Goal: Task Accomplishment & Management: Use online tool/utility

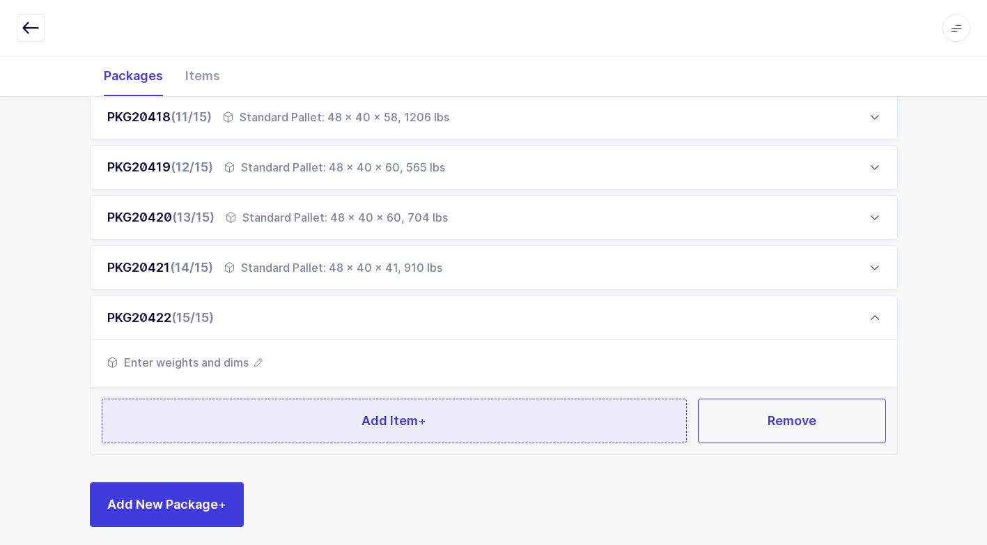
scroll to position [725, 0]
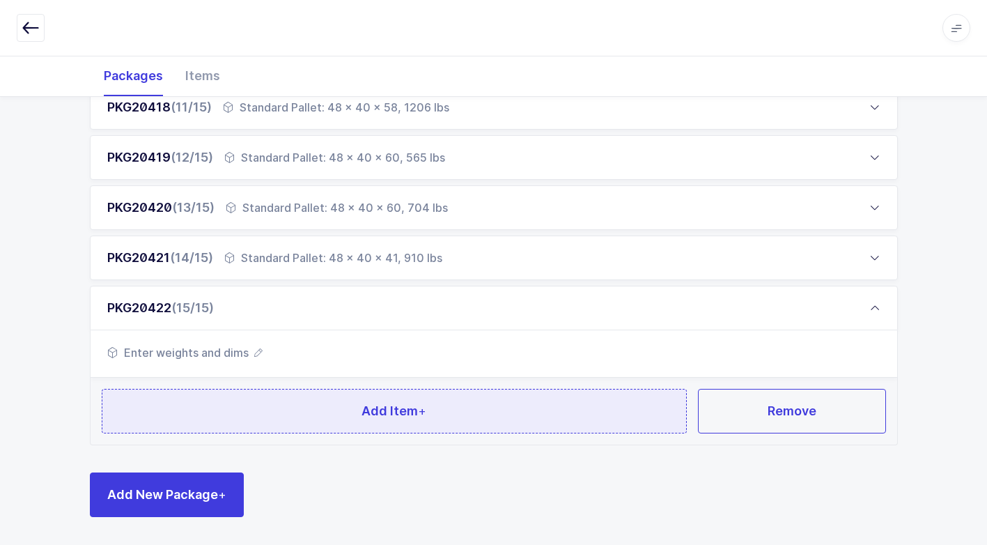
click at [321, 414] on button "Add Item +" at bounding box center [395, 411] width 586 height 45
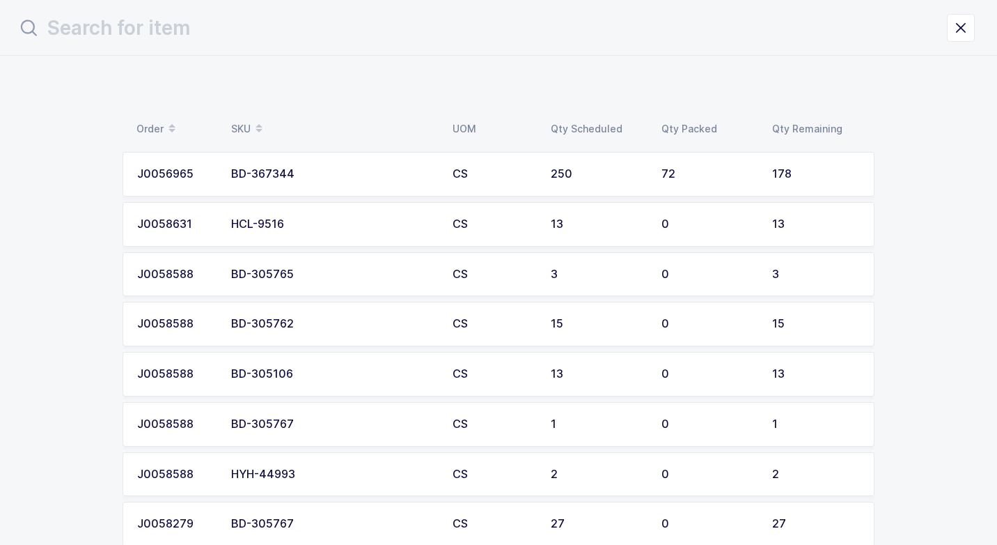
click at [318, 182] on td "BD-367344" at bounding box center [333, 174] width 221 height 45
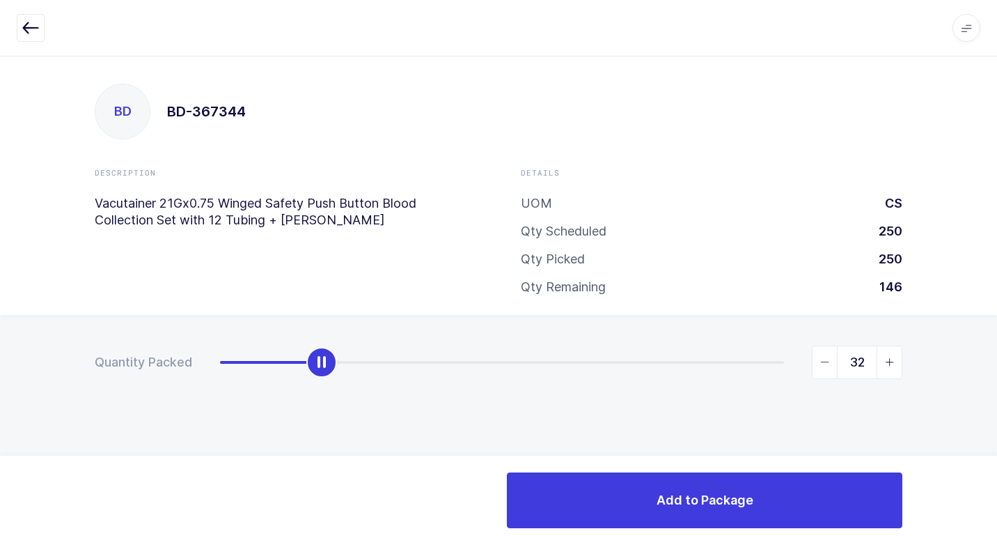
drag, startPoint x: 228, startPoint y: 366, endPoint x: 331, endPoint y: 377, distance: 103.0
click at [331, 377] on div "32" at bounding box center [561, 361] width 682 height 33
type input "33"
drag, startPoint x: 889, startPoint y: 362, endPoint x: 834, endPoint y: 404, distance: 69.1
click at [886, 361] on icon "slider between 0 and 178" at bounding box center [890, 362] width 10 height 10
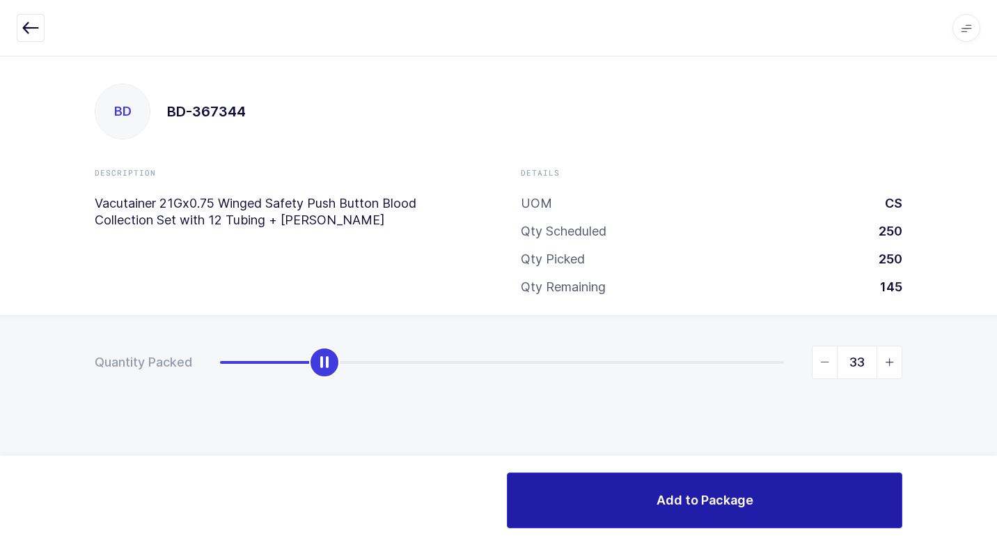
click at [685, 508] on span "Add to Package" at bounding box center [705, 499] width 97 height 17
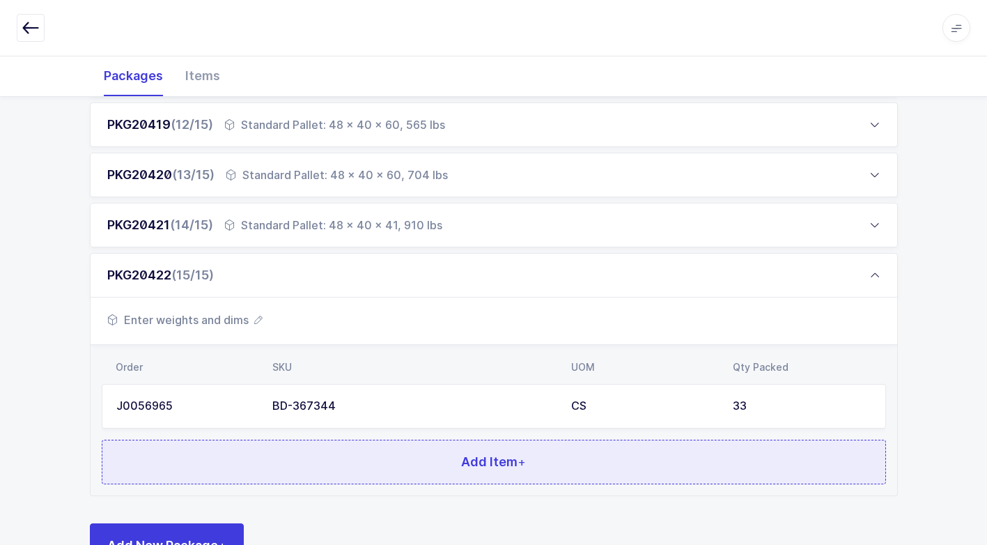
scroll to position [809, 0]
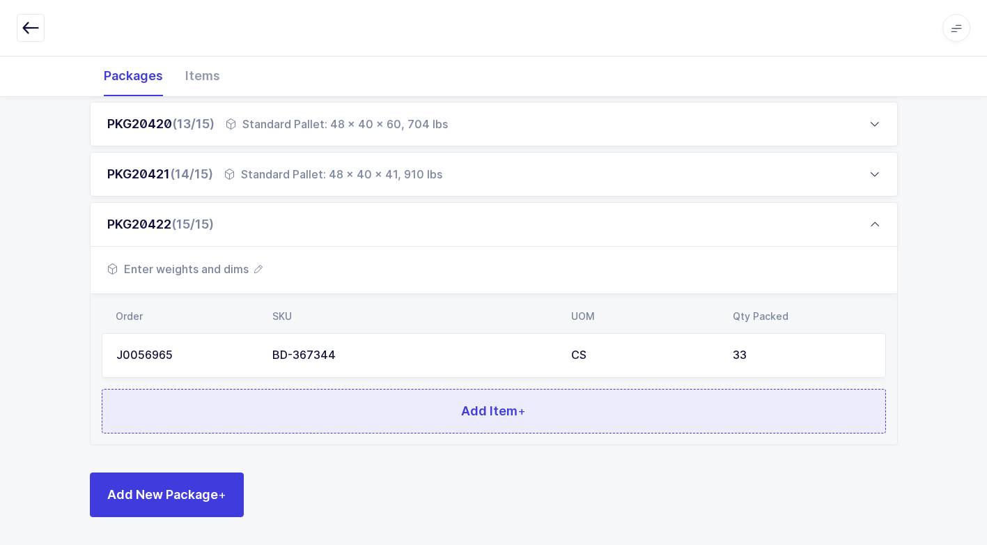
click at [249, 400] on button "Add Item +" at bounding box center [494, 411] width 784 height 45
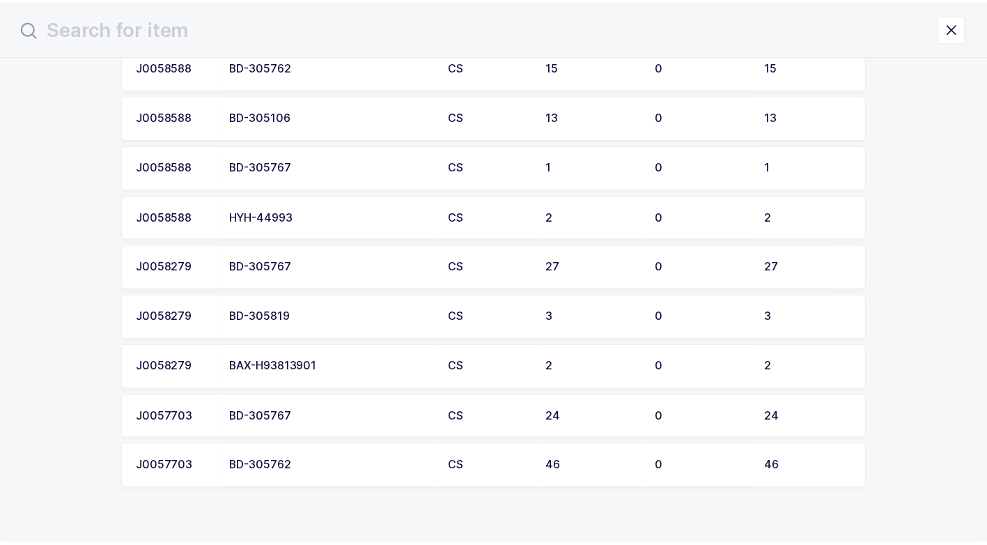
scroll to position [285, 0]
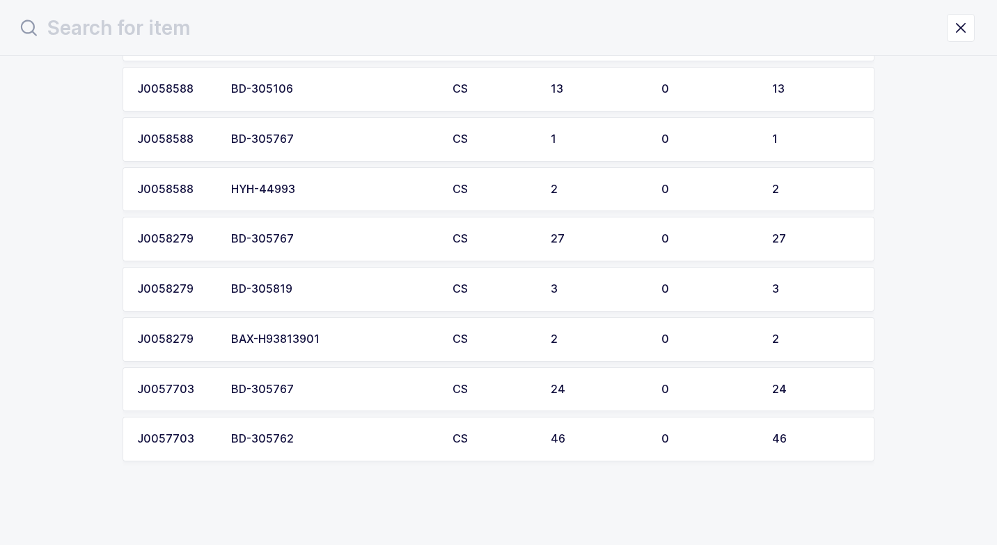
click at [311, 292] on div "BD-305819" at bounding box center [333, 289] width 205 height 13
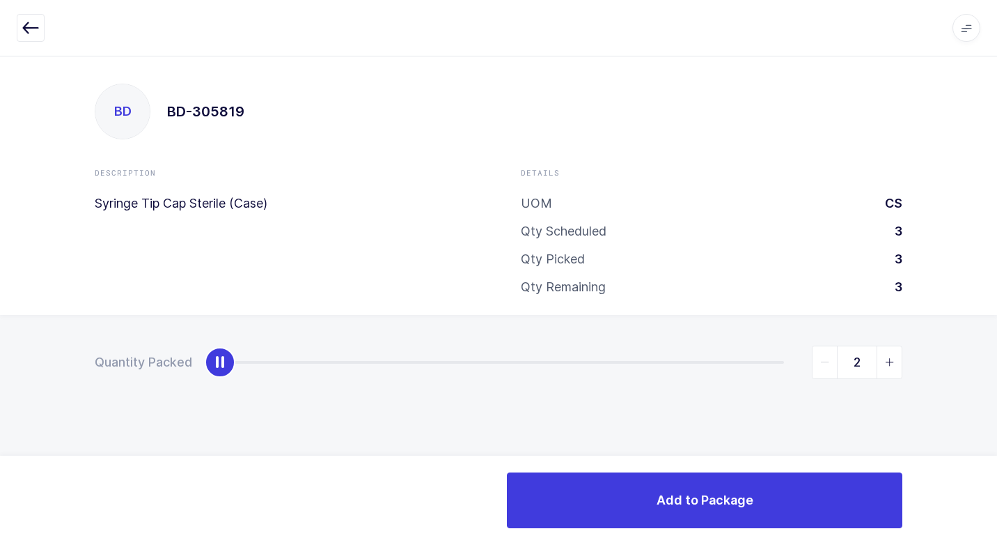
type input "3"
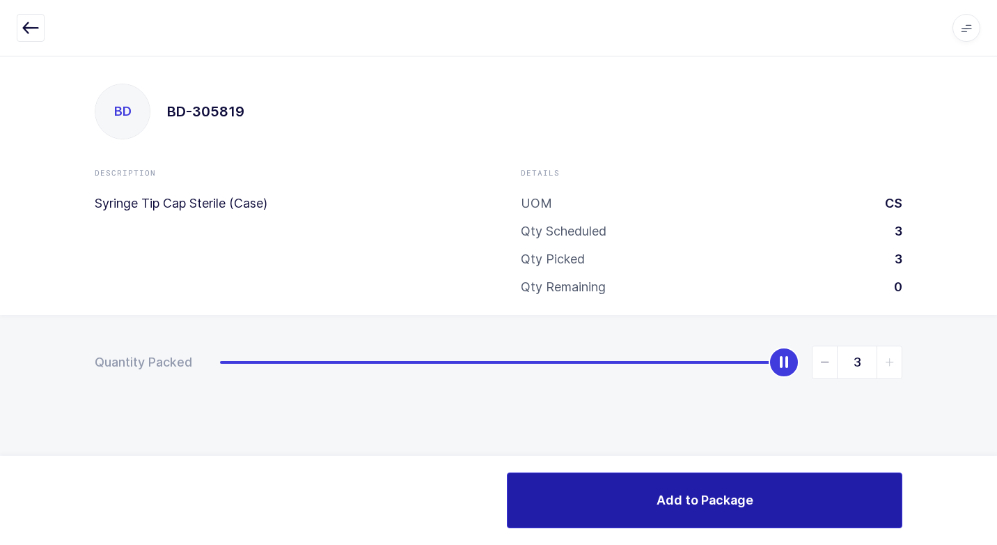
drag, startPoint x: 217, startPoint y: 370, endPoint x: 585, endPoint y: 475, distance: 383.1
click at [986, 432] on html "Apps Core [GEOGRAPHIC_DATA] Admin Mission Control Purchasing [PERSON_NAME] Logo…" at bounding box center [498, 272] width 997 height 545
click at [537, 495] on button "Add to Package" at bounding box center [705, 500] width 396 height 56
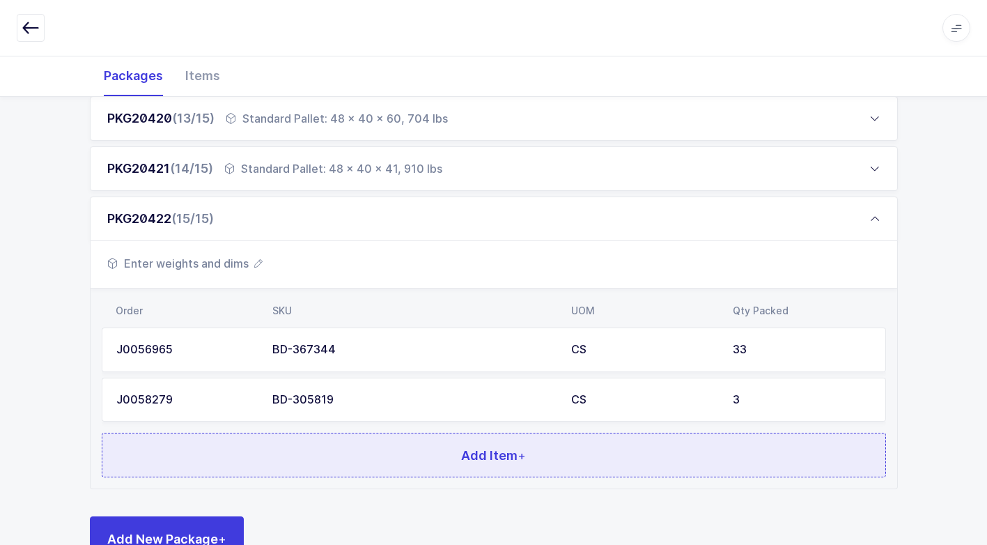
scroll to position [858, 0]
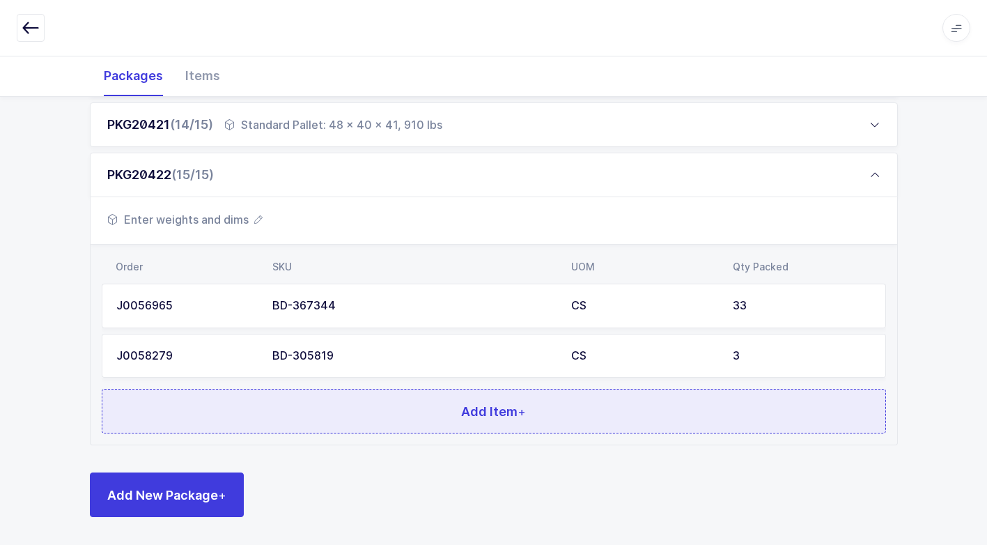
click at [313, 410] on button "Add Item +" at bounding box center [494, 411] width 784 height 45
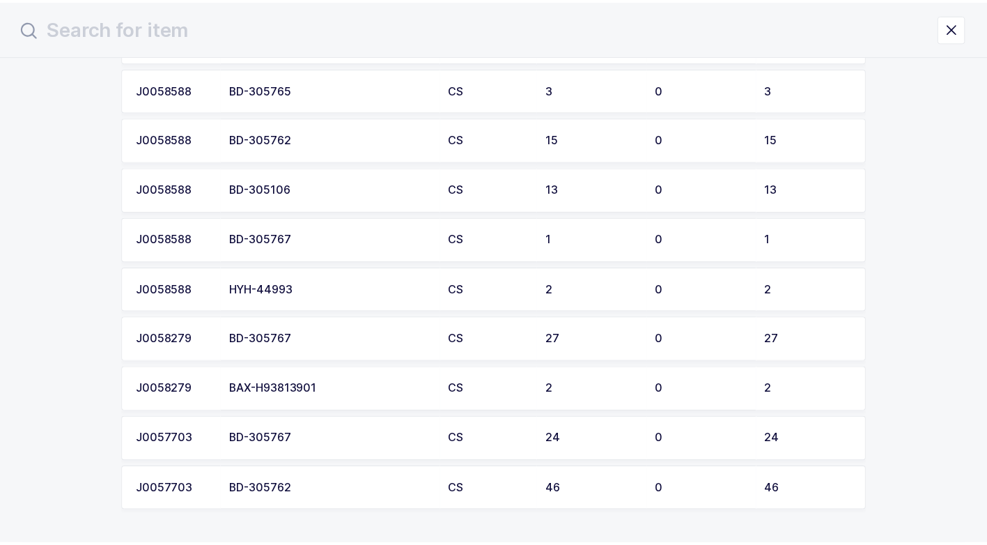
scroll to position [209, 0]
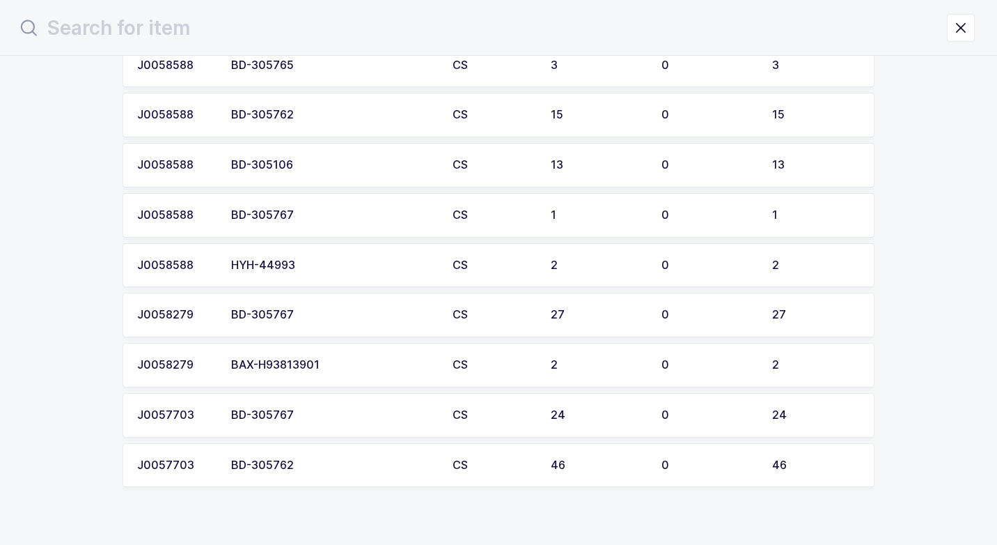
click at [305, 162] on div "BD-305106" at bounding box center [333, 165] width 205 height 13
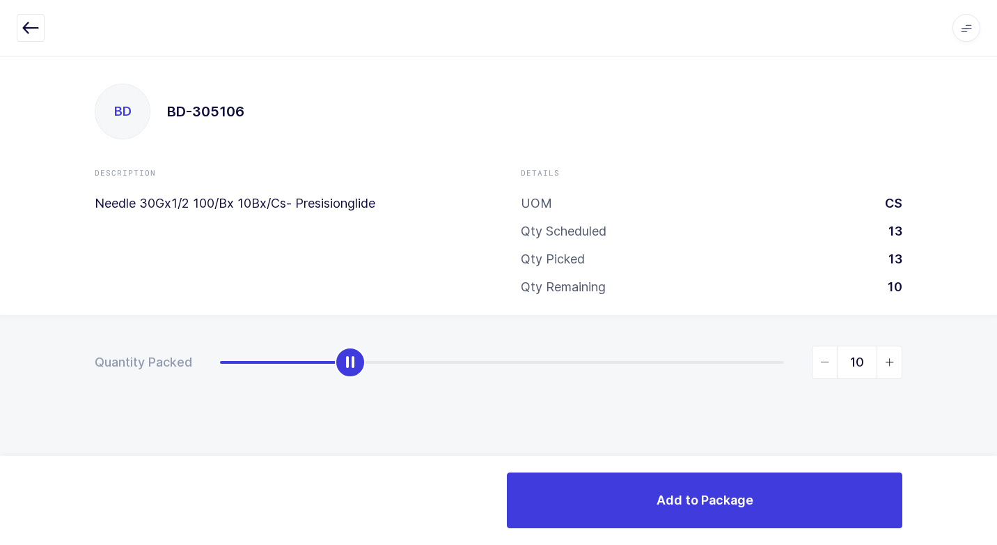
type input "13"
drag, startPoint x: 221, startPoint y: 374, endPoint x: 802, endPoint y: 426, distance: 582.4
click at [986, 384] on html "Apps Core [GEOGRAPHIC_DATA] Admin Mission Control Purchasing [PERSON_NAME] Logo…" at bounding box center [498, 272] width 997 height 545
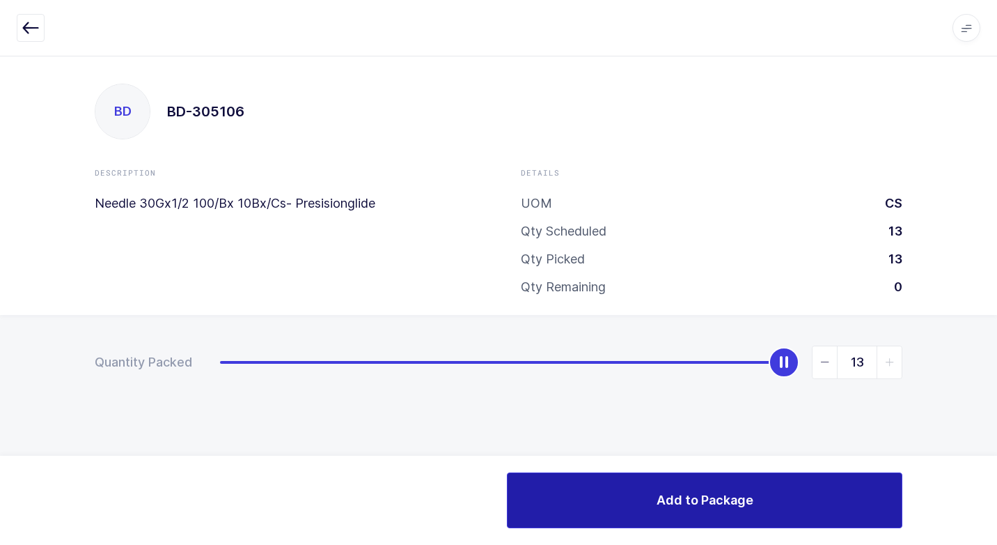
click at [671, 495] on span "Add to Package" at bounding box center [705, 499] width 97 height 17
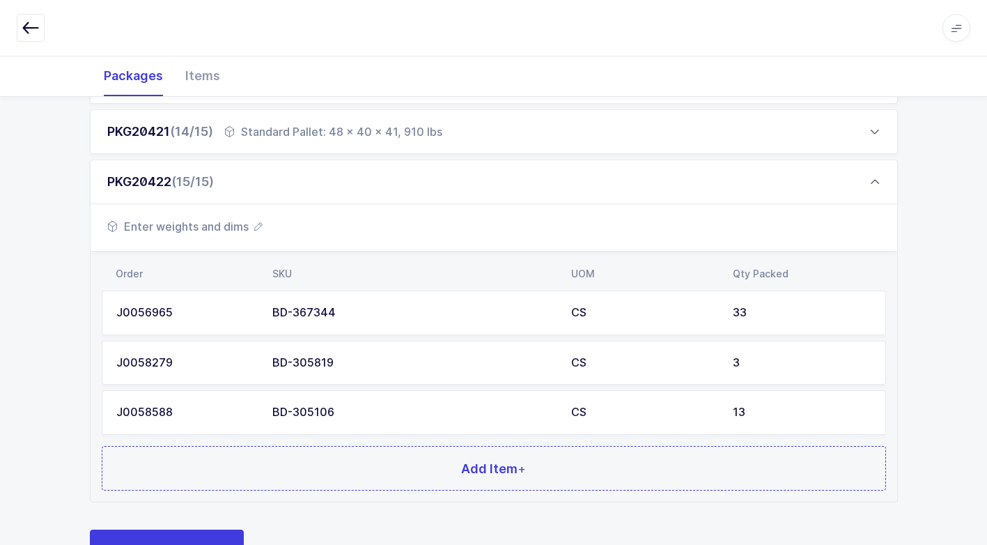
scroll to position [908, 0]
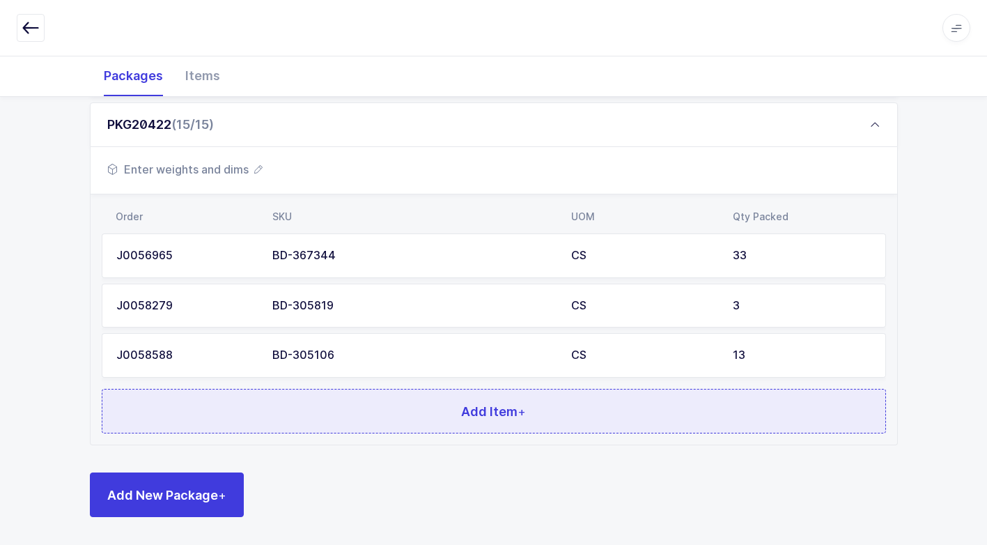
click at [293, 398] on button "Add Item +" at bounding box center [494, 411] width 784 height 45
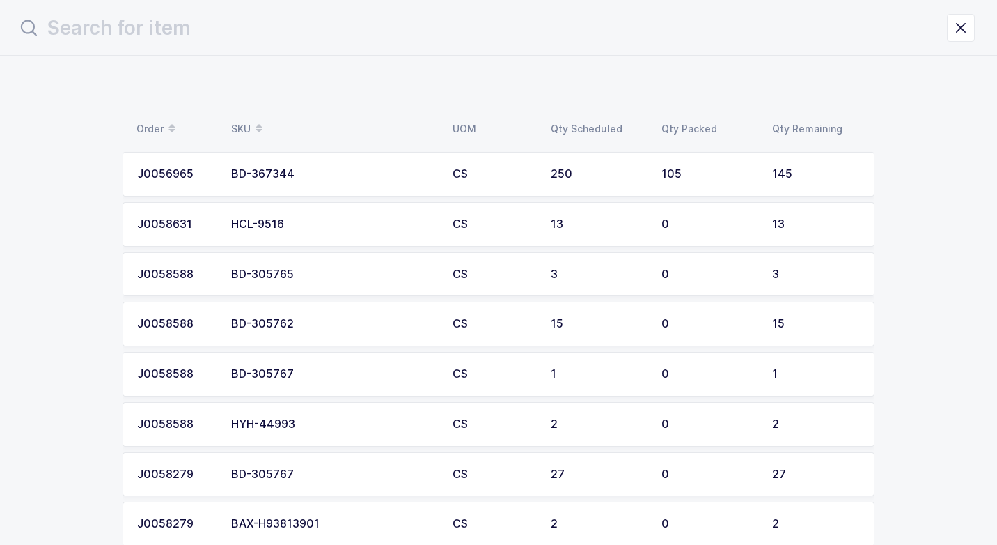
click at [318, 325] on div "BD-305762" at bounding box center [333, 324] width 205 height 13
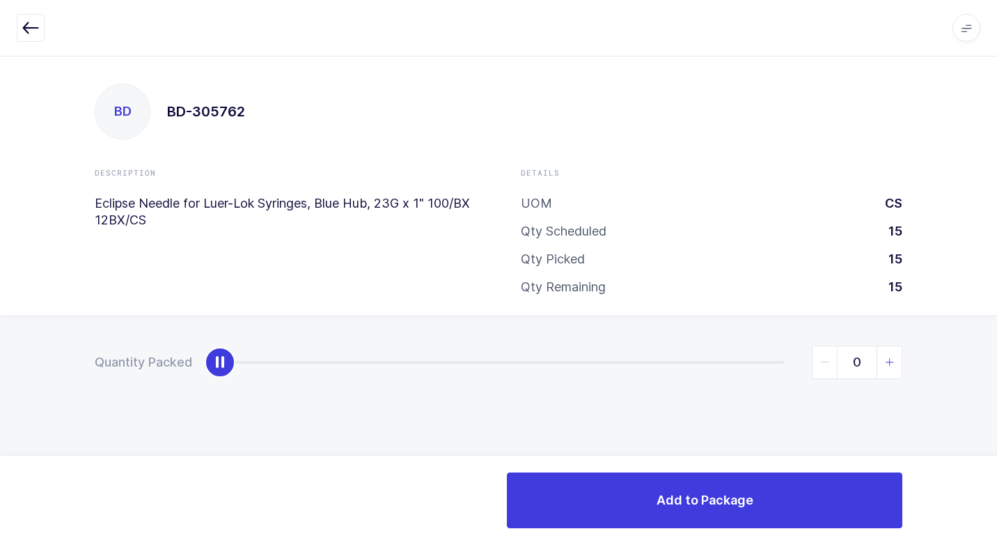
click at [887, 360] on icon "slider between 0 and 15" at bounding box center [890, 362] width 10 height 10
type input "1"
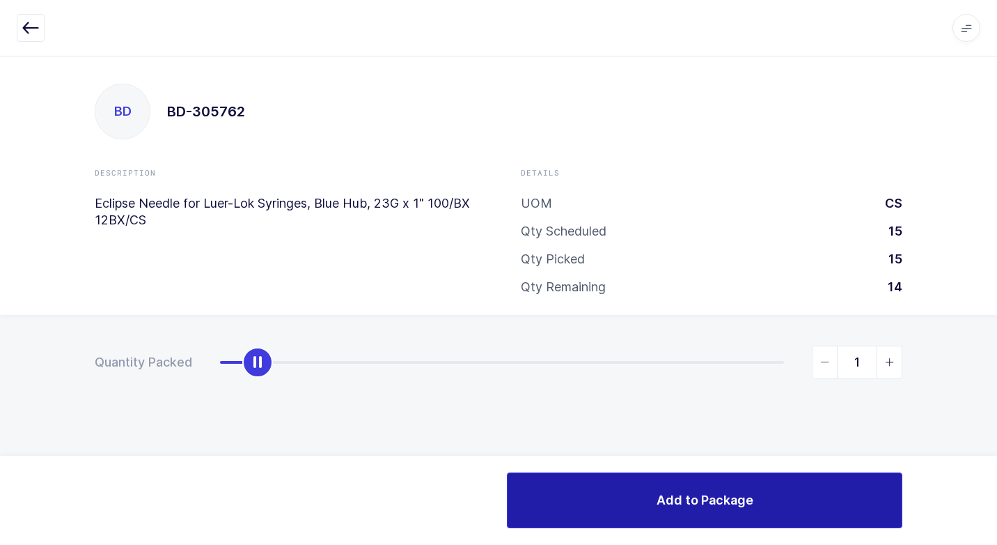
click at [711, 487] on button "Add to Package" at bounding box center [705, 500] width 396 height 56
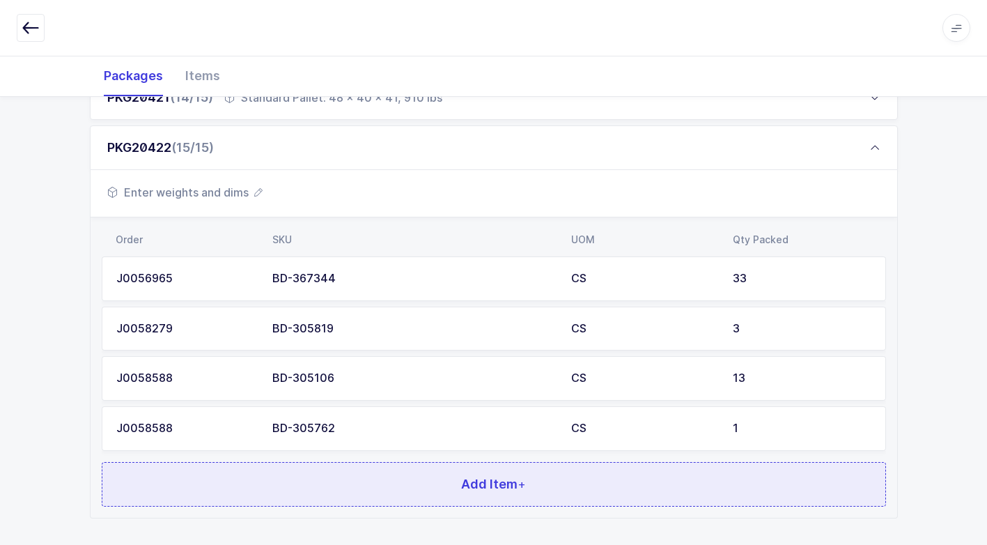
scroll to position [958, 0]
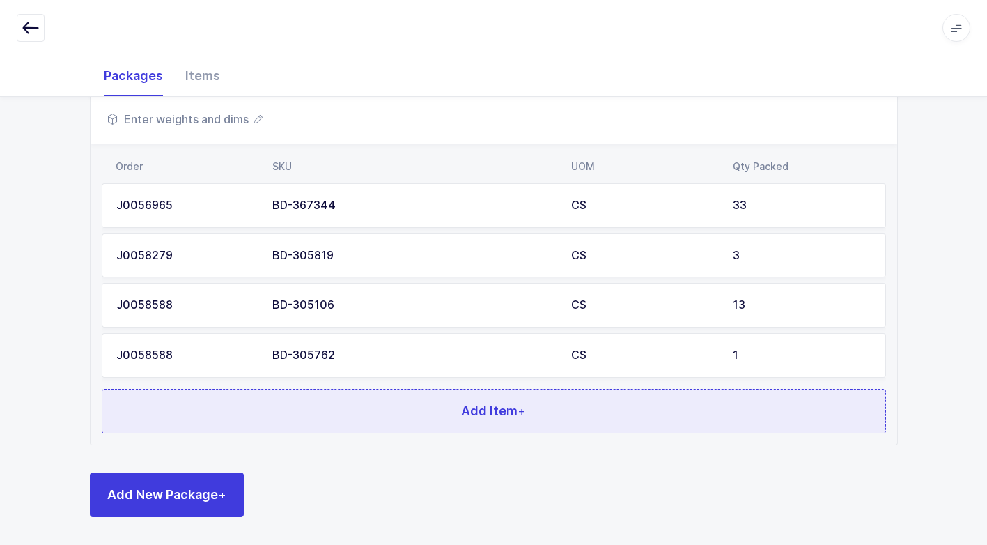
click at [397, 419] on button "Add Item +" at bounding box center [494, 411] width 784 height 45
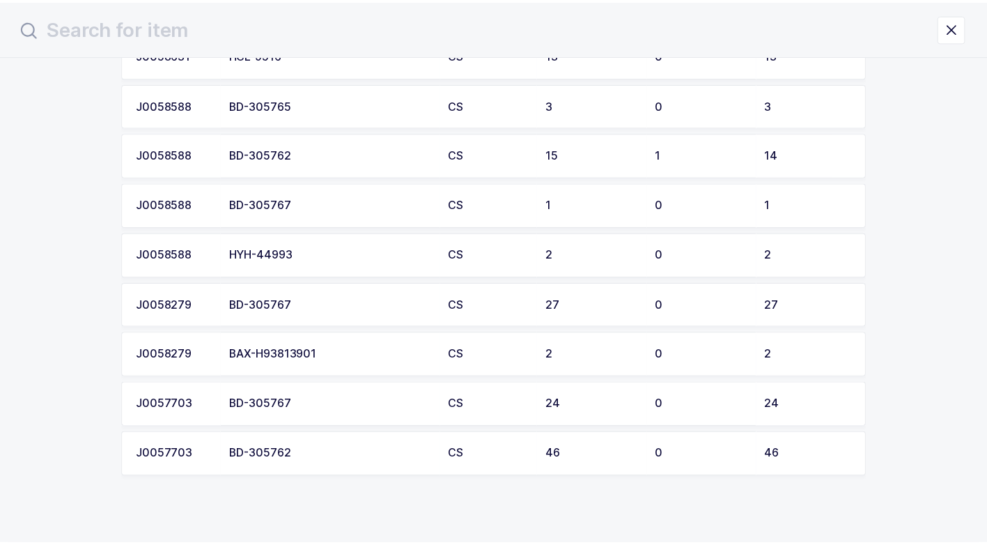
scroll to position [185, 0]
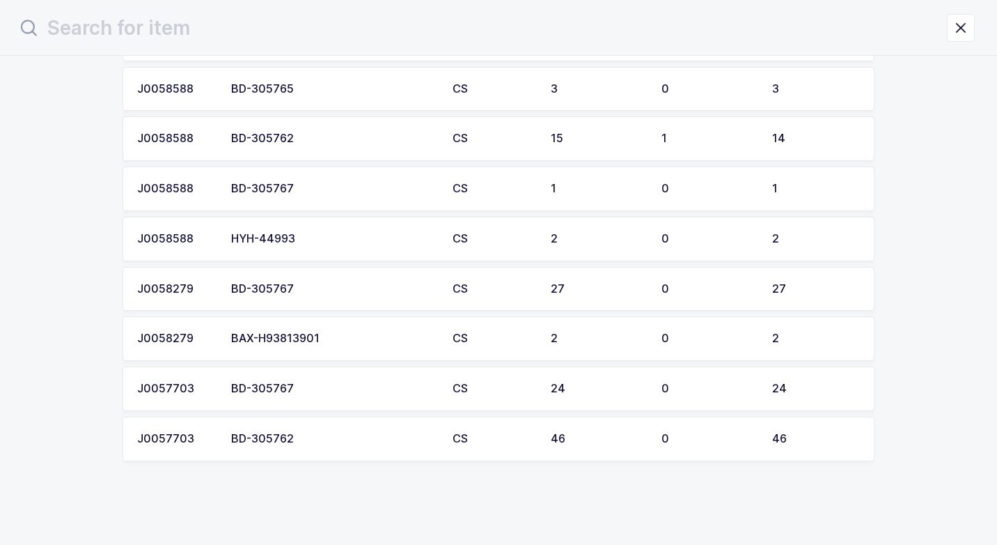
click at [324, 335] on div "BAX-H93813901" at bounding box center [333, 338] width 205 height 13
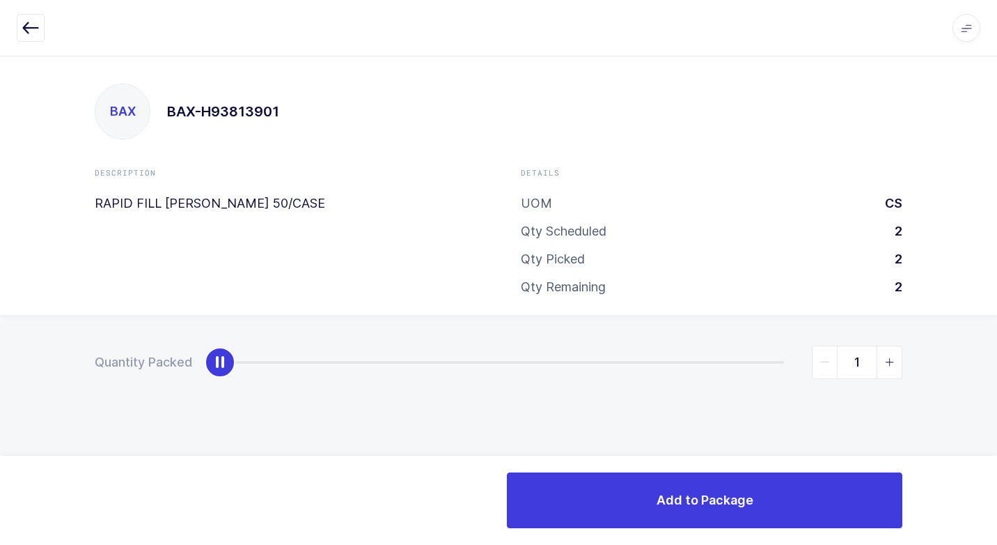
type input "2"
drag, startPoint x: 218, startPoint y: 362, endPoint x: 905, endPoint y: 389, distance: 687.2
click at [986, 338] on html "Apps Core [GEOGRAPHIC_DATA] Admin Mission Control Purchasing [PERSON_NAME] Logo…" at bounding box center [498, 272] width 997 height 545
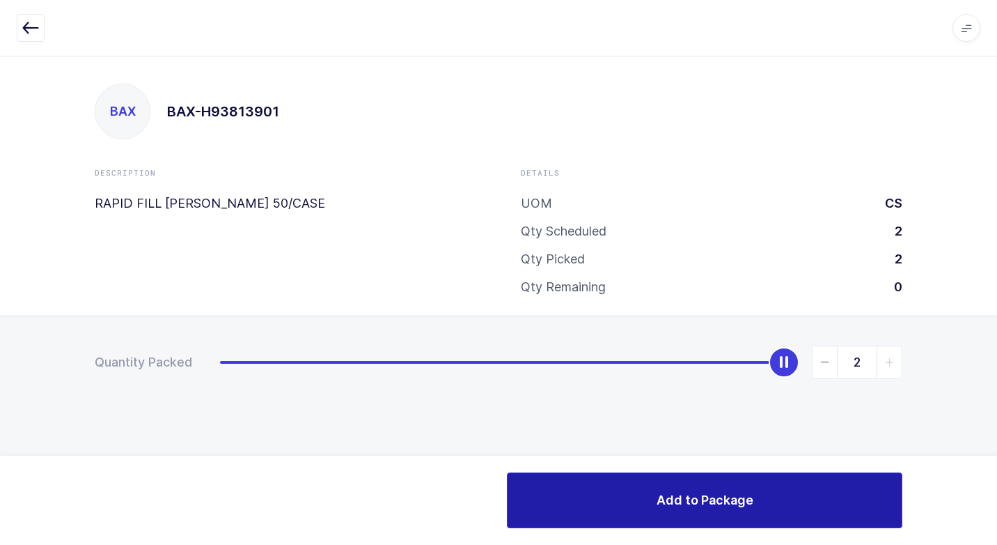
click at [699, 491] on span "Add to Package" at bounding box center [705, 499] width 97 height 17
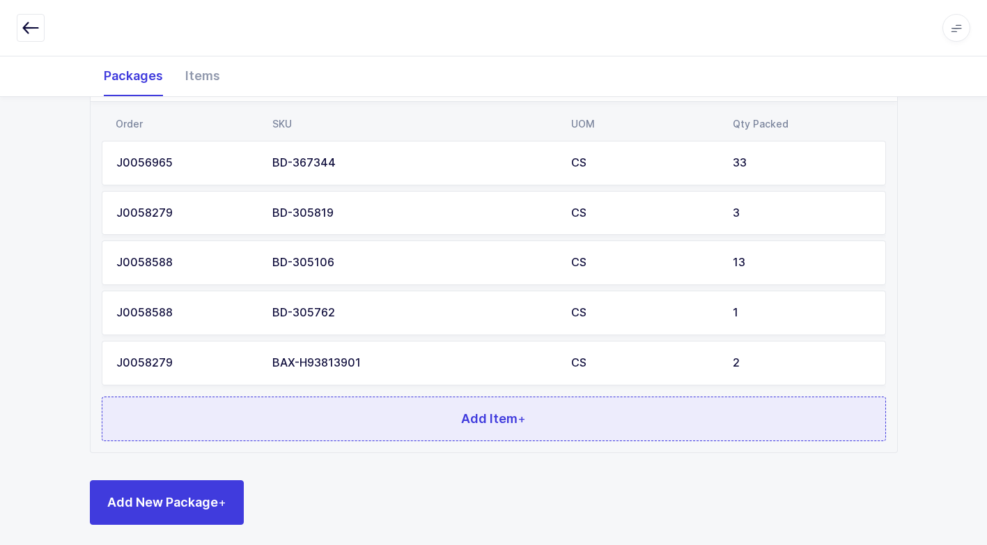
scroll to position [1008, 0]
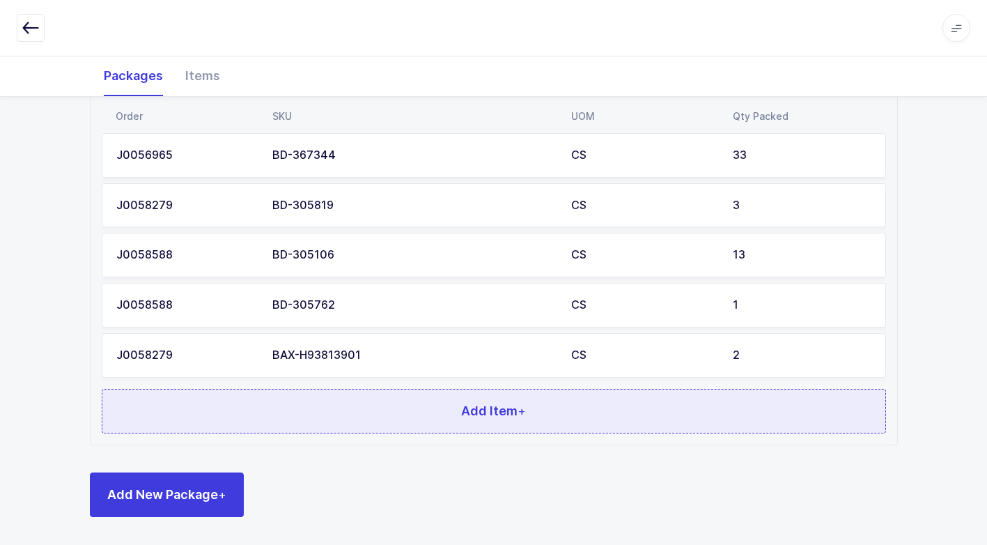
click at [361, 412] on button "Add Item +" at bounding box center [494, 411] width 784 height 45
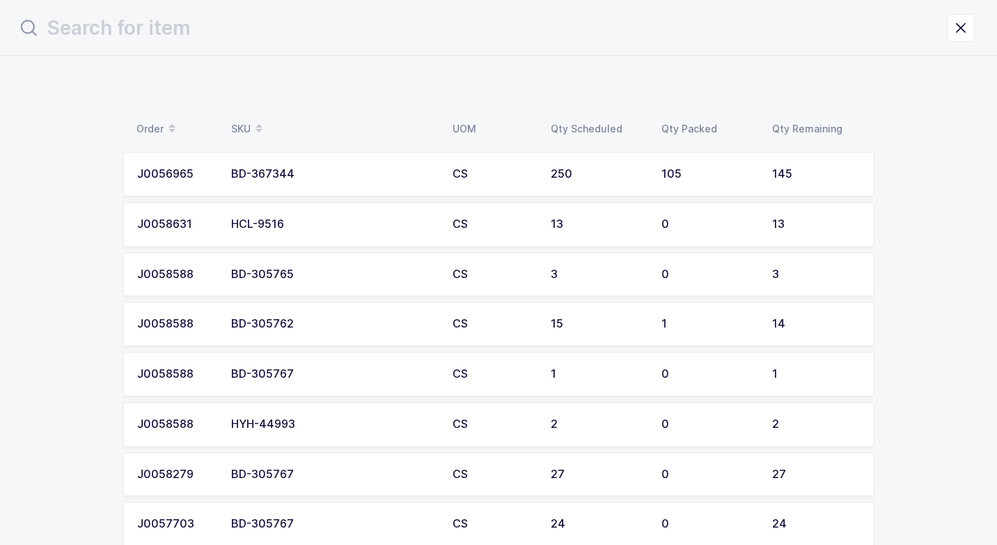
click at [304, 275] on div "BD-305765" at bounding box center [333, 274] width 205 height 13
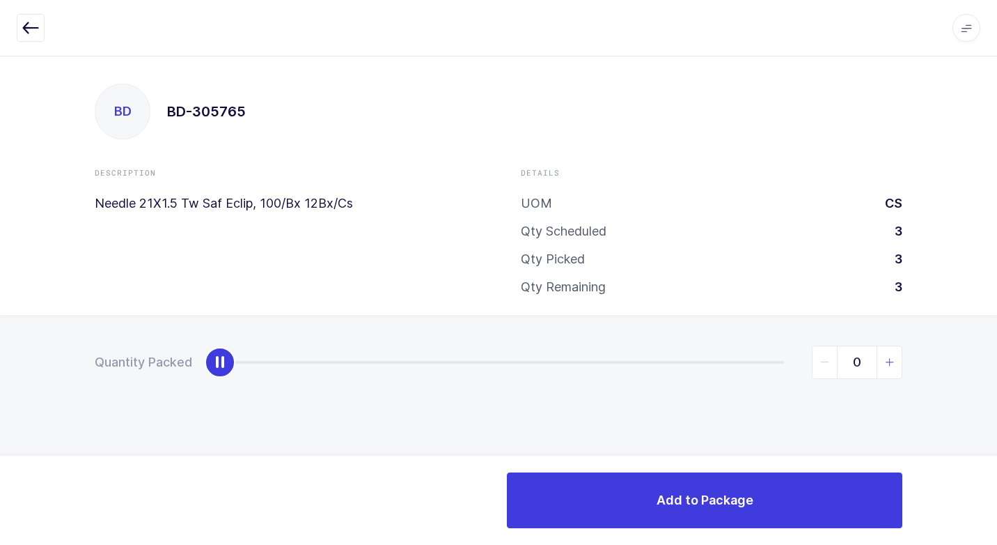
click at [891, 364] on icon "slider between 0 and 3" at bounding box center [890, 362] width 10 height 10
type input "2"
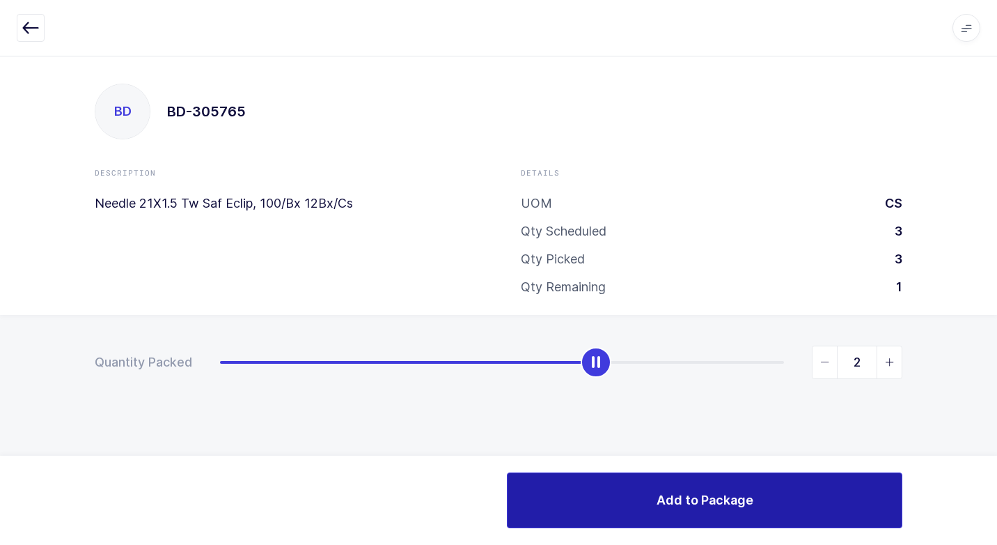
click at [731, 510] on button "Add to Package" at bounding box center [705, 500] width 396 height 56
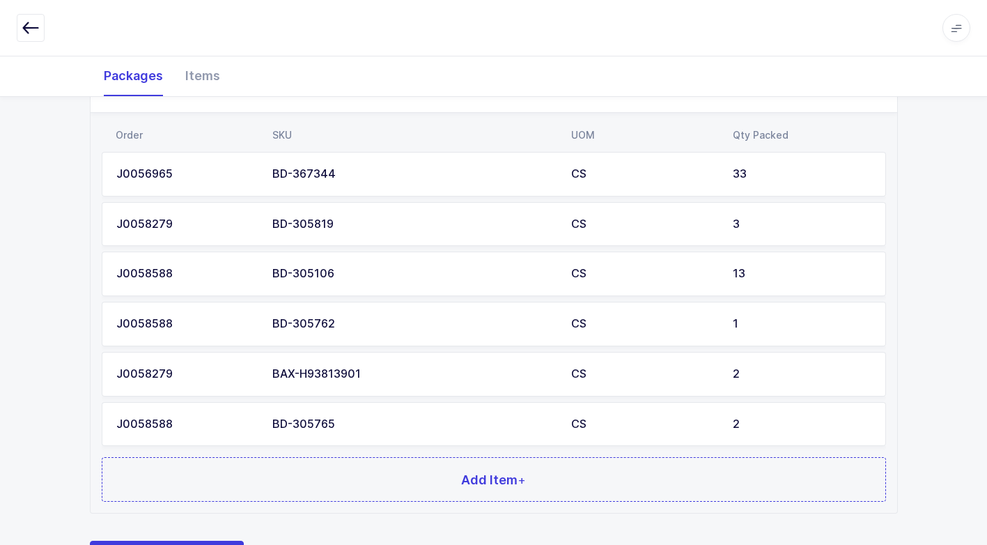
scroll to position [1058, 0]
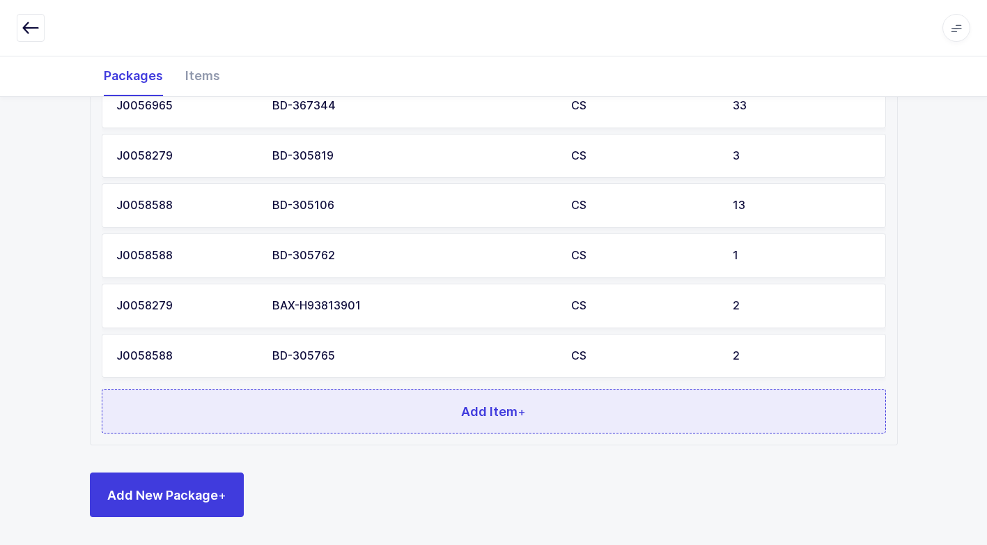
click at [303, 405] on button "Add Item +" at bounding box center [494, 411] width 784 height 45
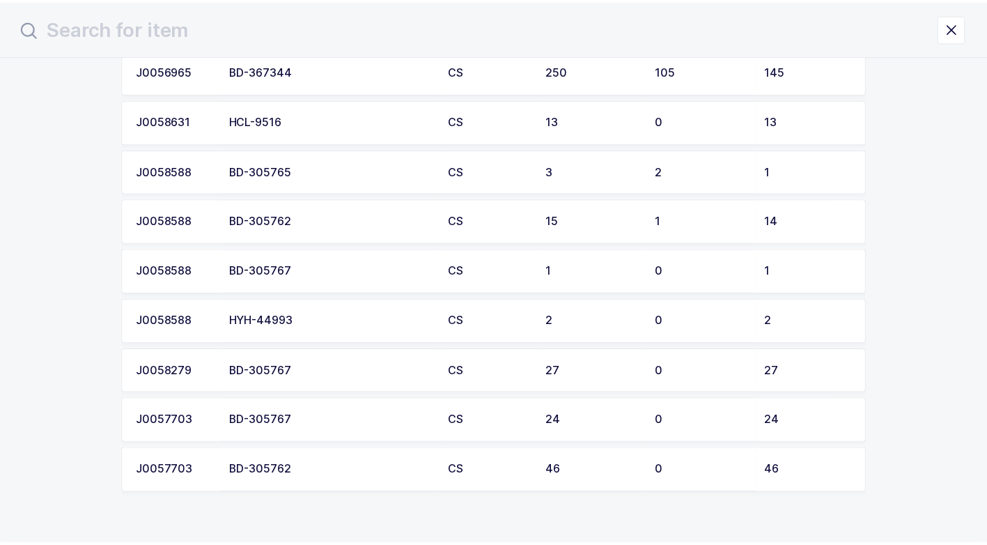
scroll to position [135, 0]
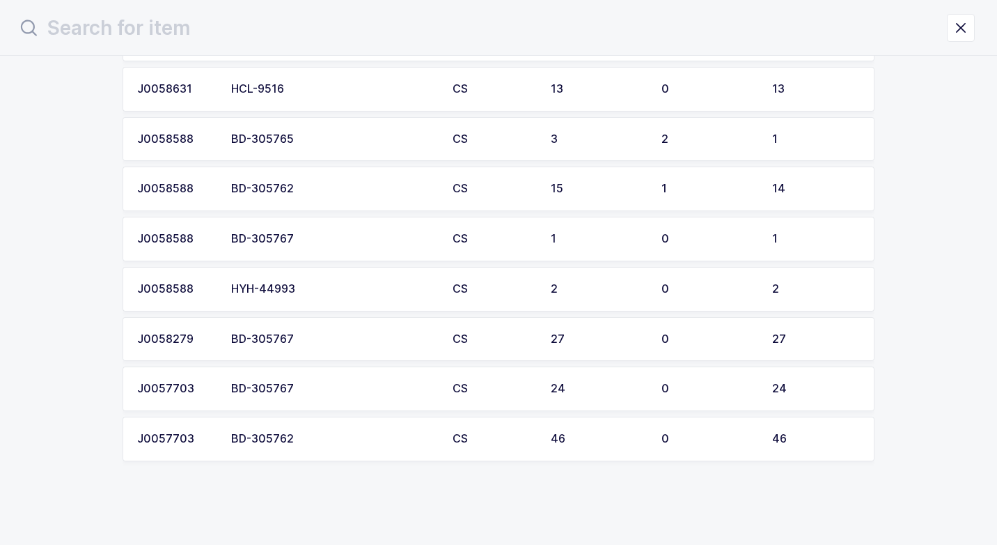
click at [313, 387] on div "BD-305767" at bounding box center [333, 388] width 205 height 13
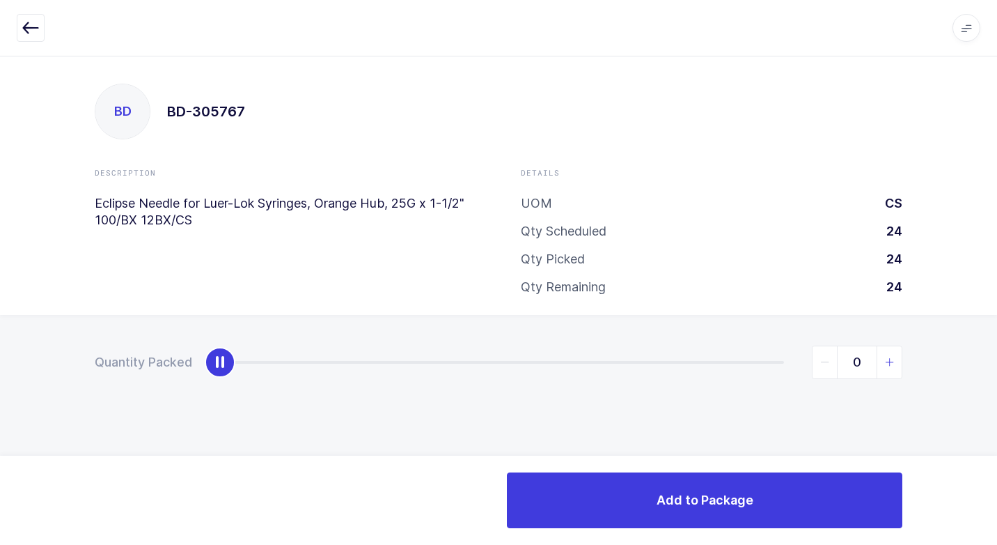
click at [888, 364] on icon "slider between 0 and 24" at bounding box center [890, 362] width 10 height 10
click at [888, 360] on icon "slider between 0 and 24" at bounding box center [890, 362] width 10 height 10
click at [888, 354] on span "slider between 0 and 24" at bounding box center [889, 362] width 25 height 32
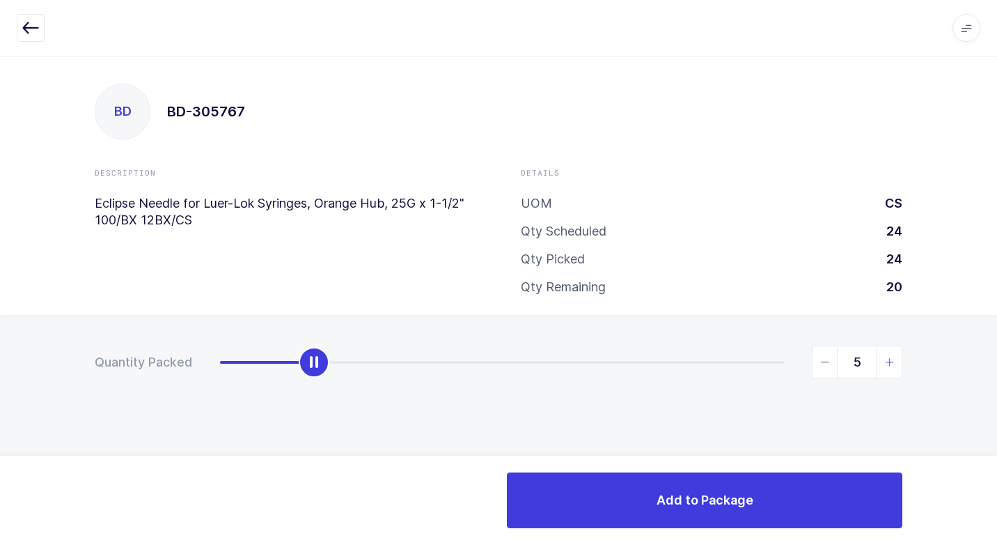
click at [888, 354] on span "slider between 0 and 24" at bounding box center [889, 362] width 25 height 32
type input "6"
click at [888, 354] on span "slider between 0 and 24" at bounding box center [889, 362] width 25 height 32
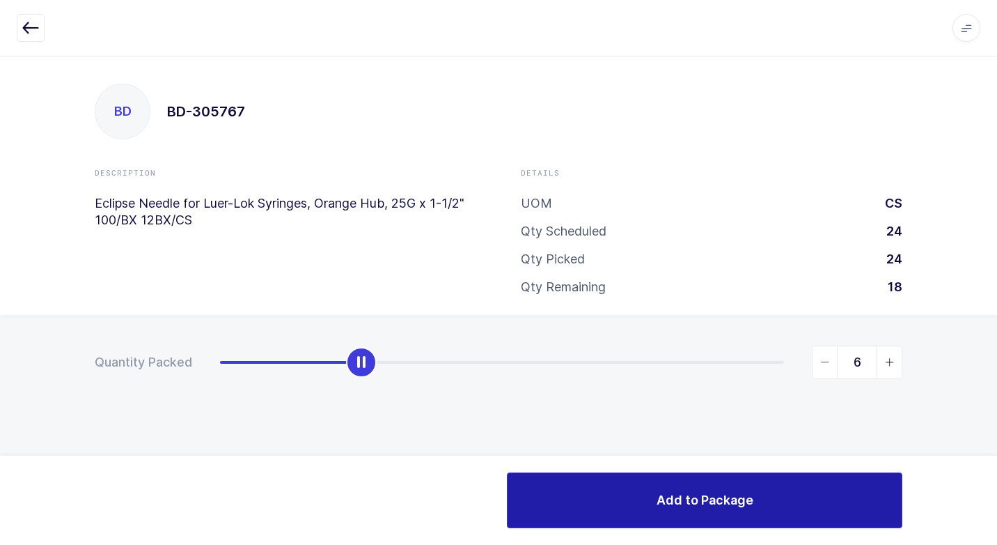
click at [774, 499] on button "Add to Package" at bounding box center [705, 500] width 396 height 56
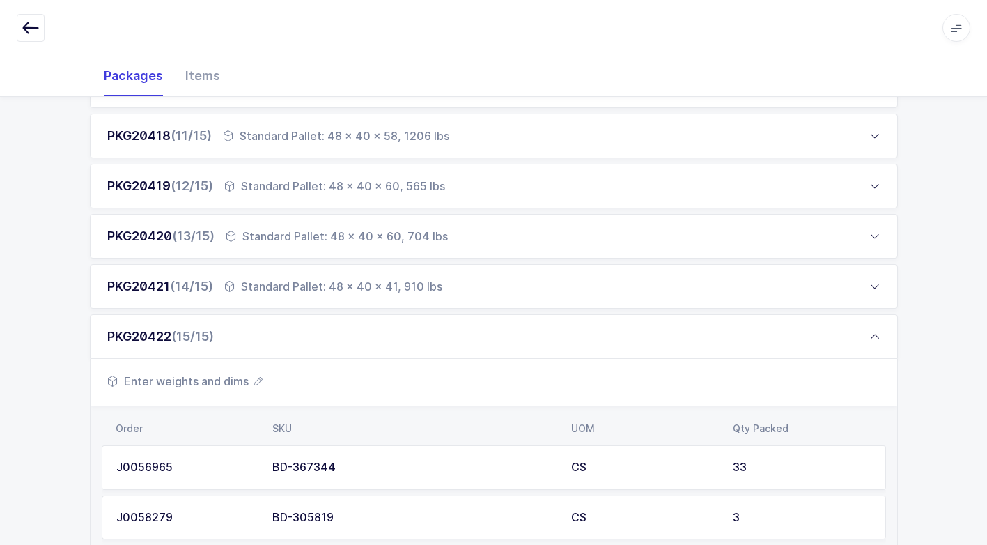
scroll to position [1108, 0]
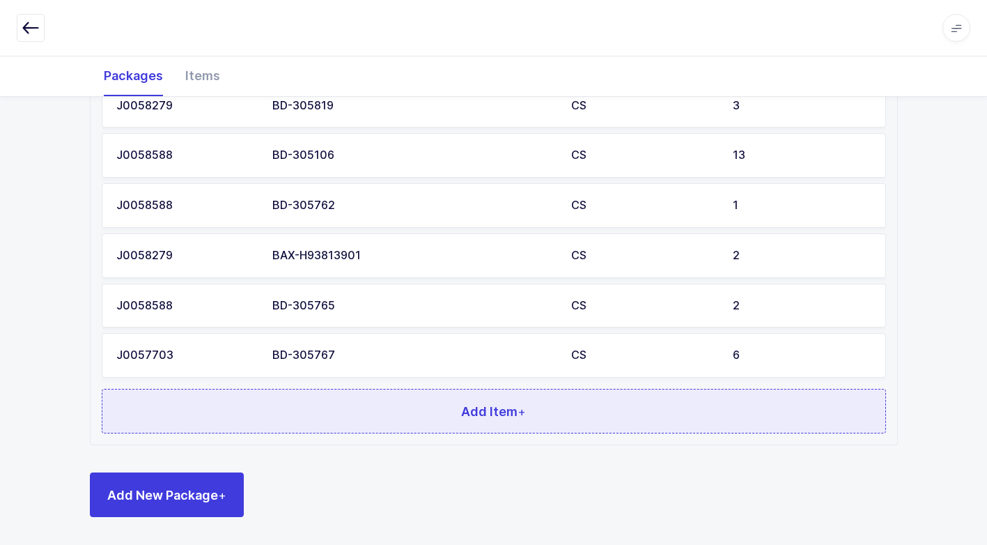
click at [421, 412] on button "Add Item +" at bounding box center [494, 411] width 784 height 45
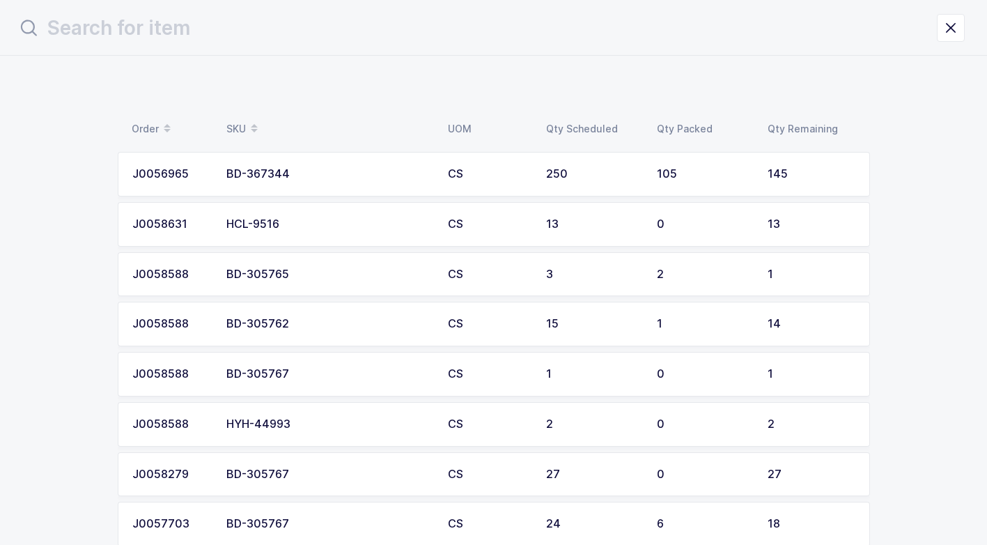
scroll to position [0, 0]
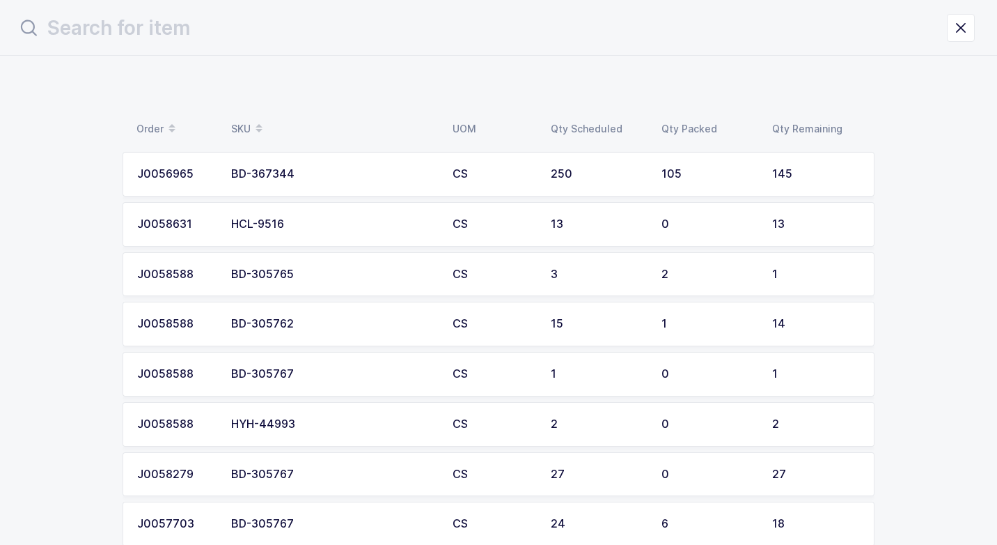
click at [305, 171] on div "BD-367344" at bounding box center [333, 174] width 205 height 13
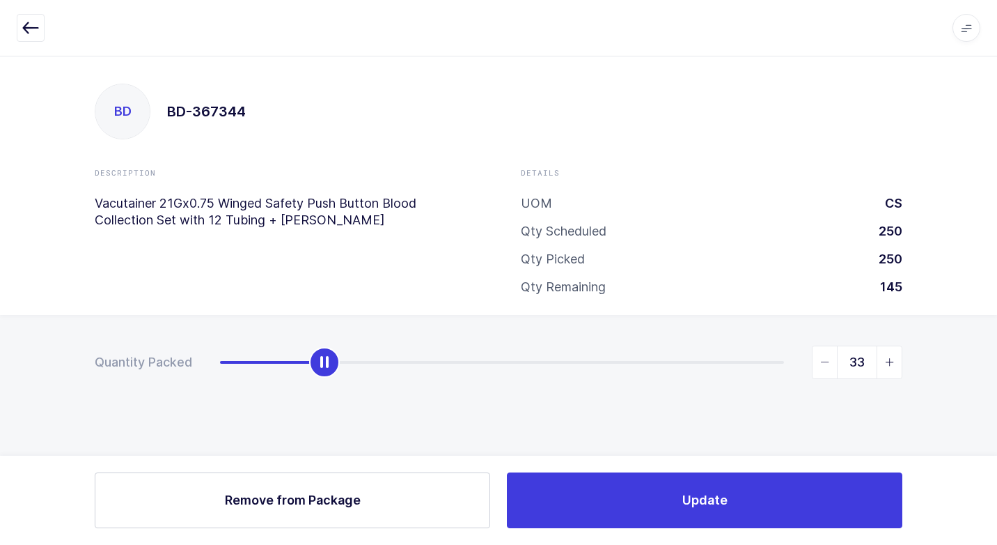
drag, startPoint x: 892, startPoint y: 364, endPoint x: 841, endPoint y: 430, distance: 83.4
click at [890, 366] on icon "slider between 0 and 178" at bounding box center [890, 362] width 10 height 10
type input "34"
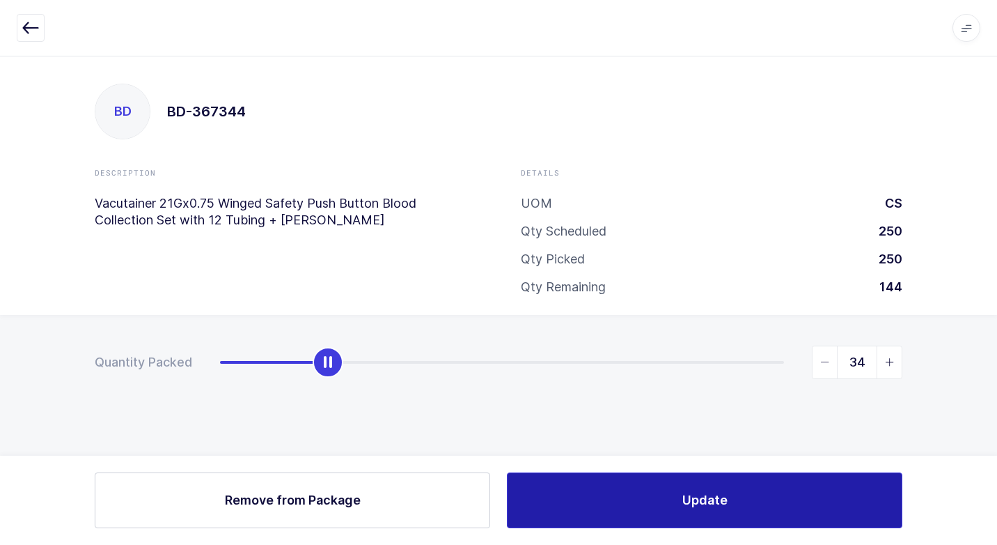
click at [730, 504] on button "Update" at bounding box center [705, 500] width 396 height 56
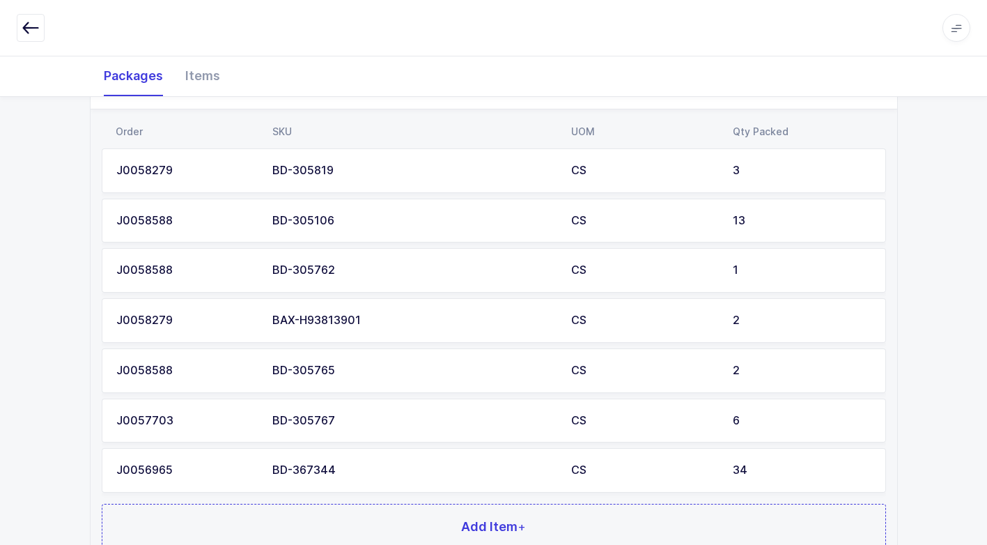
scroll to position [905, 0]
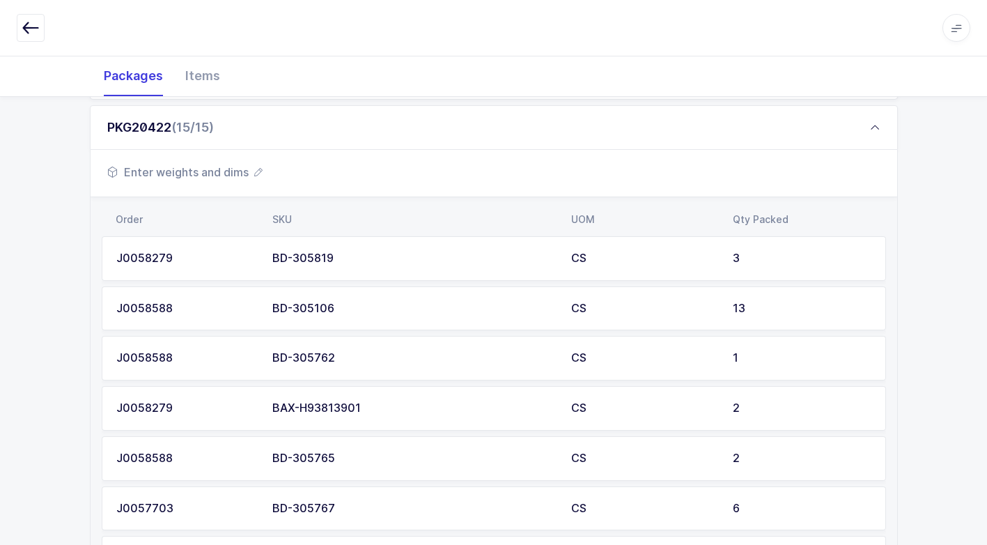
click at [218, 173] on span "Enter weights and dims" at bounding box center [184, 172] width 155 height 17
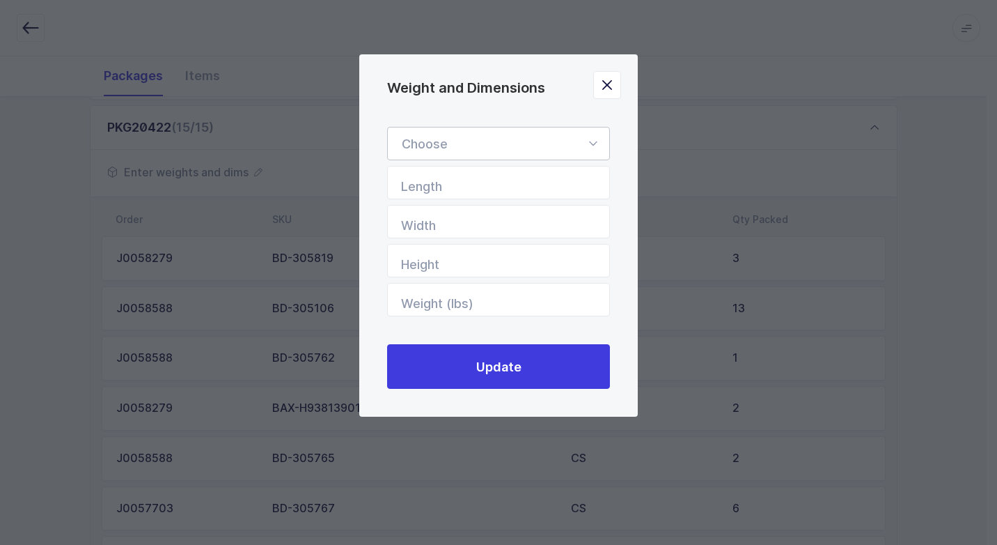
click at [591, 136] on icon "Weight and Dimensions" at bounding box center [592, 143] width 17 height 33
click at [531, 179] on li "Standard Pallet" at bounding box center [503, 184] width 221 height 26
type input "Standard Pallet"
type input "48"
type input "40"
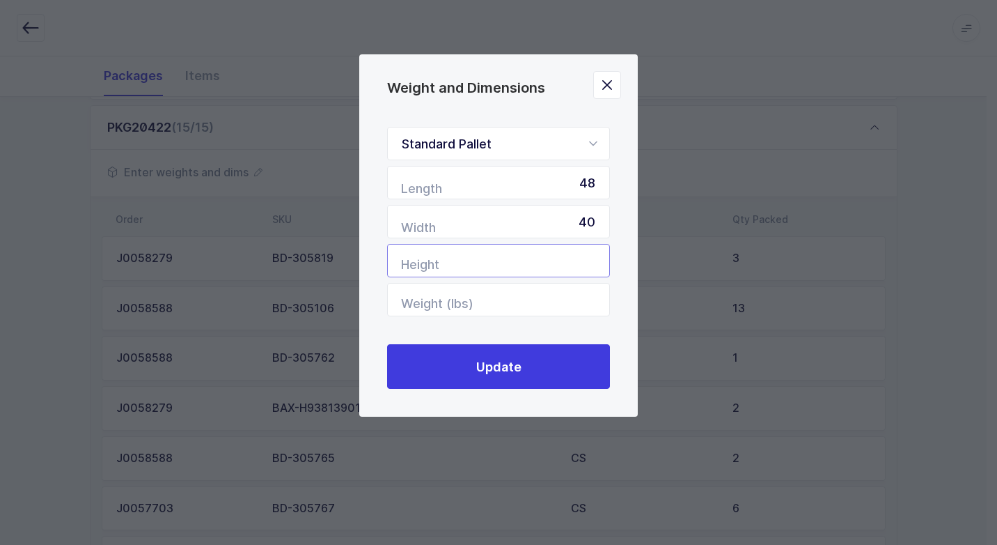
click at [575, 247] on input "Height" at bounding box center [498, 260] width 223 height 33
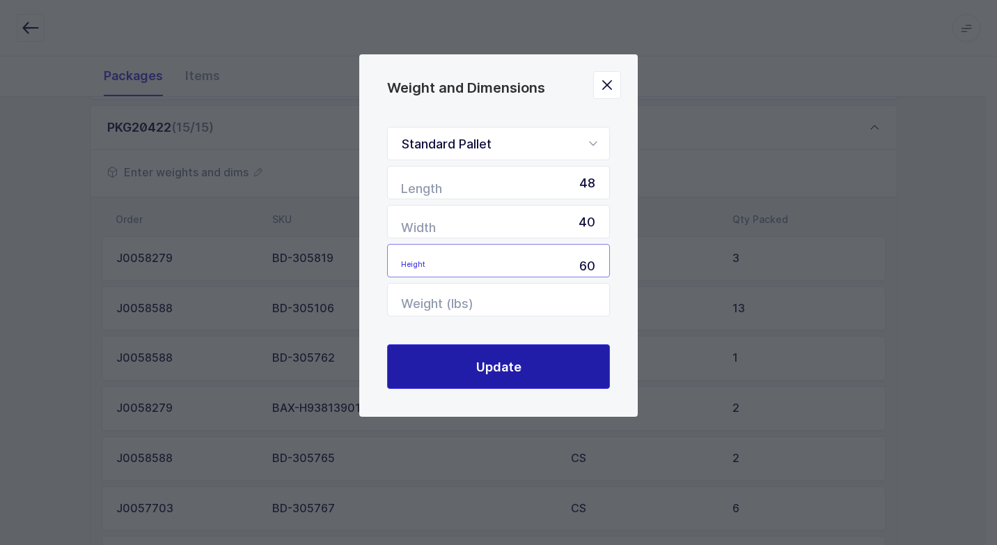
type input "60"
click at [527, 356] on button "Update" at bounding box center [498, 366] width 223 height 45
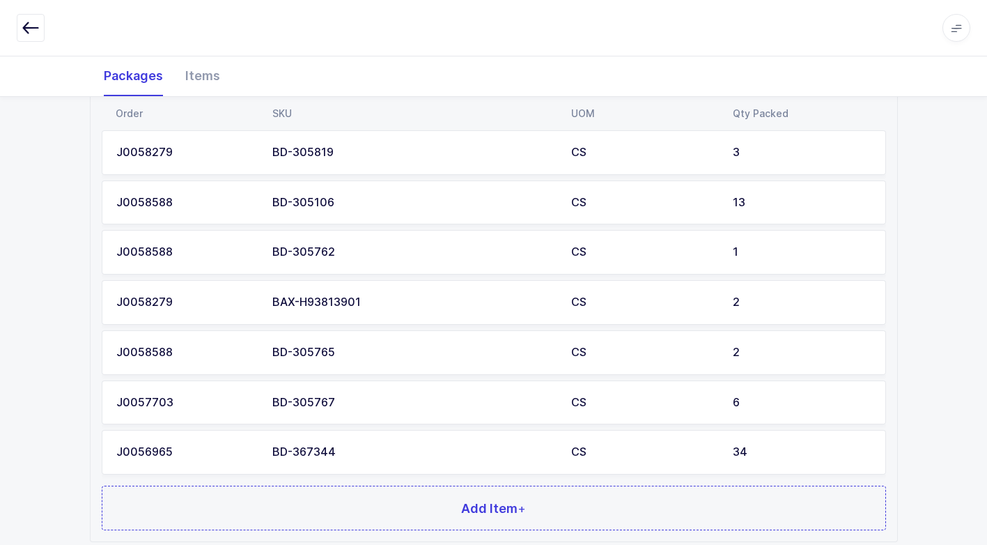
scroll to position [1108, 0]
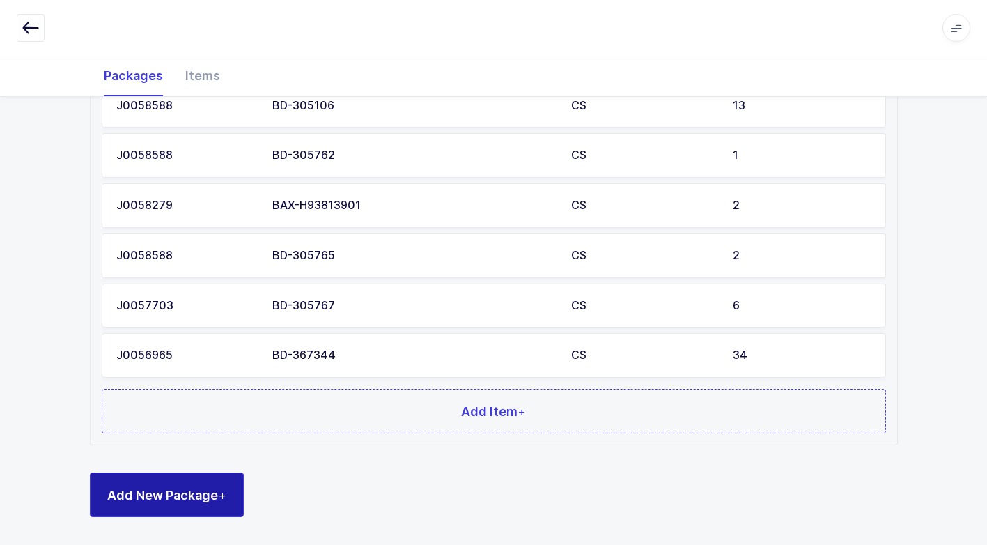
click at [164, 493] on span "Add New Package +" at bounding box center [166, 494] width 119 height 17
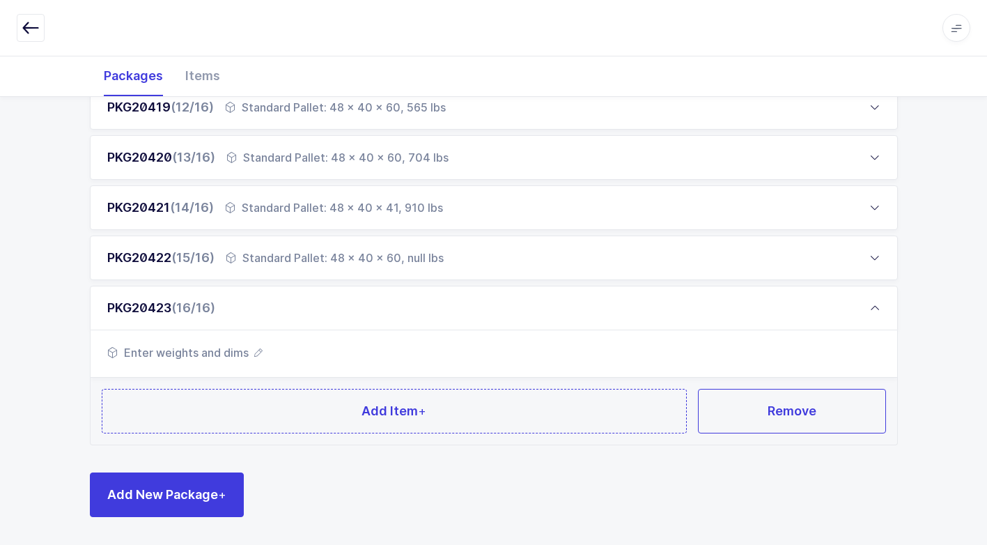
scroll to position [775, 0]
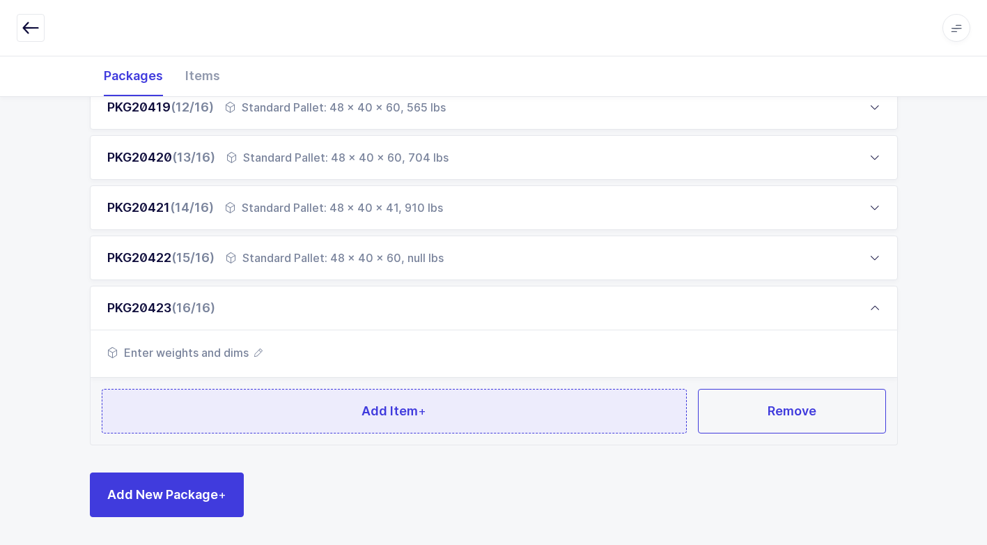
click at [224, 415] on button "Add Item +" at bounding box center [395, 411] width 586 height 45
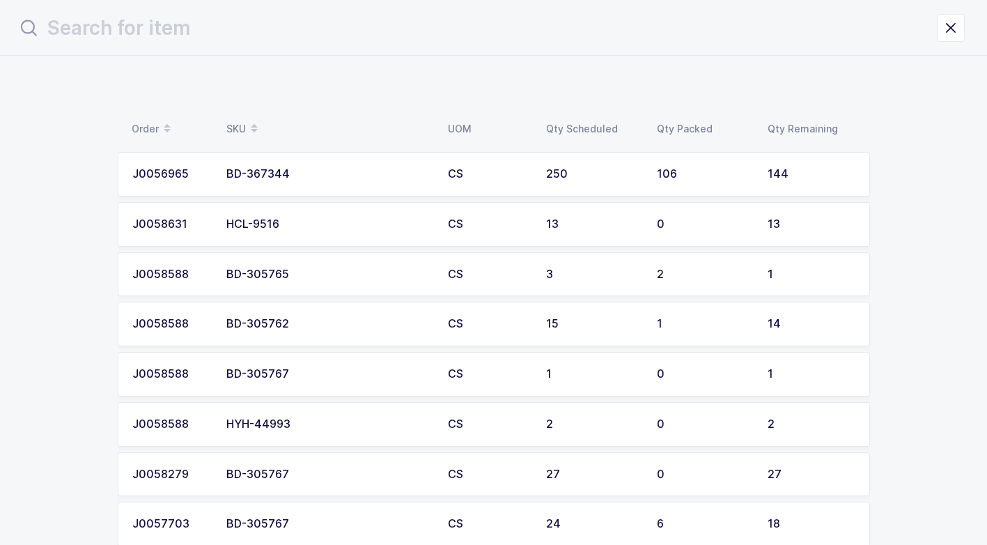
scroll to position [0, 0]
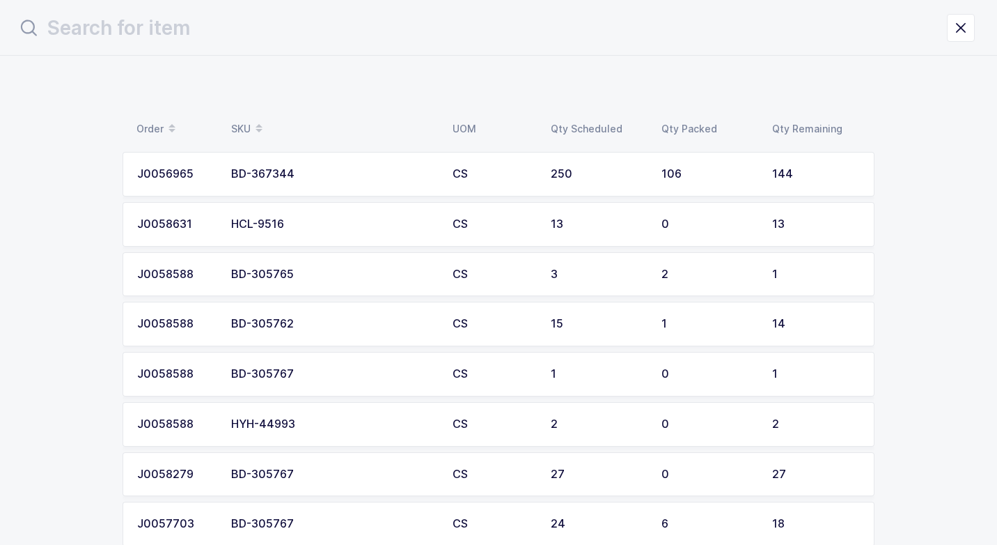
click at [294, 169] on div "BD-367344" at bounding box center [333, 174] width 205 height 13
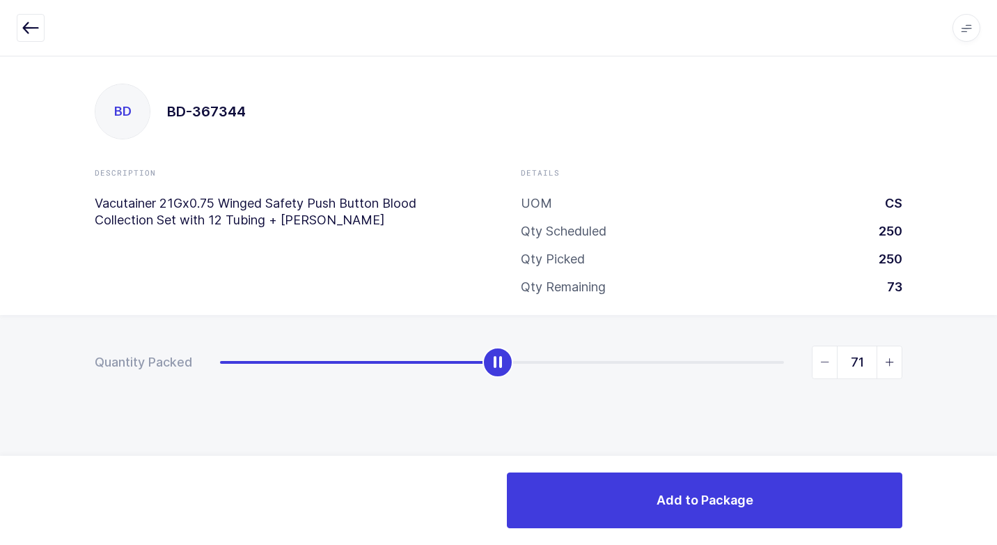
type input "72"
drag, startPoint x: 222, startPoint y: 363, endPoint x: 502, endPoint y: 382, distance: 280.6
click at [502, 382] on div "Quantity Packed 72" at bounding box center [498, 411] width 997 height 192
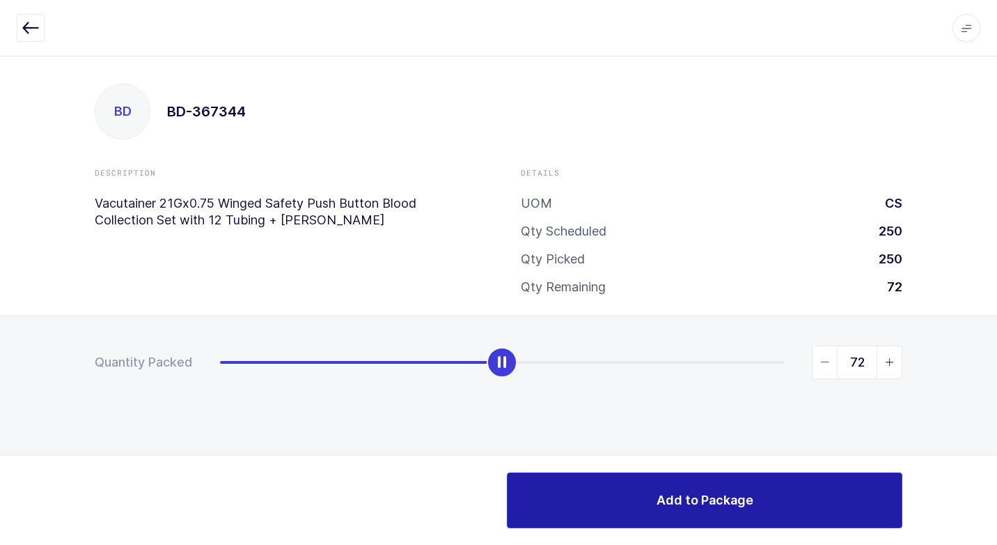
click at [728, 510] on button "Add to Package" at bounding box center [705, 500] width 396 height 56
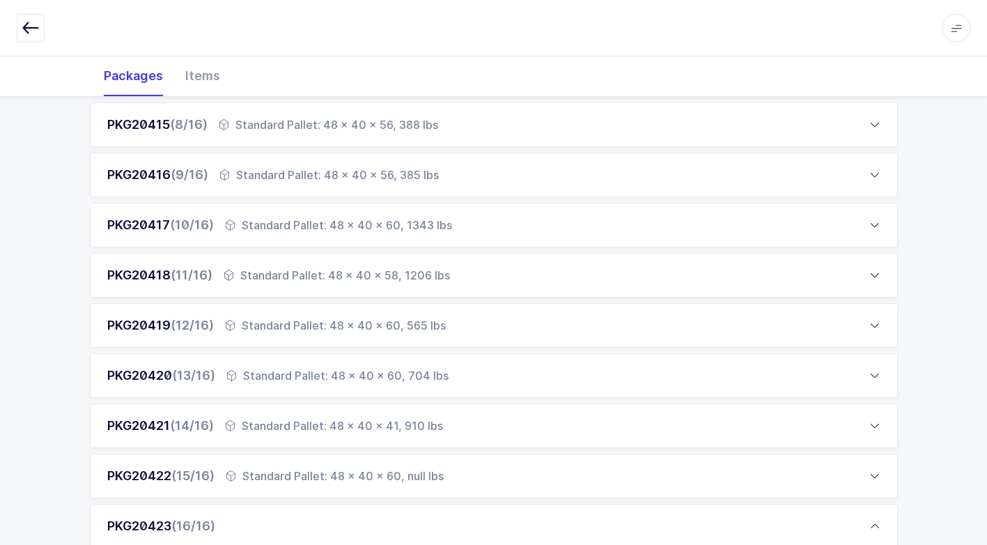
scroll to position [859, 0]
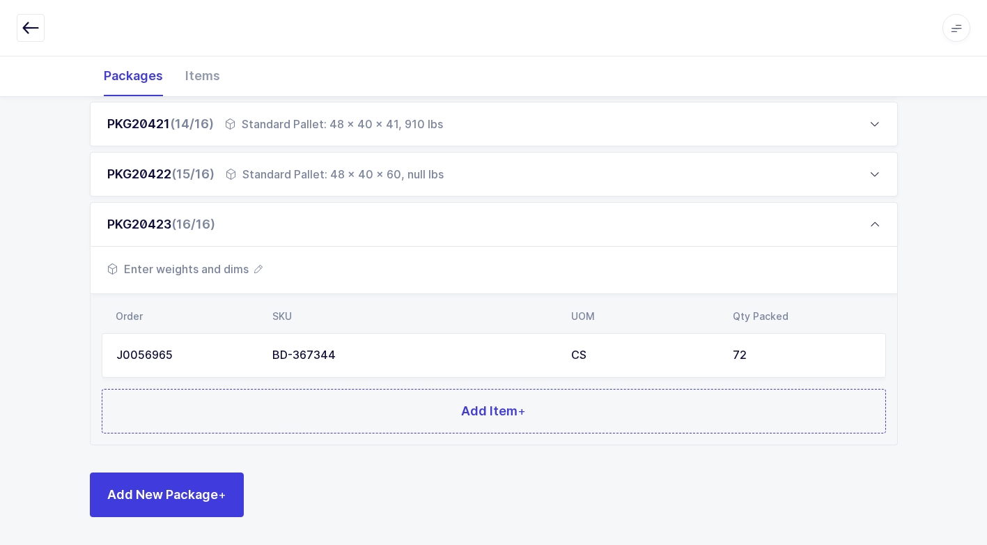
click at [235, 271] on span "Enter weights and dims" at bounding box center [184, 268] width 155 height 17
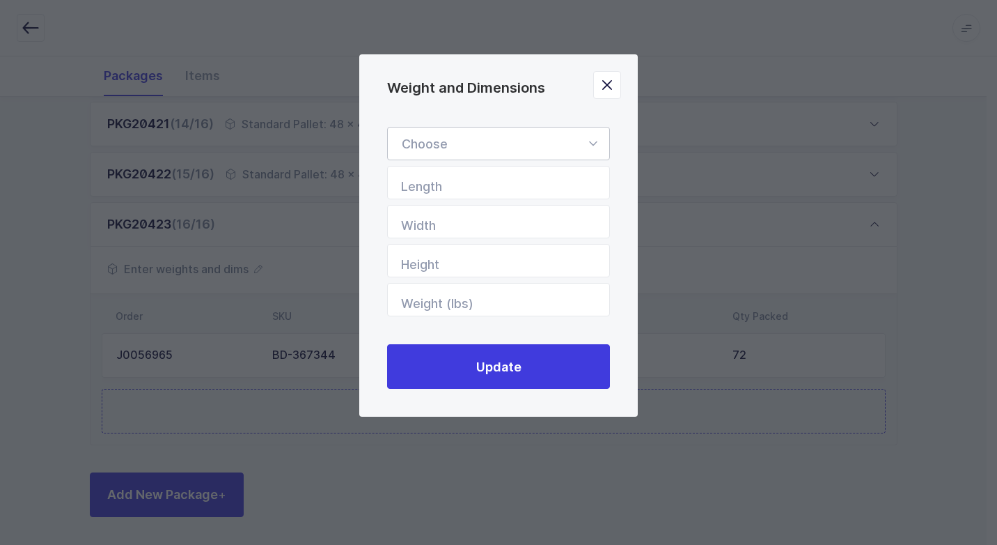
click at [599, 141] on icon "Weight and Dimensions" at bounding box center [592, 143] width 17 height 33
click at [513, 177] on li "Standard Pallet" at bounding box center [503, 184] width 221 height 26
type input "Standard Pallet"
type input "48"
type input "40"
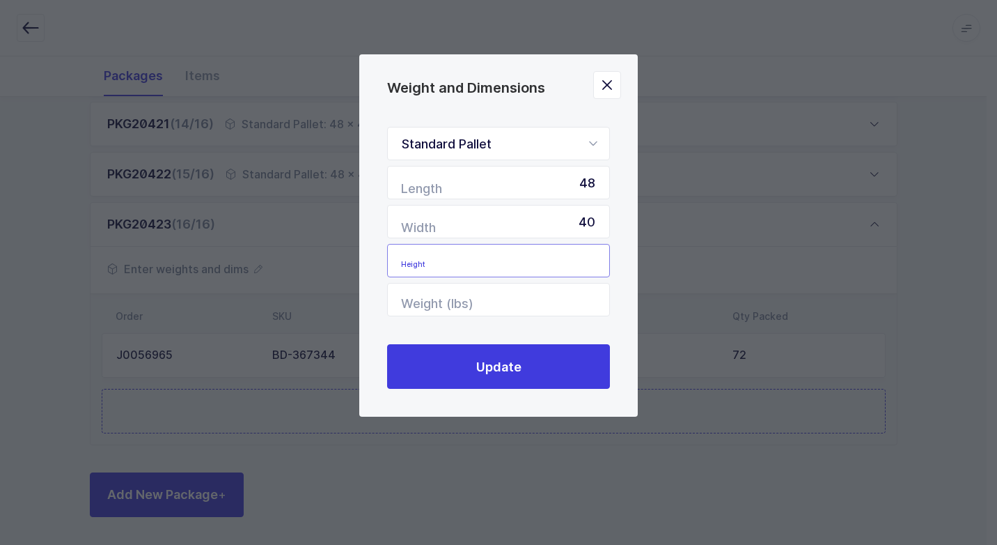
click at [582, 264] on input "Height" at bounding box center [498, 260] width 223 height 33
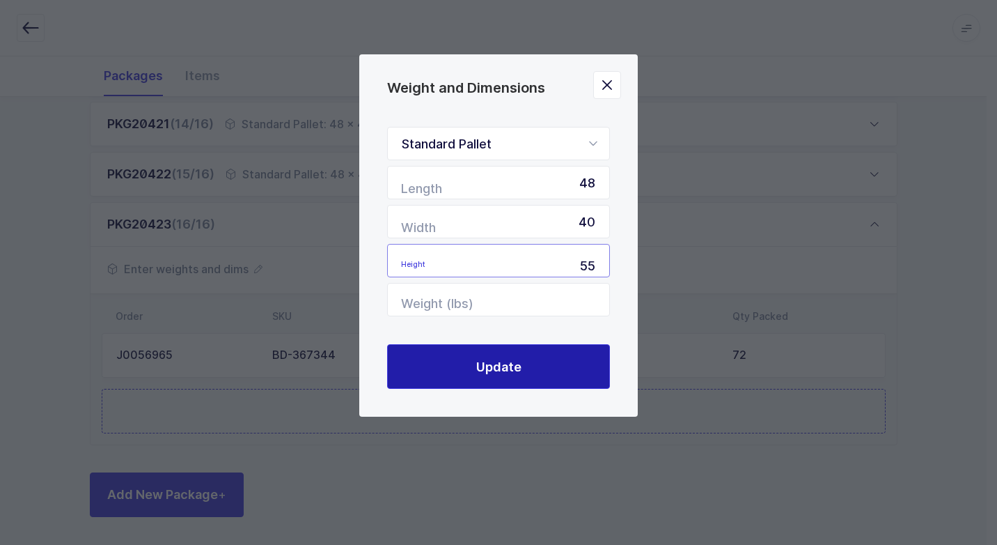
type input "55"
click at [510, 361] on span "Update" at bounding box center [498, 366] width 45 height 17
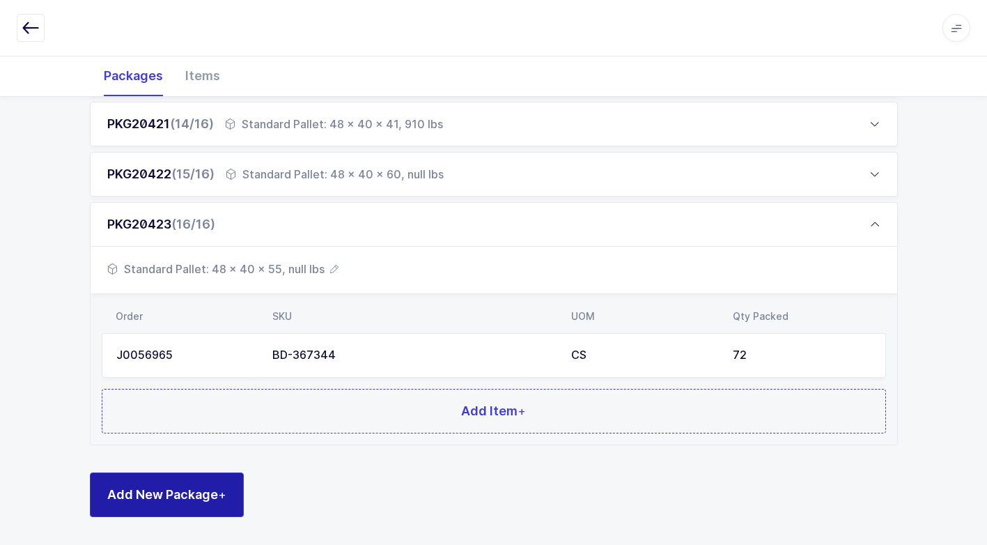
click at [161, 487] on span "Add New Package +" at bounding box center [166, 493] width 119 height 17
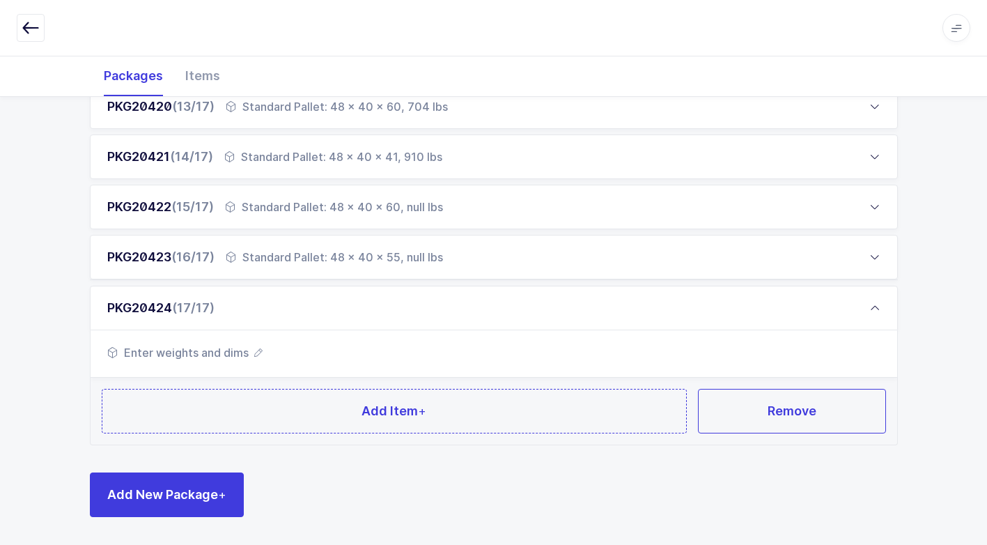
scroll to position [825, 0]
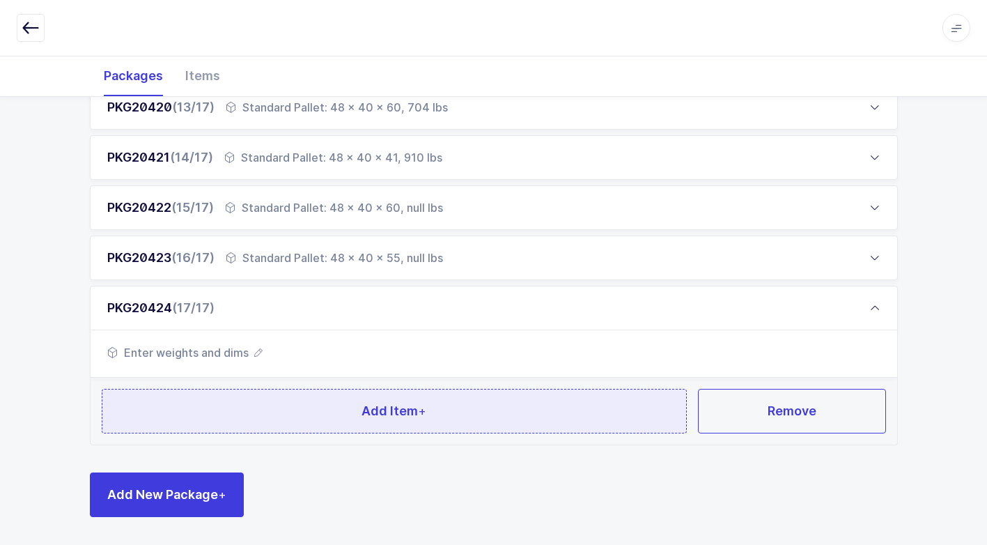
click at [255, 414] on button "Add Item +" at bounding box center [395, 411] width 586 height 45
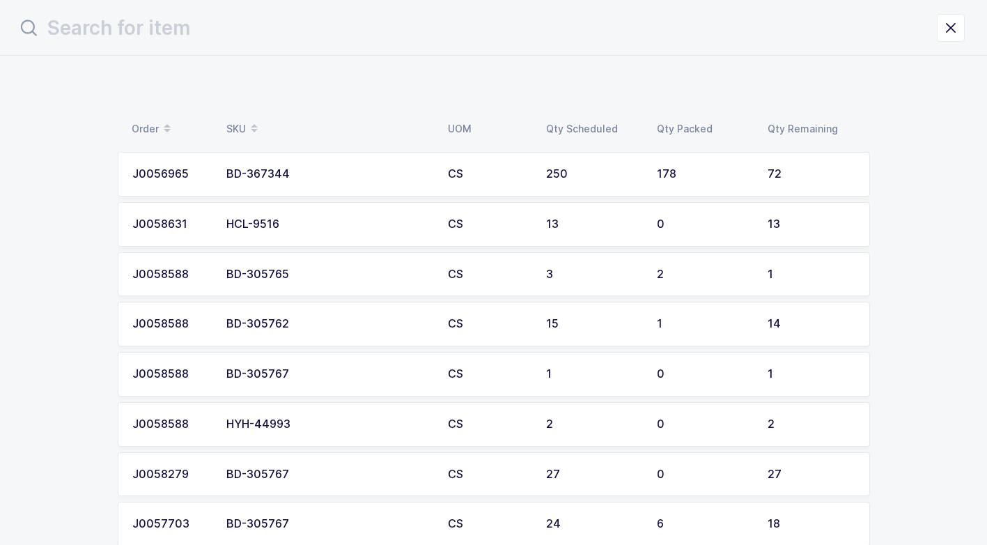
scroll to position [0, 0]
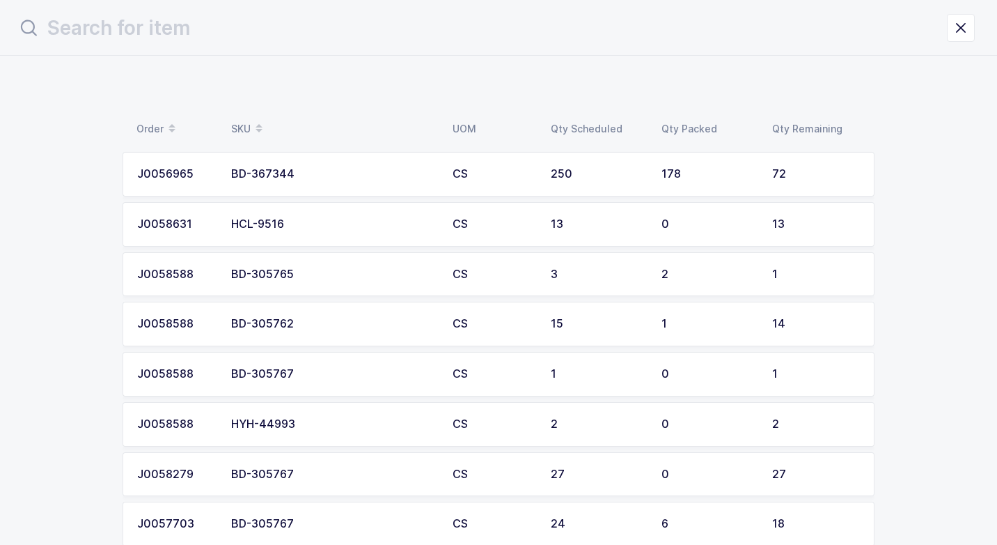
click at [315, 318] on div "BD-305762" at bounding box center [333, 324] width 205 height 13
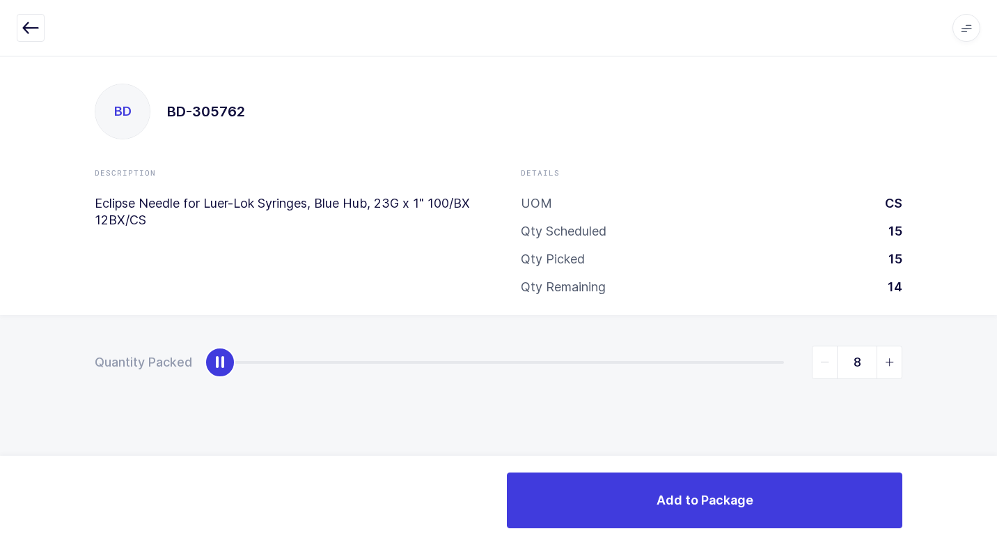
type input "14"
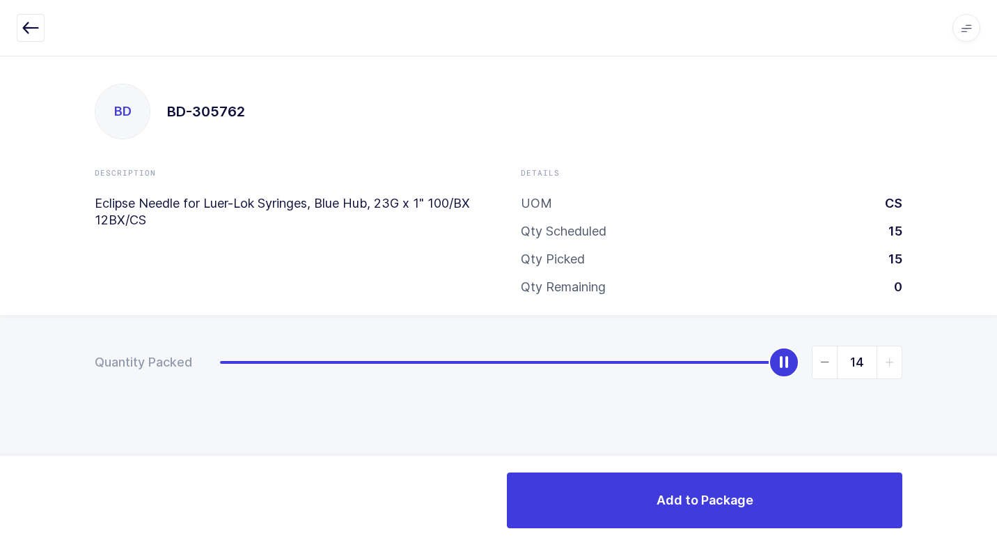
drag, startPoint x: 226, startPoint y: 367, endPoint x: 917, endPoint y: 423, distance: 693.1
click at [986, 367] on html "Apps Core [GEOGRAPHIC_DATA] Admin Mission Control Purchasing [PERSON_NAME] Logo…" at bounding box center [498, 272] width 997 height 545
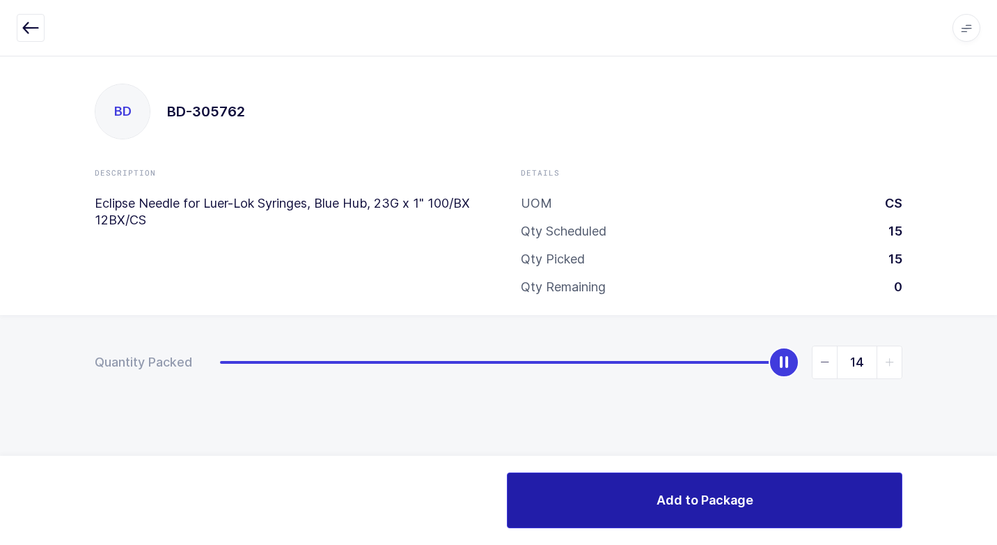
click at [630, 496] on button "Add to Package" at bounding box center [705, 500] width 396 height 56
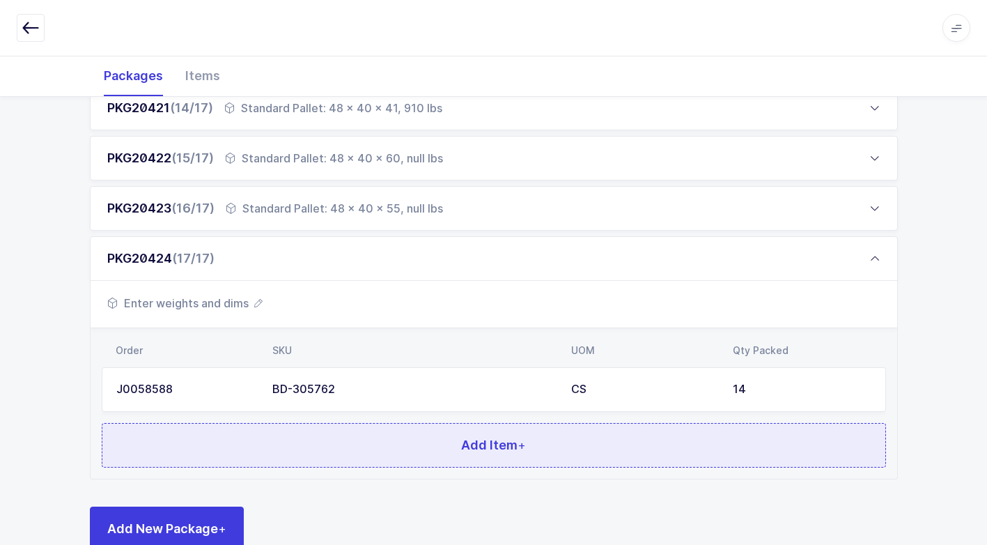
scroll to position [909, 0]
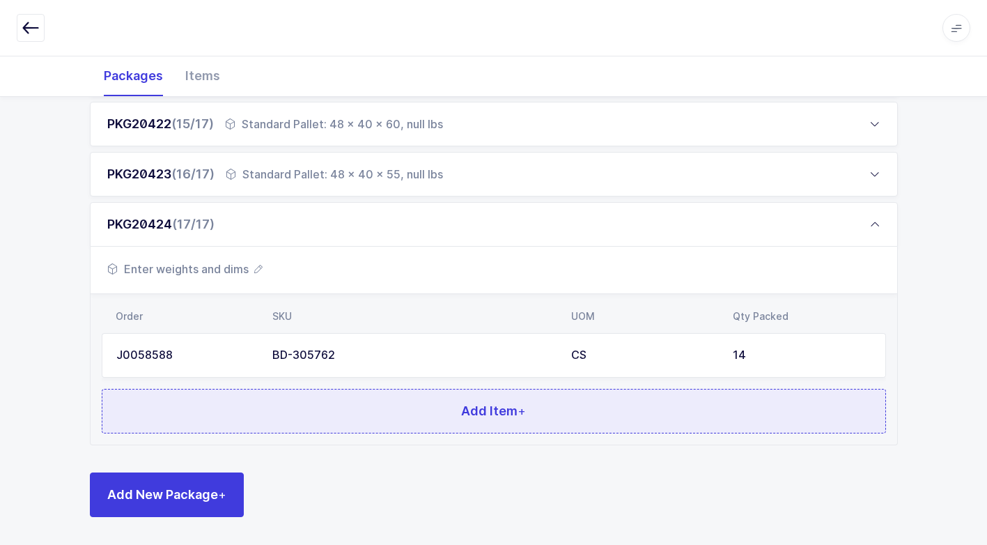
click at [340, 412] on button "Add Item +" at bounding box center [494, 411] width 784 height 45
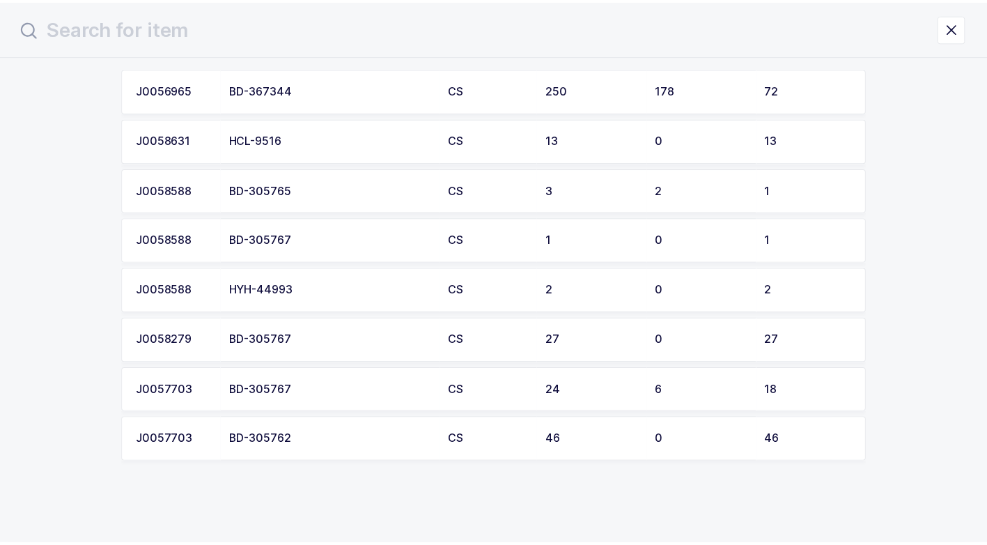
scroll to position [85, 0]
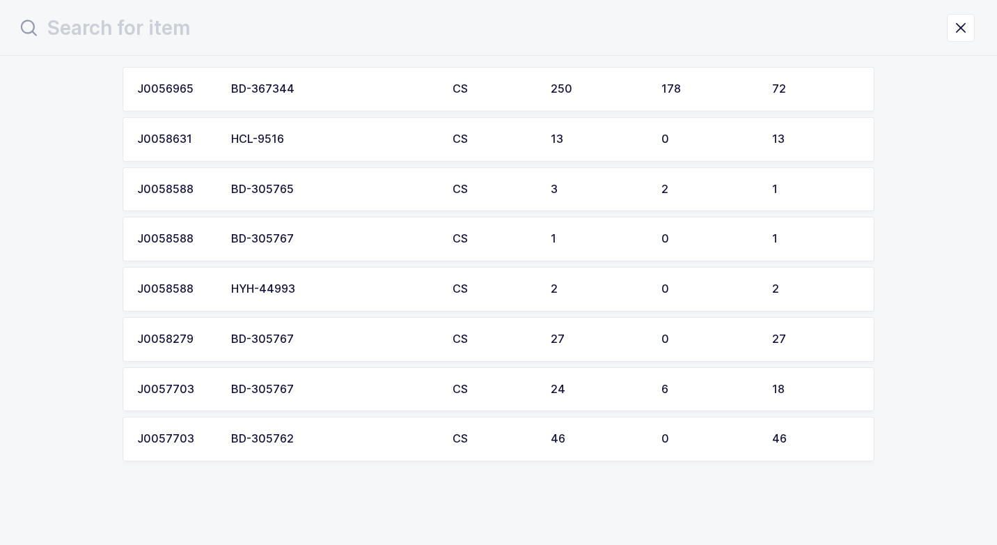
click at [312, 432] on div "BD-305762" at bounding box center [333, 438] width 205 height 13
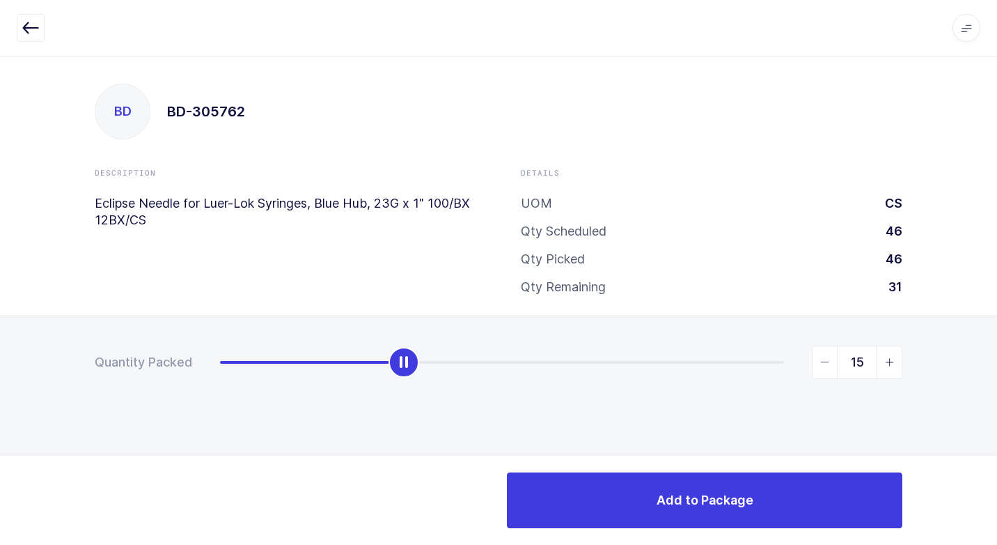
type input "16"
drag, startPoint x: 214, startPoint y: 362, endPoint x: 405, endPoint y: 378, distance: 191.5
click at [405, 378] on div "16" at bounding box center [561, 361] width 682 height 33
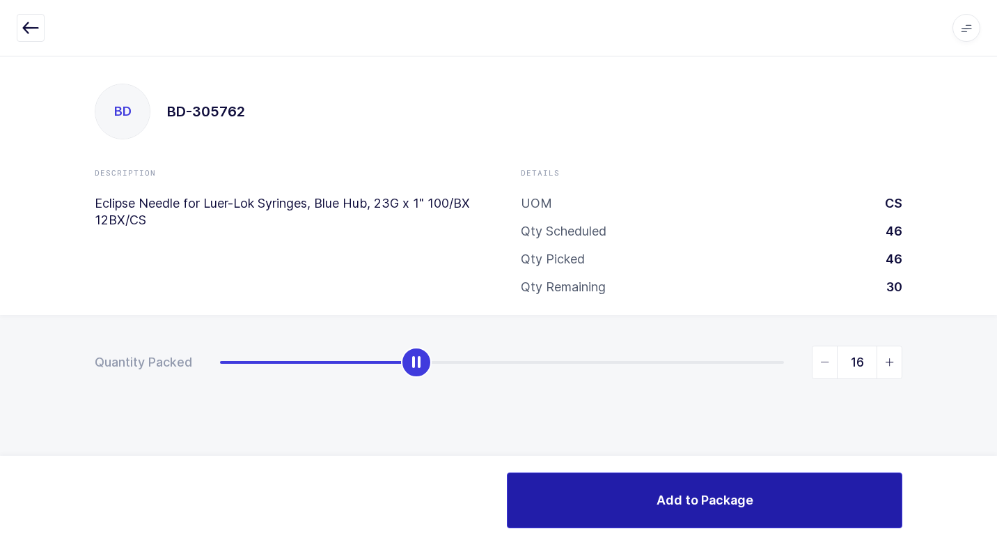
click at [683, 501] on span "Add to Package" at bounding box center [705, 499] width 97 height 17
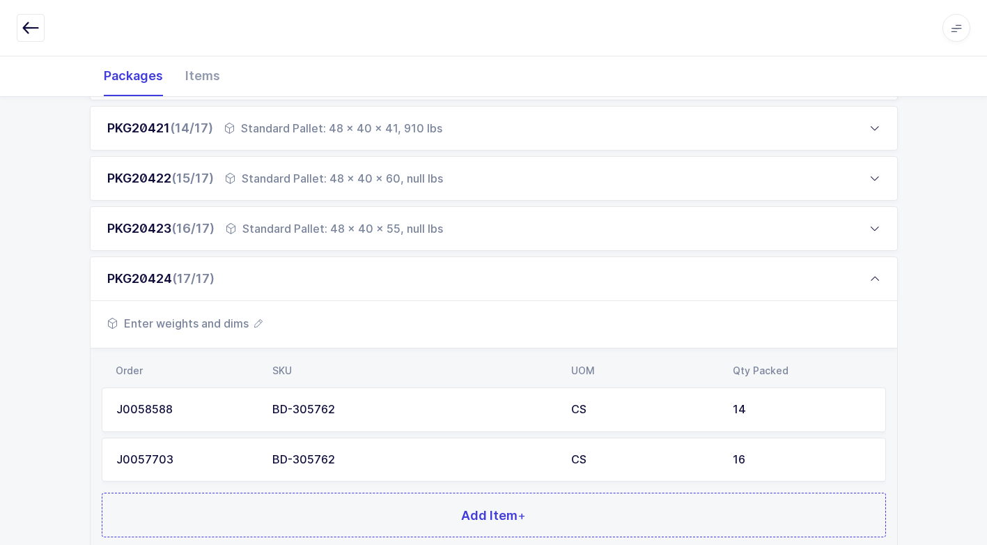
scroll to position [958, 0]
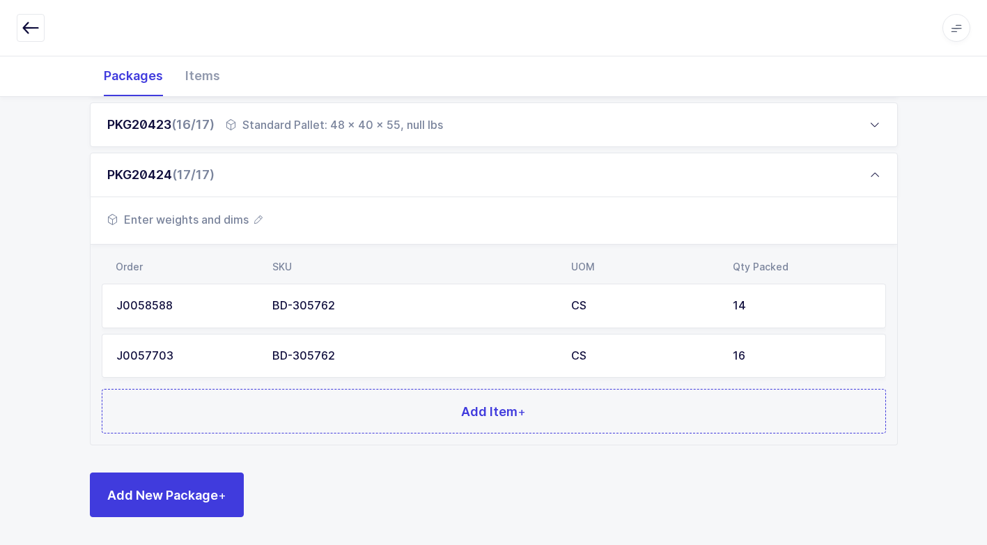
click at [237, 207] on div "Enter weights and dims" at bounding box center [494, 220] width 806 height 47
click at [228, 218] on span "Enter weights and dims" at bounding box center [184, 219] width 155 height 17
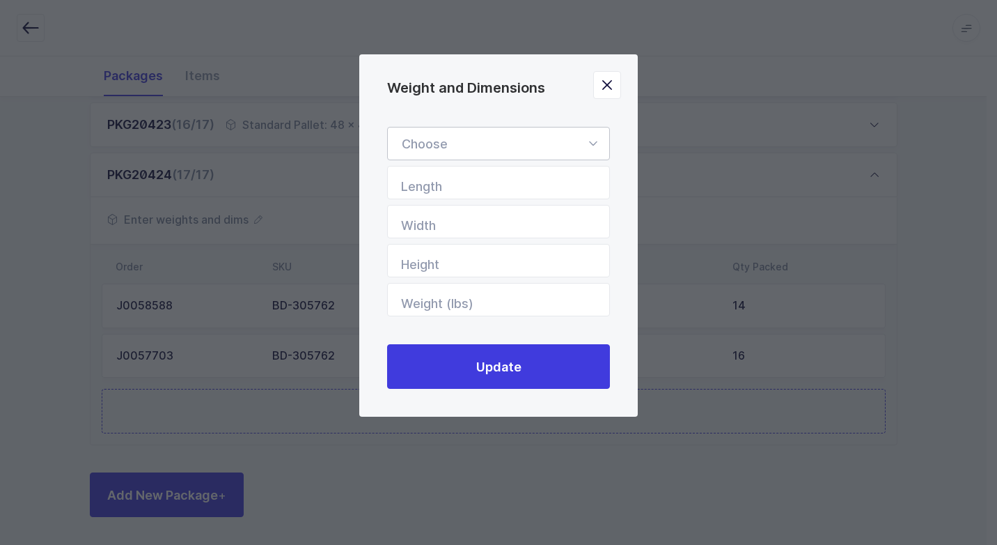
click at [588, 143] on icon "Weight and Dimensions" at bounding box center [592, 143] width 17 height 33
click at [534, 176] on li "Standard Pallet" at bounding box center [503, 184] width 221 height 26
type input "Standard Pallet"
type input "48"
type input "40"
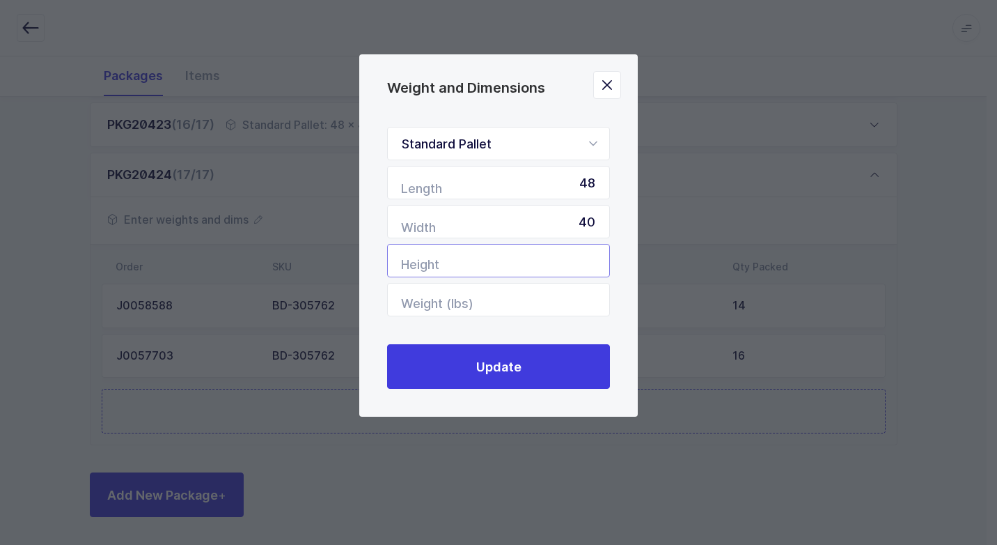
drag, startPoint x: 554, startPoint y: 256, endPoint x: 544, endPoint y: 263, distance: 11.6
click at [550, 260] on input "Height" at bounding box center [498, 260] width 223 height 33
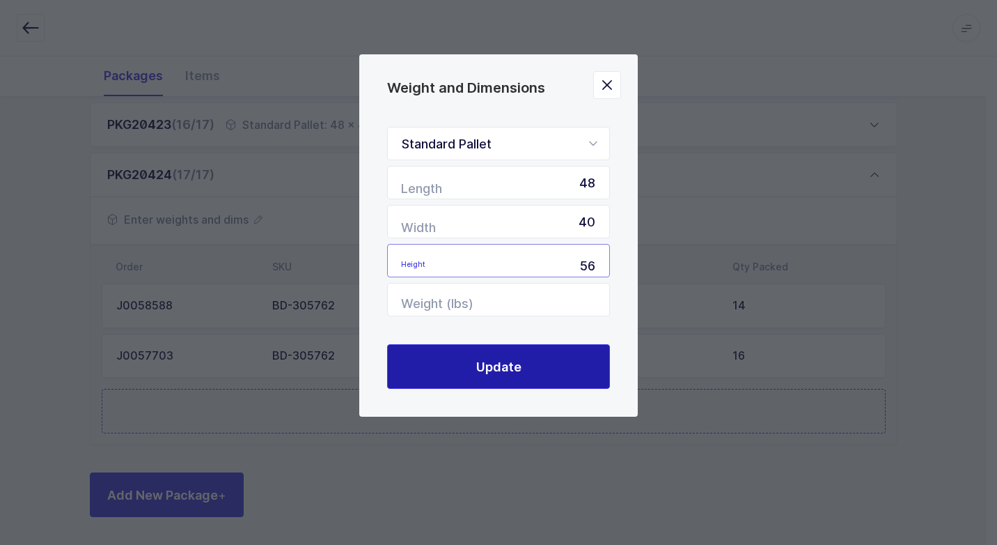
type input "56"
click at [459, 362] on button "Update" at bounding box center [498, 366] width 223 height 45
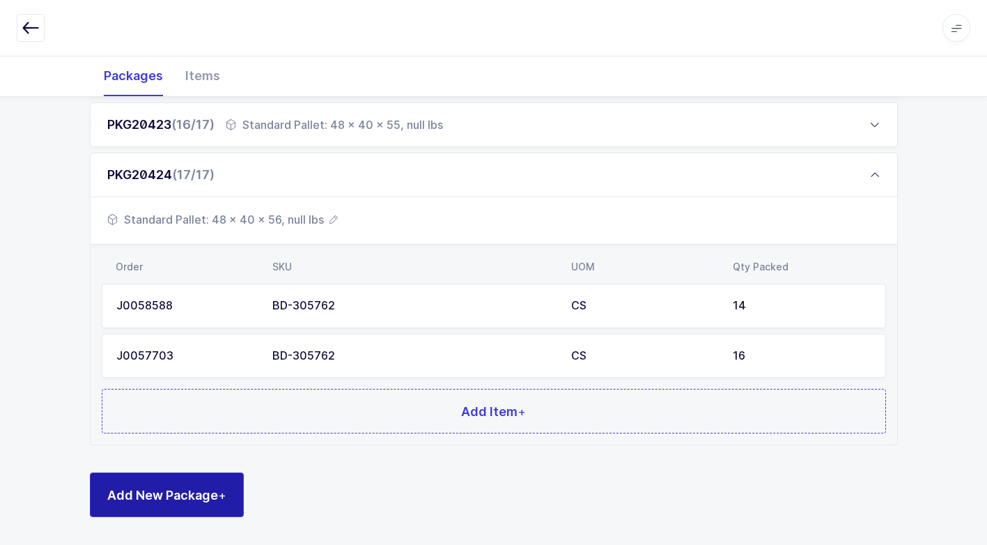
click at [175, 486] on span "Add New Package +" at bounding box center [166, 494] width 119 height 17
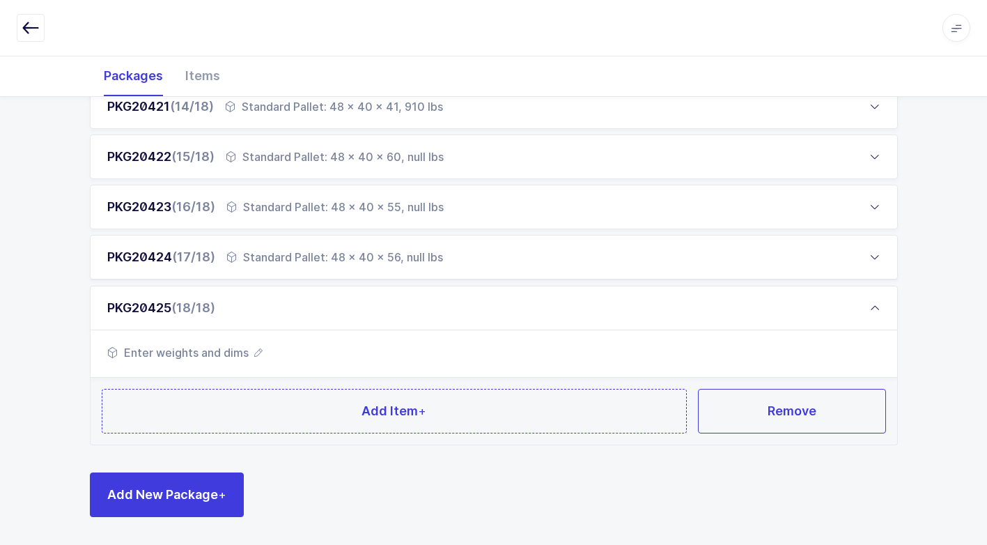
scroll to position [875, 0]
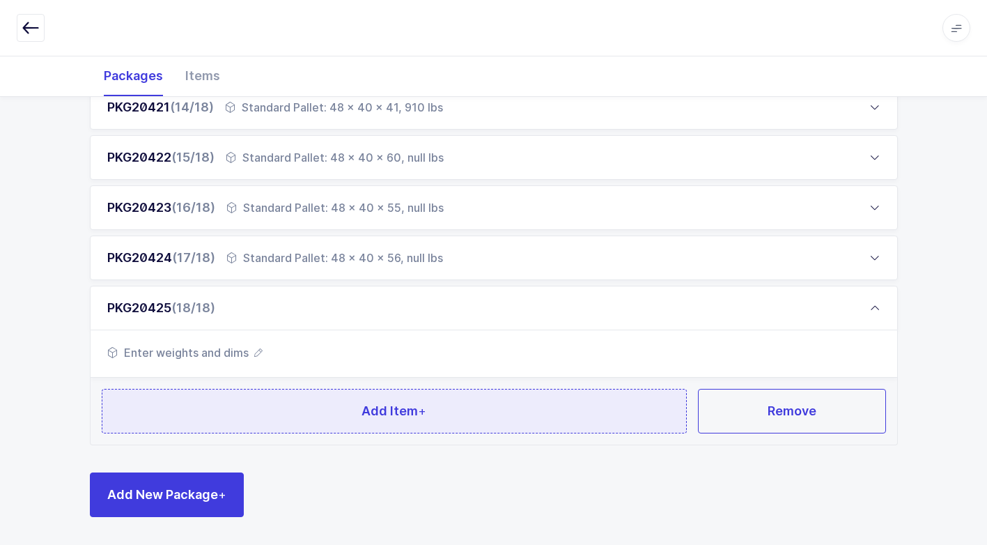
click at [237, 402] on button "Add Item +" at bounding box center [395, 411] width 586 height 45
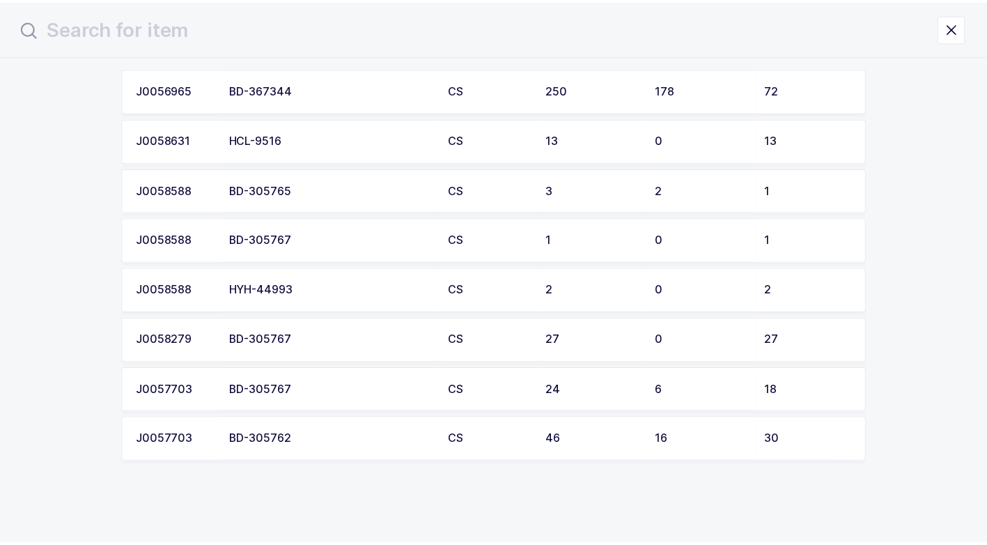
scroll to position [85, 0]
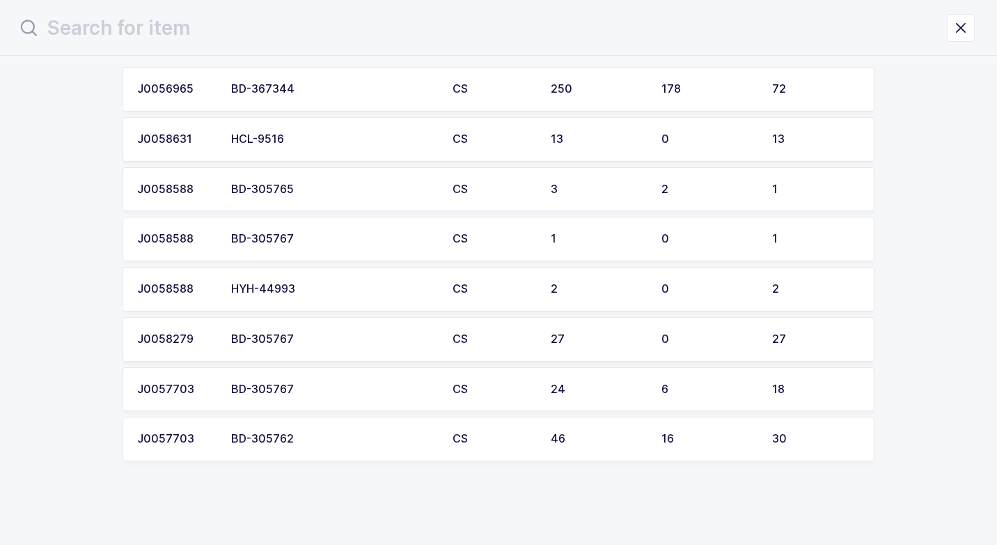
click at [305, 437] on div "BD-305762" at bounding box center [333, 438] width 205 height 13
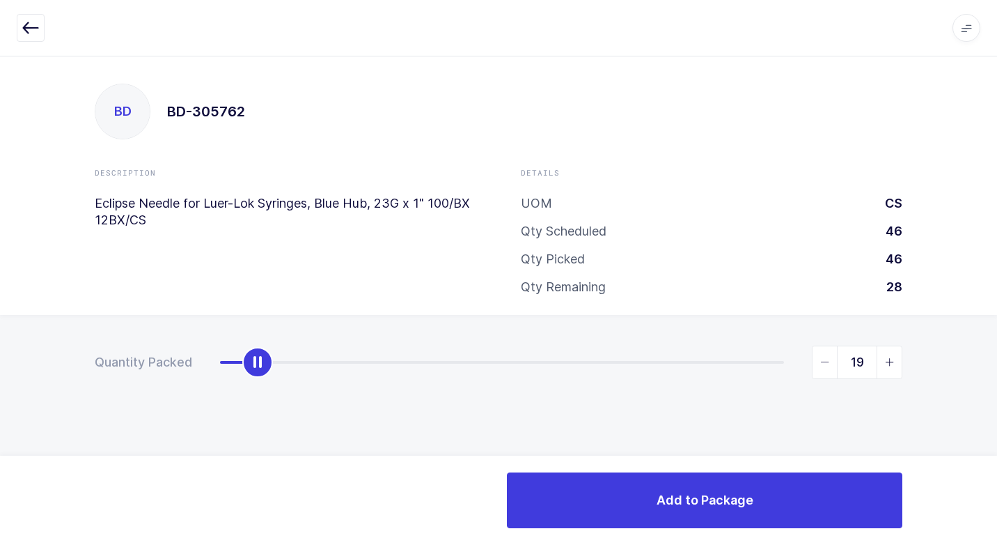
type input "30"
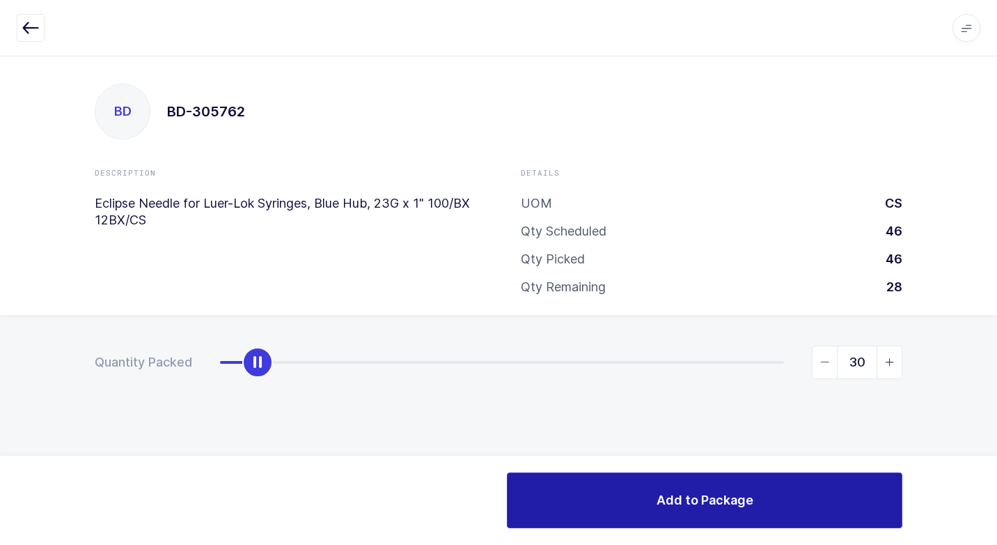
drag, startPoint x: 222, startPoint y: 366, endPoint x: 897, endPoint y: 475, distance: 683.6
click at [986, 442] on html "Apps Core [GEOGRAPHIC_DATA] Admin Mission Control Purchasing [PERSON_NAME] Logo…" at bounding box center [498, 272] width 997 height 545
drag, startPoint x: 691, startPoint y: 509, endPoint x: 681, endPoint y: 510, distance: 9.8
click at [690, 509] on button "Add to Package" at bounding box center [705, 500] width 396 height 56
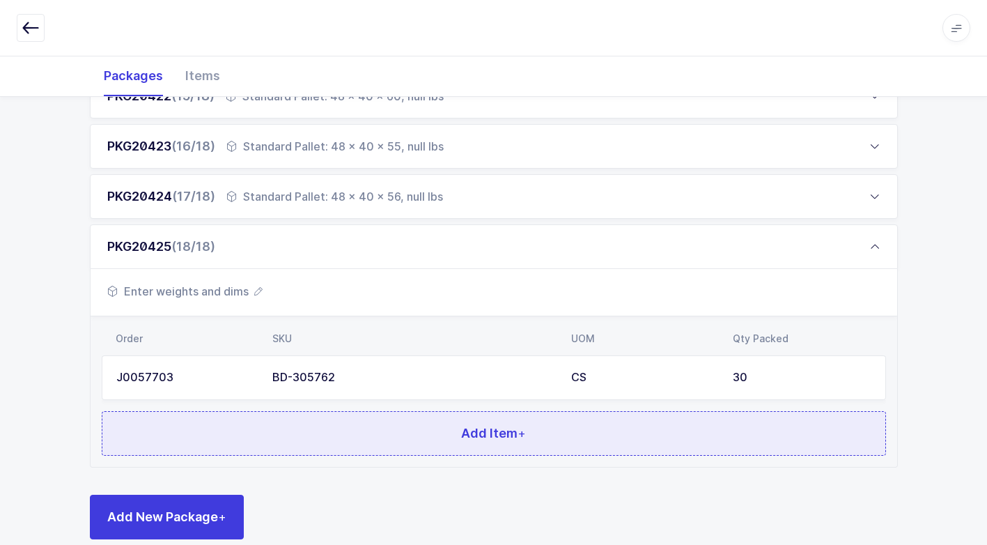
scroll to position [959, 0]
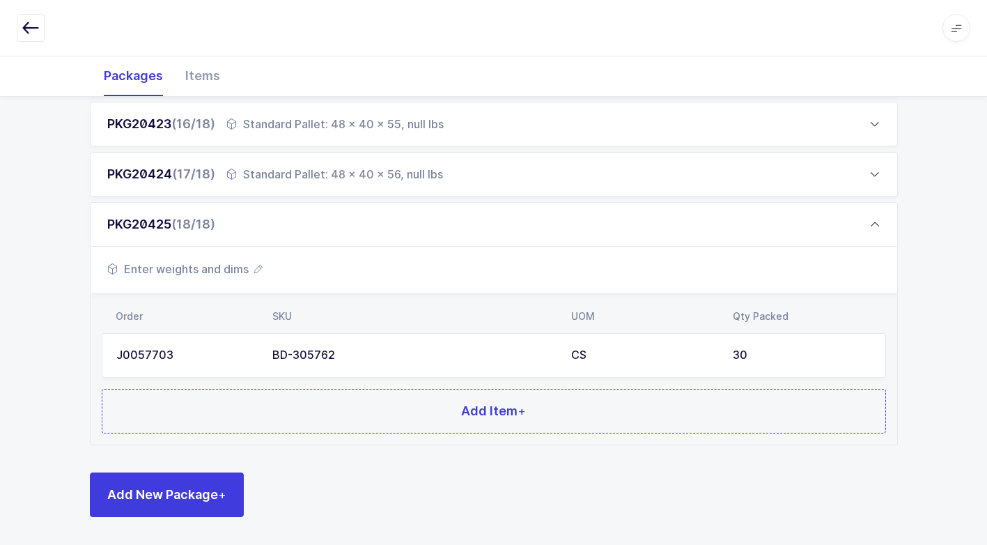
click at [221, 266] on span "Enter weights and dims" at bounding box center [184, 268] width 155 height 17
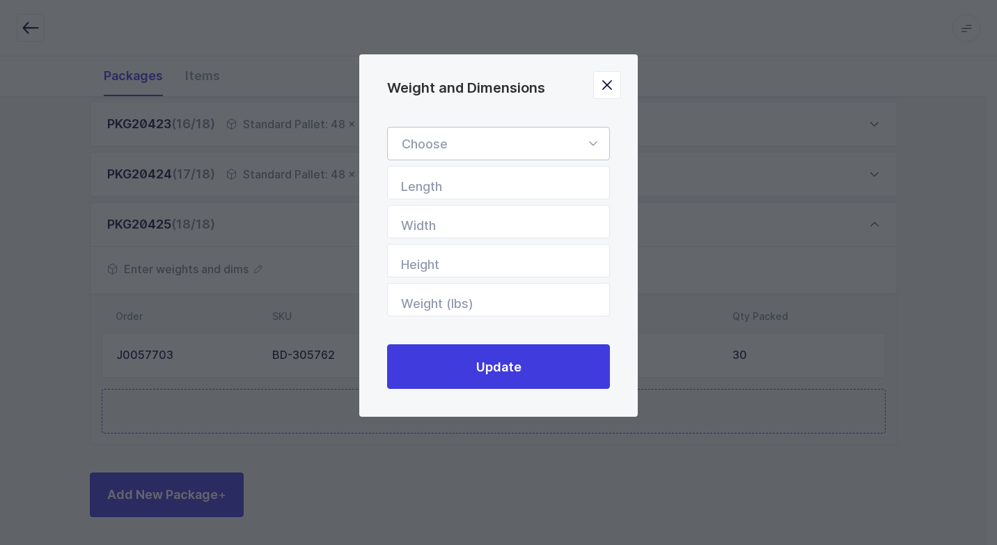
click at [601, 147] on icon "Weight and Dimensions" at bounding box center [592, 143] width 17 height 33
click at [510, 182] on li "Standard Pallet" at bounding box center [503, 184] width 221 height 26
type input "Standard Pallet"
type input "48"
type input "40"
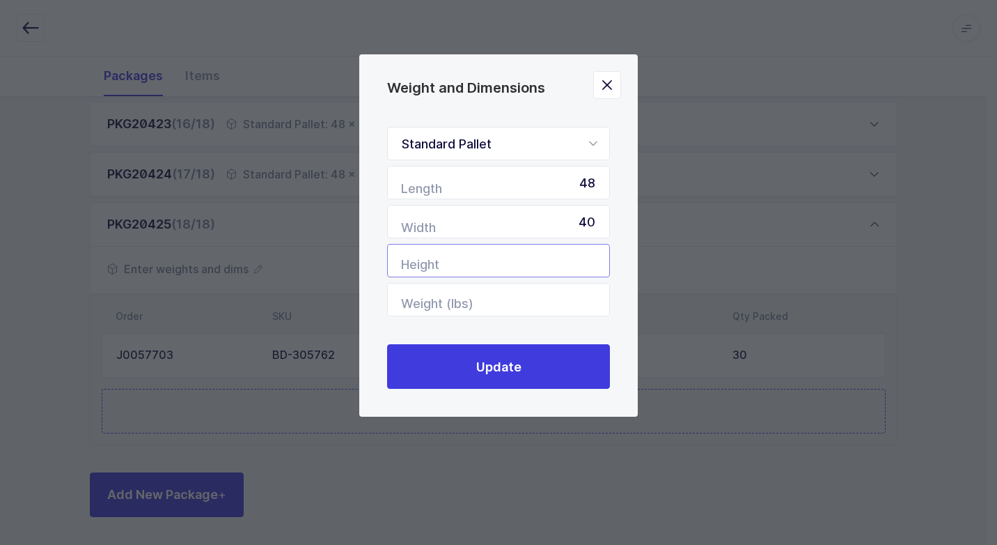
click at [542, 269] on input "Height" at bounding box center [498, 260] width 223 height 33
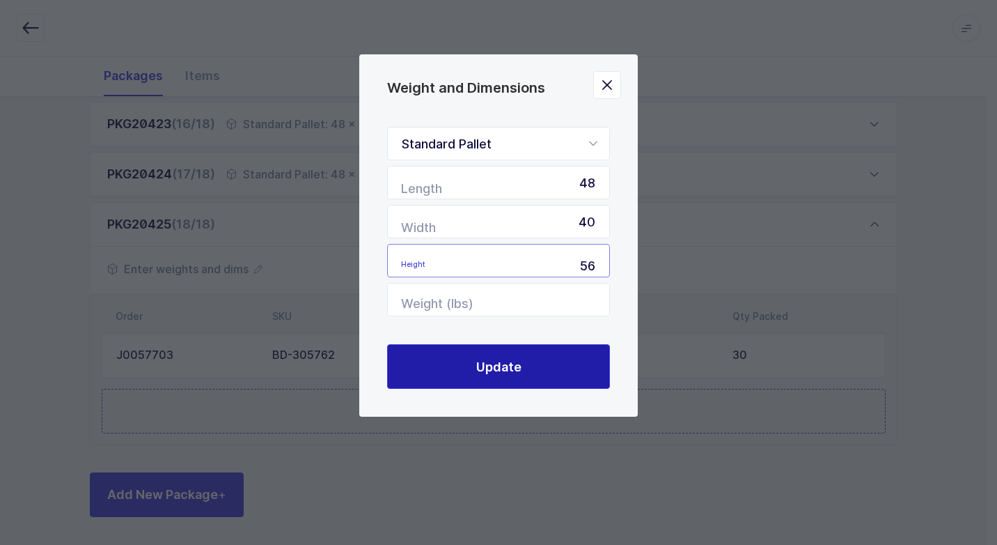
type input "56"
click at [468, 363] on button "Update" at bounding box center [498, 366] width 223 height 45
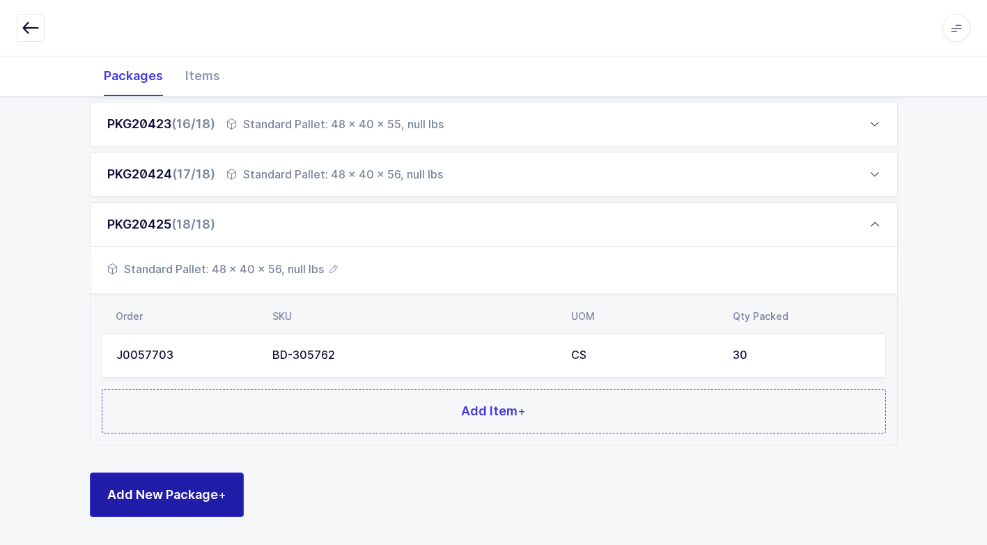
click at [200, 494] on span "Add New Package +" at bounding box center [166, 493] width 119 height 17
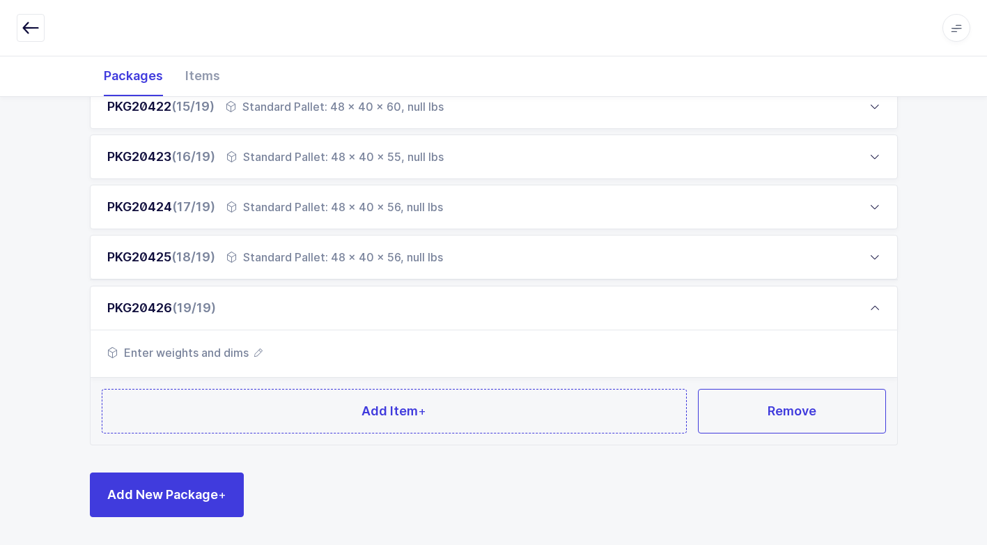
scroll to position [926, 0]
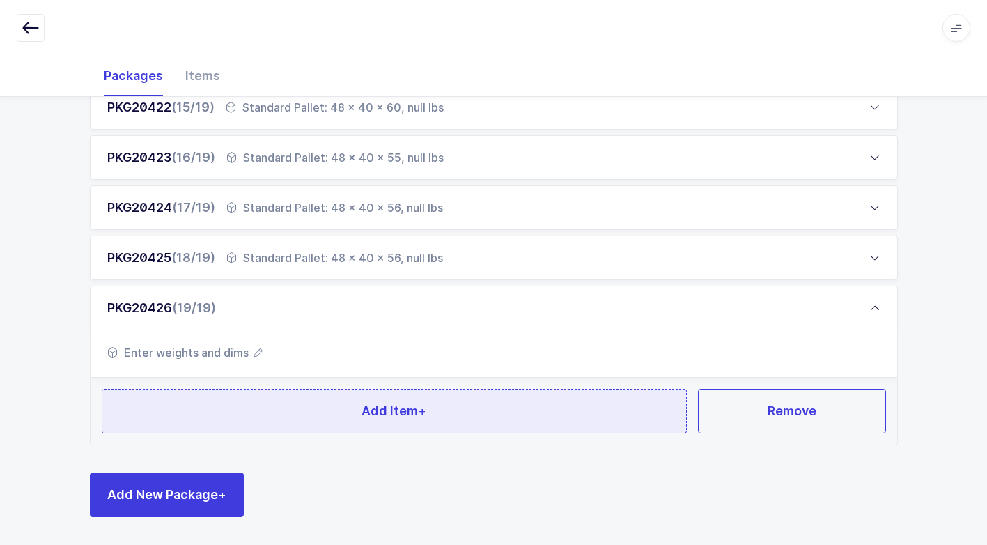
click at [311, 407] on button "Add Item +" at bounding box center [395, 411] width 586 height 45
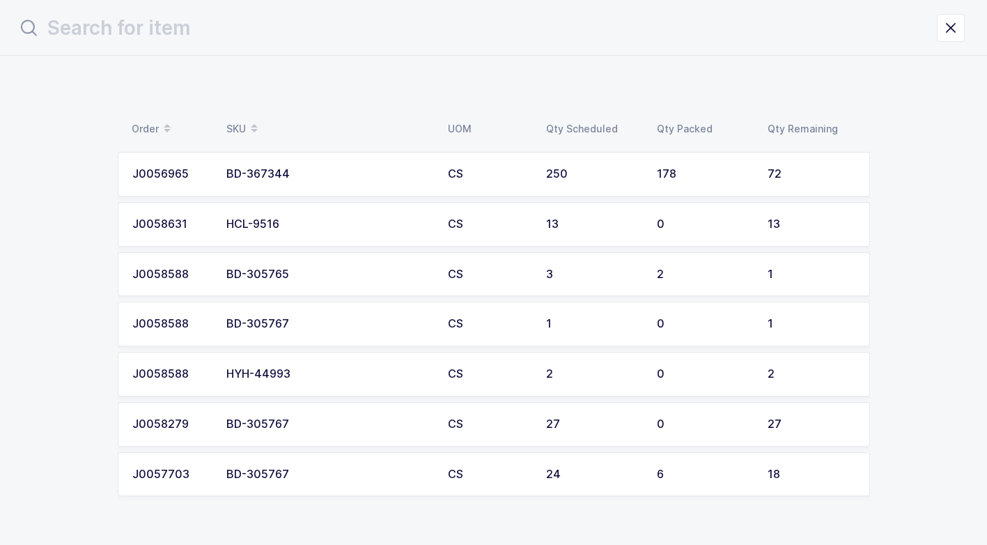
scroll to position [0, 0]
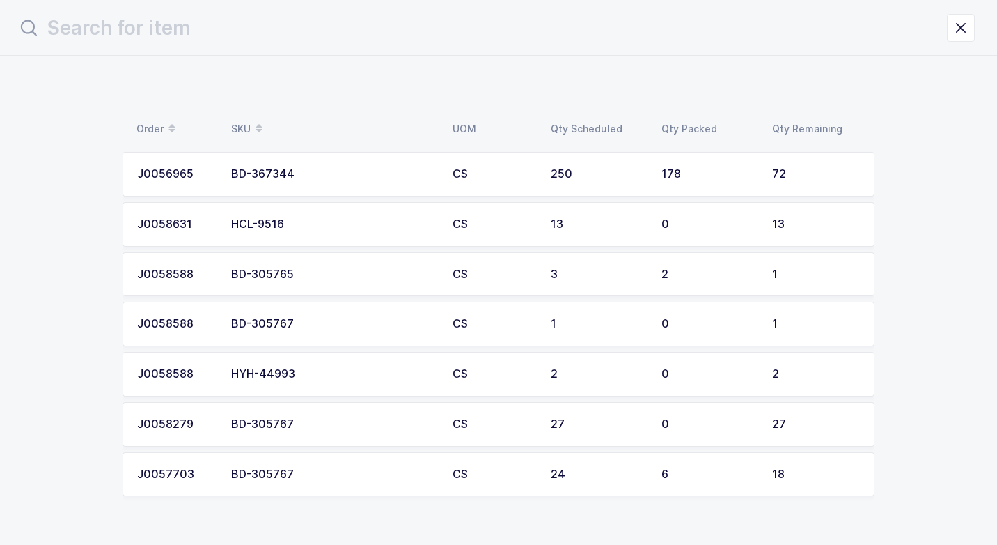
click at [375, 178] on div "BD-367344" at bounding box center [333, 174] width 205 height 13
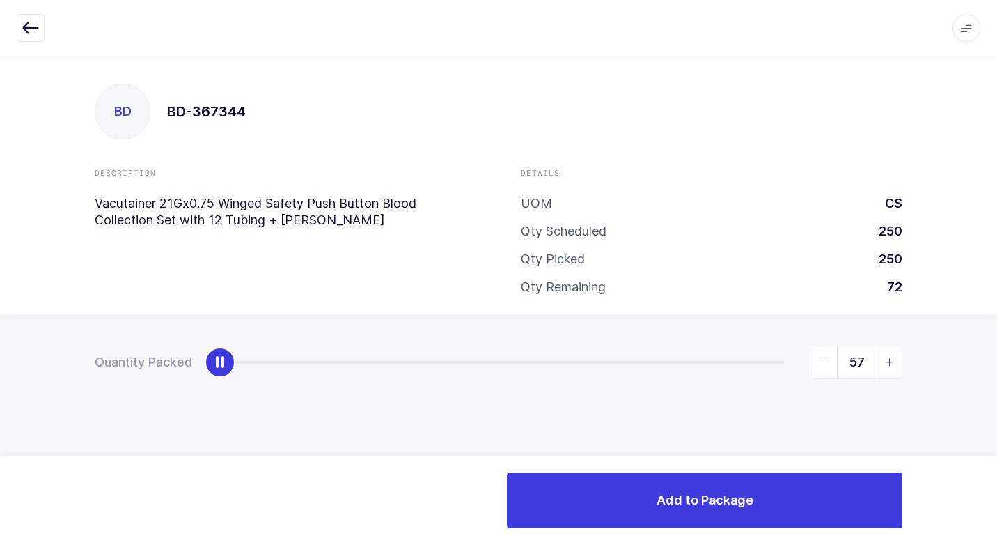
type input "72"
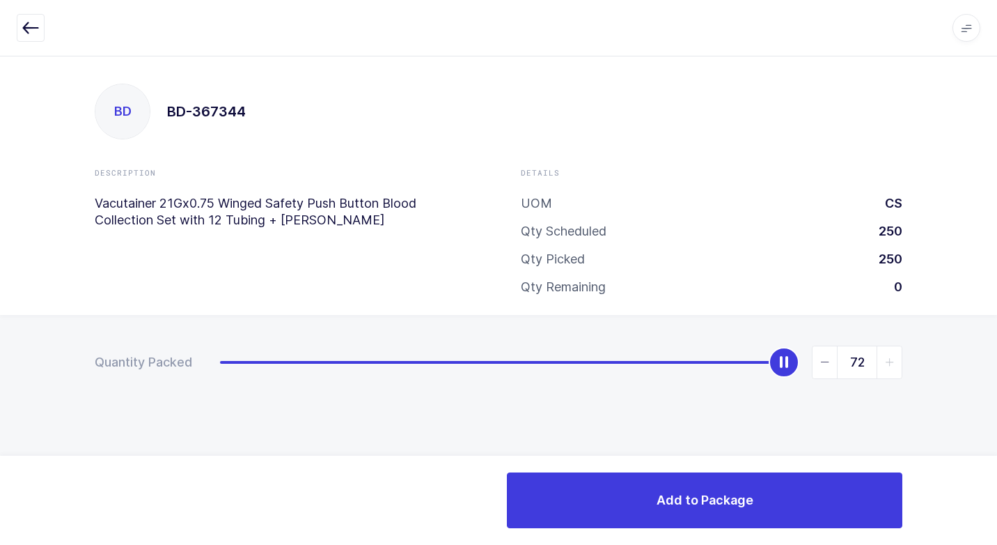
drag, startPoint x: 228, startPoint y: 366, endPoint x: 999, endPoint y: 391, distance: 771.3
click at [986, 391] on html "Apps Core [GEOGRAPHIC_DATA] Admin Mission Control Purchasing [PERSON_NAME] Logo…" at bounding box center [498, 272] width 997 height 545
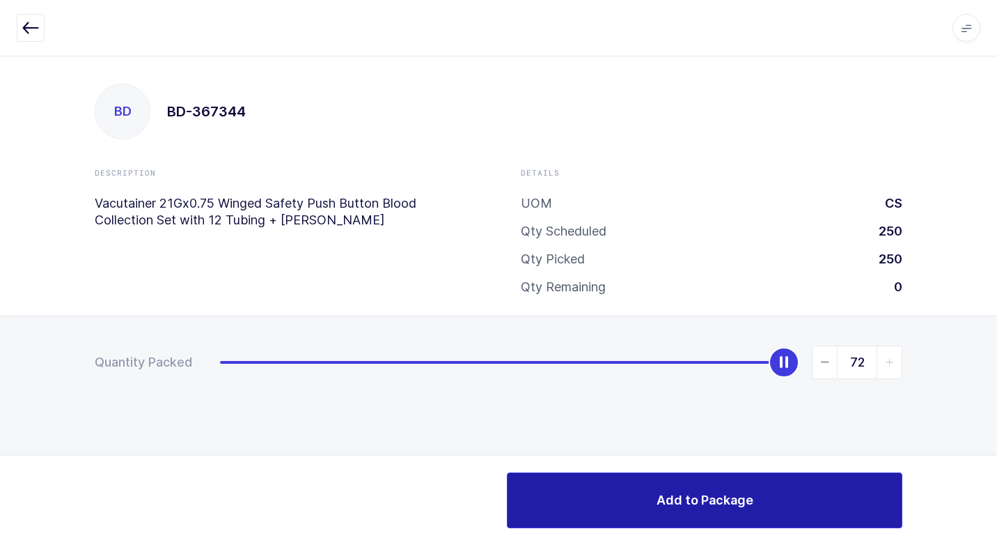
click at [678, 497] on span "Add to Package" at bounding box center [705, 499] width 97 height 17
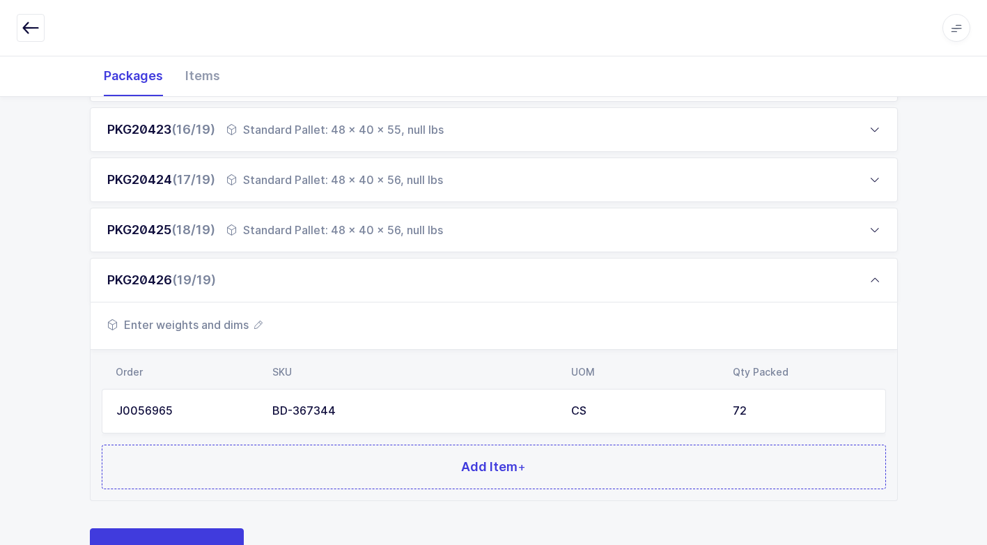
scroll to position [1009, 0]
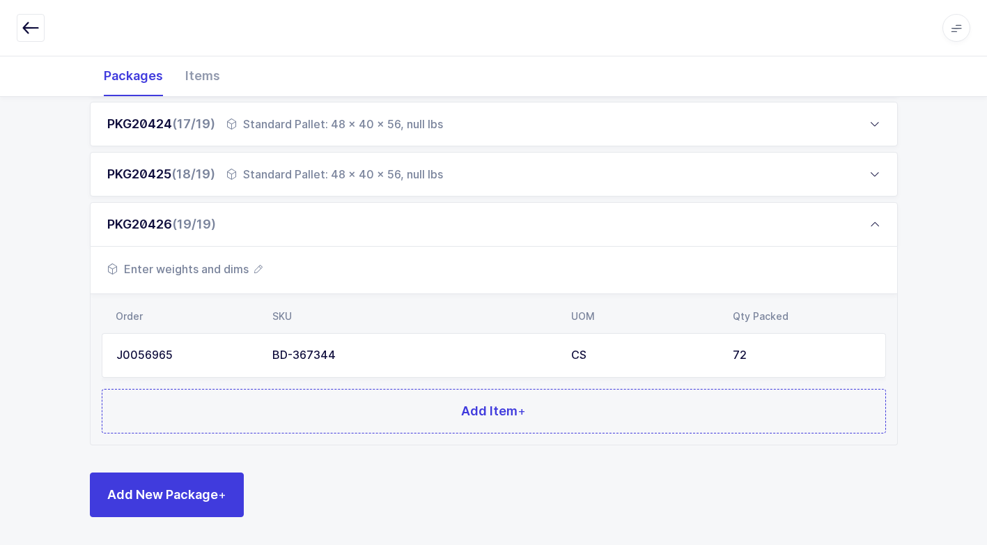
click at [209, 270] on span "Enter weights and dims" at bounding box center [184, 268] width 155 height 17
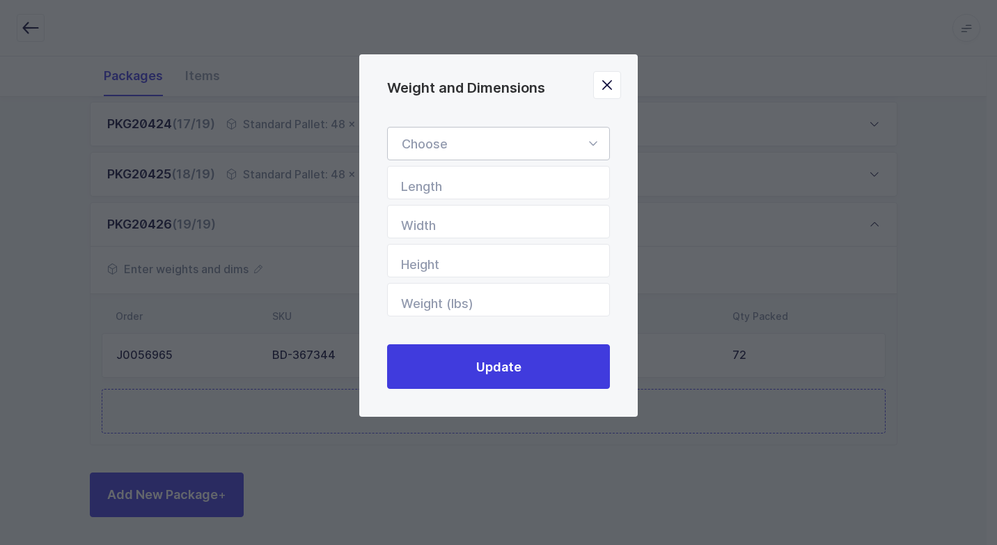
click at [587, 144] on icon "Weight and Dimensions" at bounding box center [592, 143] width 17 height 33
drag, startPoint x: 547, startPoint y: 193, endPoint x: 547, endPoint y: 209, distance: 16.0
click at [547, 192] on li "Standard Pallet" at bounding box center [503, 184] width 221 height 26
type input "Standard Pallet"
type input "48"
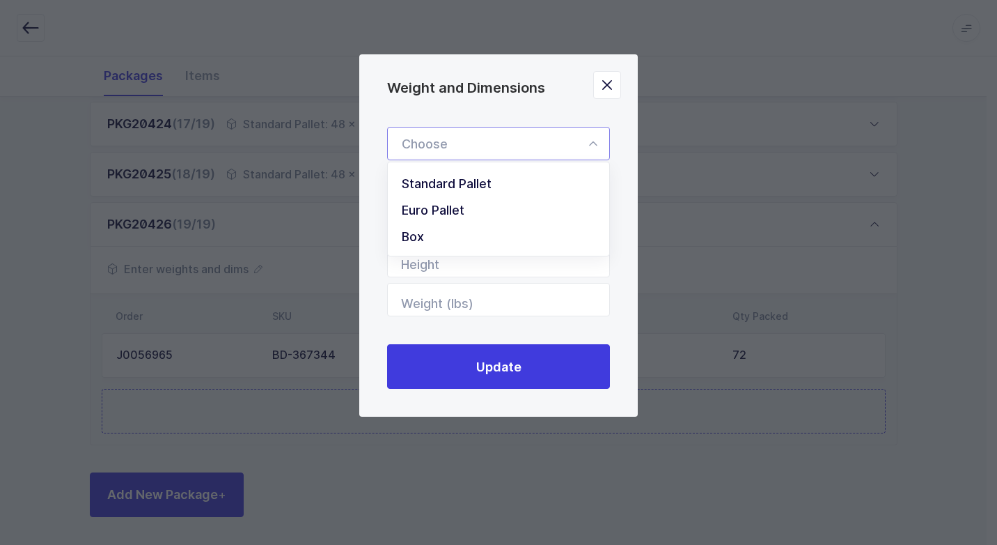
type input "40"
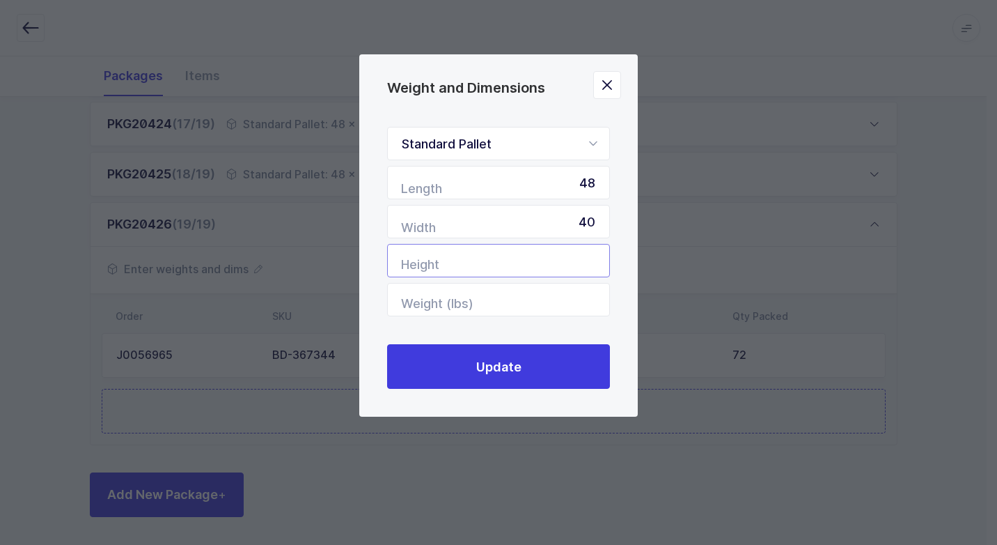
click at [547, 265] on input "Height" at bounding box center [498, 260] width 223 height 33
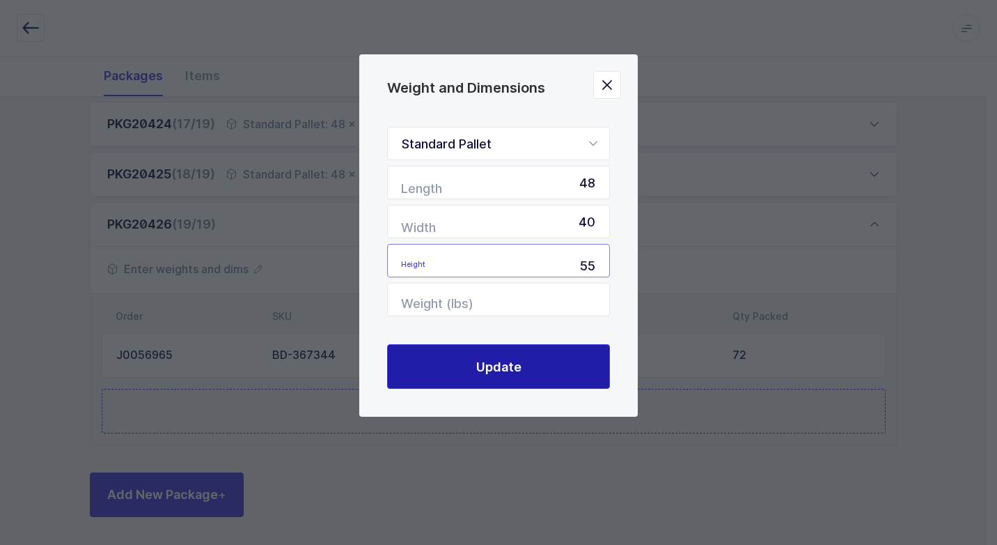
type input "55"
click at [501, 367] on span "Update" at bounding box center [498, 366] width 45 height 17
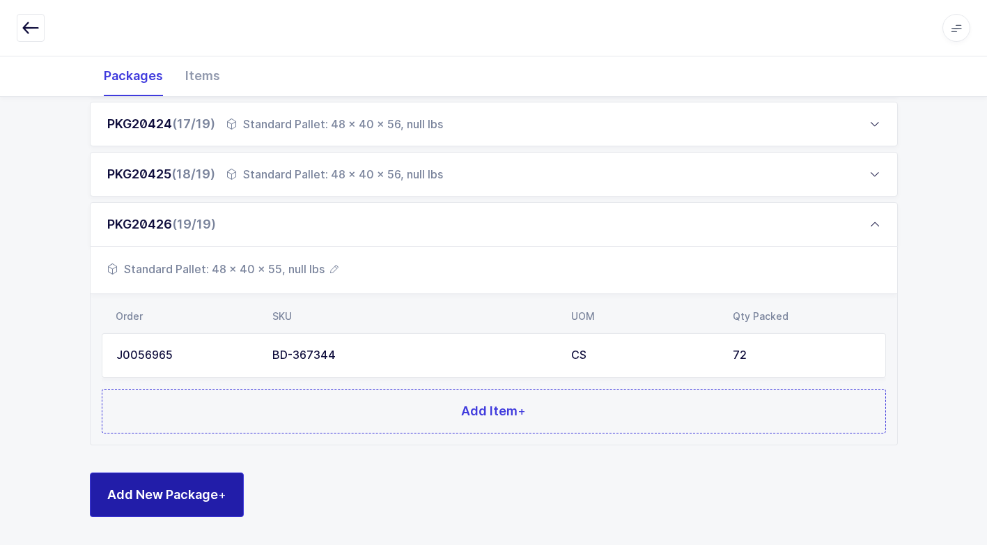
click at [230, 496] on button "Add New Package +" at bounding box center [167, 494] width 154 height 45
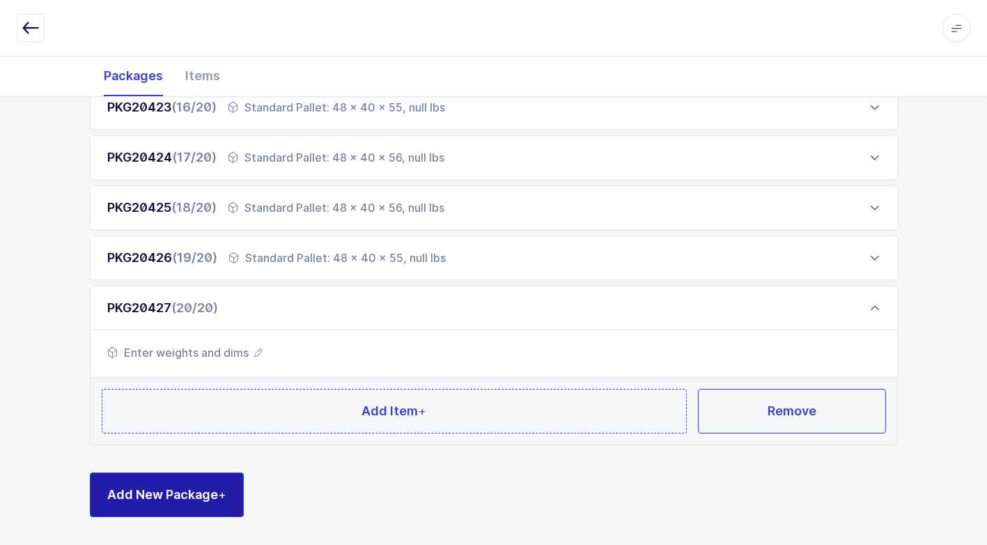
scroll to position [976, 0]
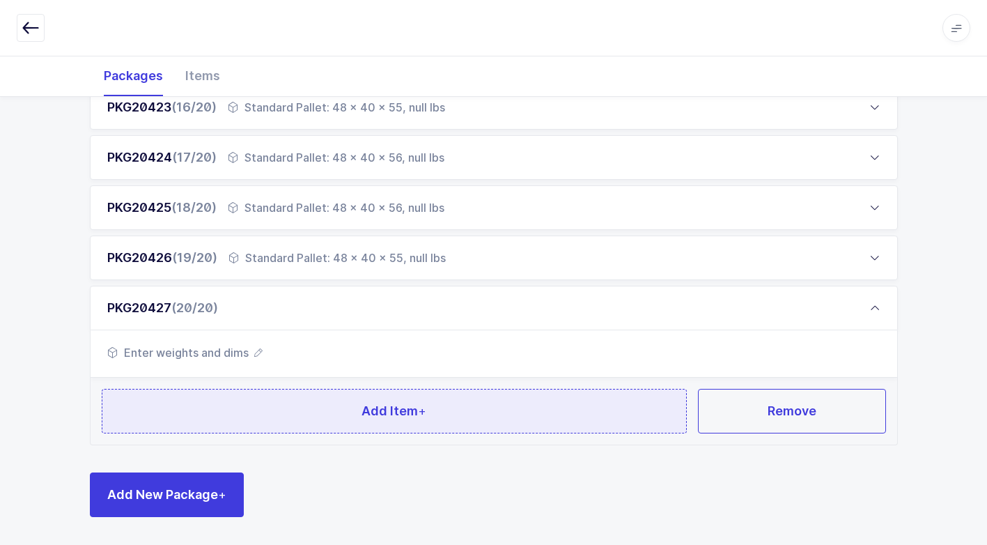
click at [292, 412] on button "Add Item +" at bounding box center [395, 411] width 586 height 45
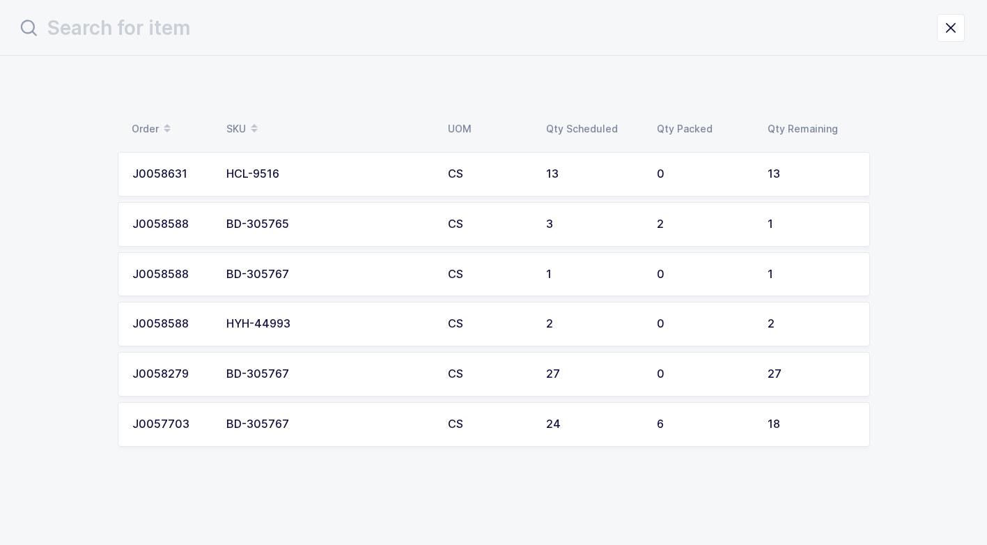
scroll to position [0, 0]
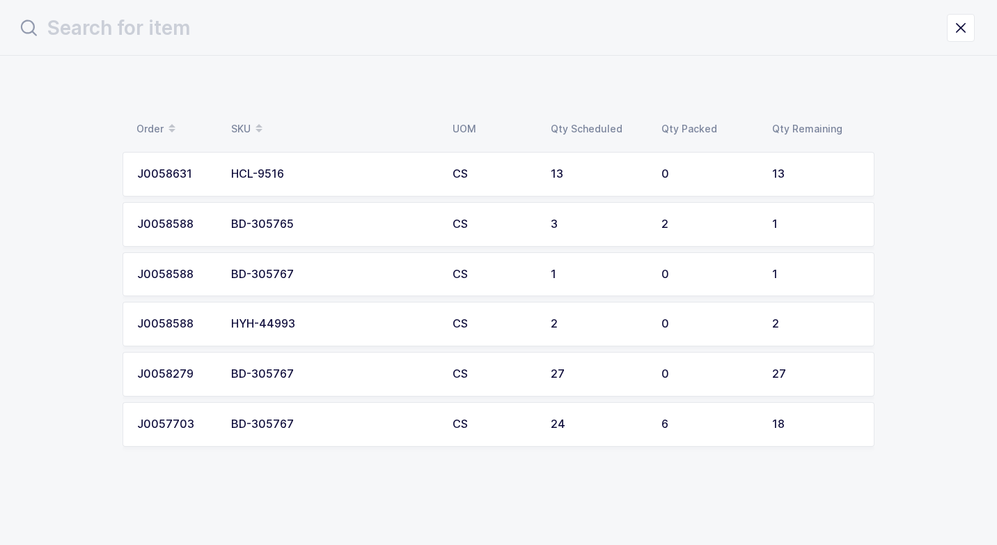
click at [303, 380] on div "BD-305767" at bounding box center [333, 374] width 205 height 13
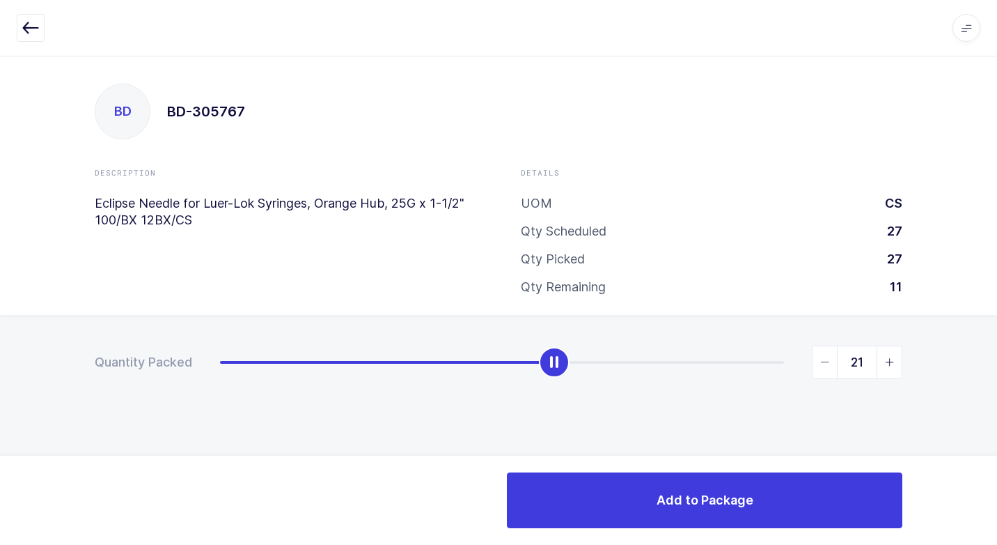
type input "27"
drag, startPoint x: 224, startPoint y: 360, endPoint x: 960, endPoint y: 393, distance: 736.9
click at [986, 359] on html "Apps Core [GEOGRAPHIC_DATA] Admin Mission Control Purchasing [PERSON_NAME] Logo…" at bounding box center [498, 272] width 997 height 545
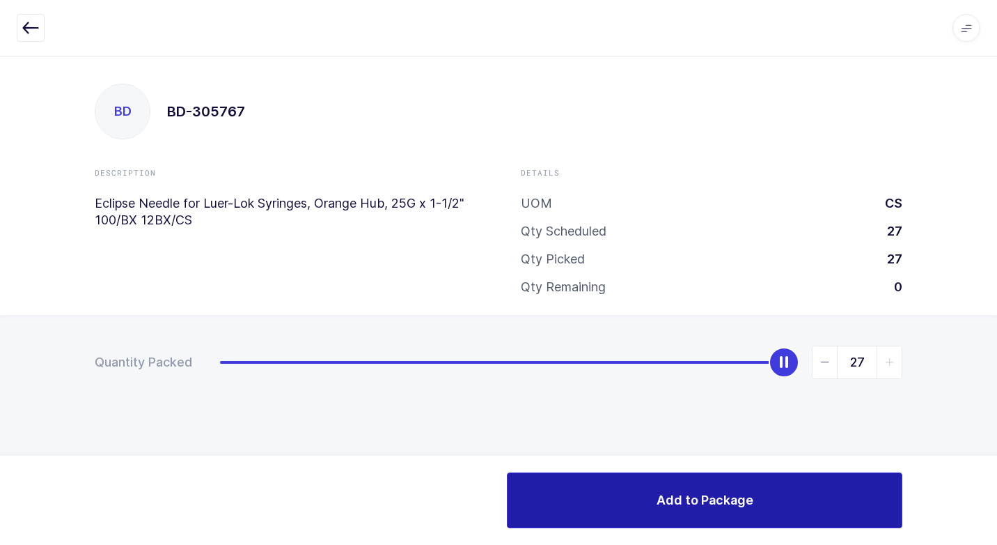
click at [612, 487] on button "Add to Package" at bounding box center [705, 500] width 396 height 56
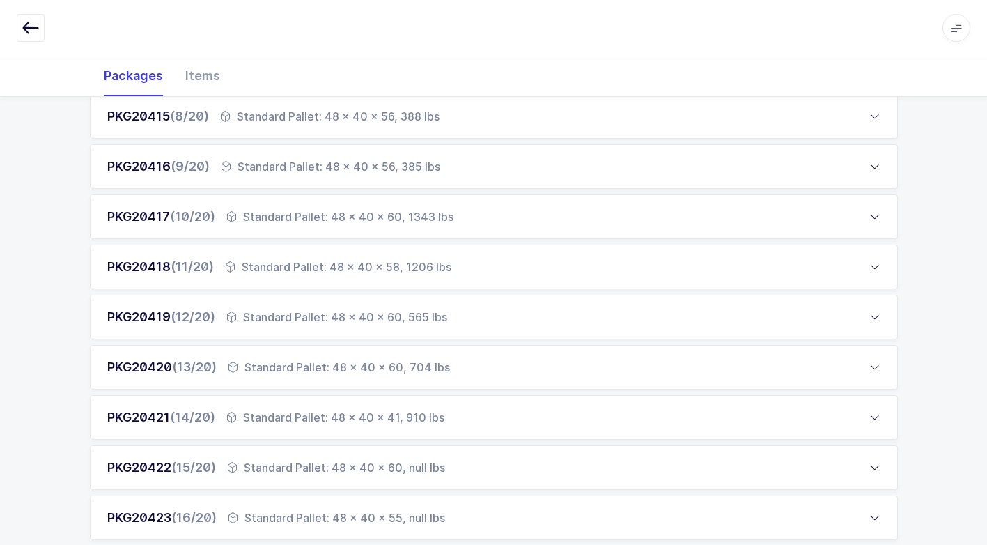
scroll to position [1059, 0]
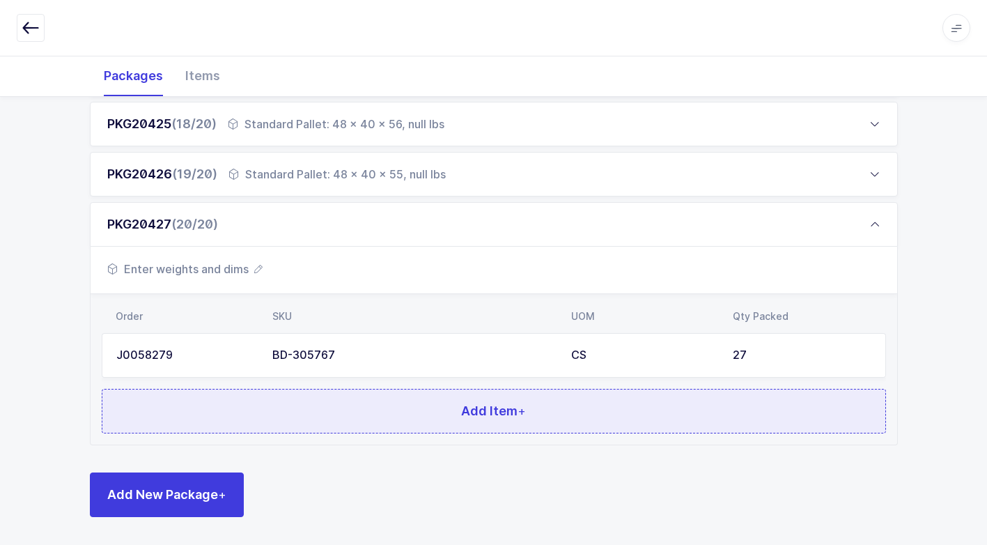
click at [435, 414] on button "Add Item +" at bounding box center [494, 411] width 784 height 45
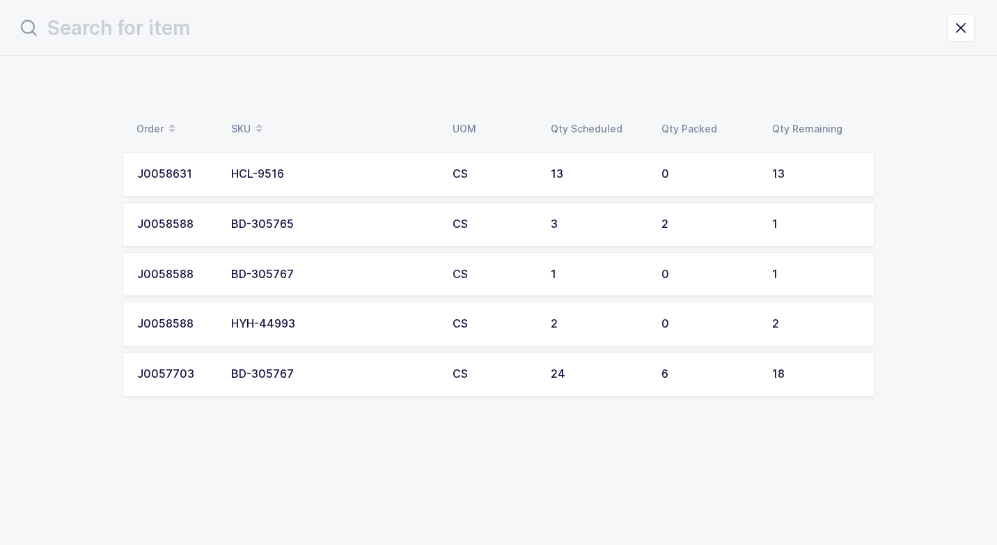
click at [384, 278] on div "BD-305767" at bounding box center [333, 274] width 205 height 13
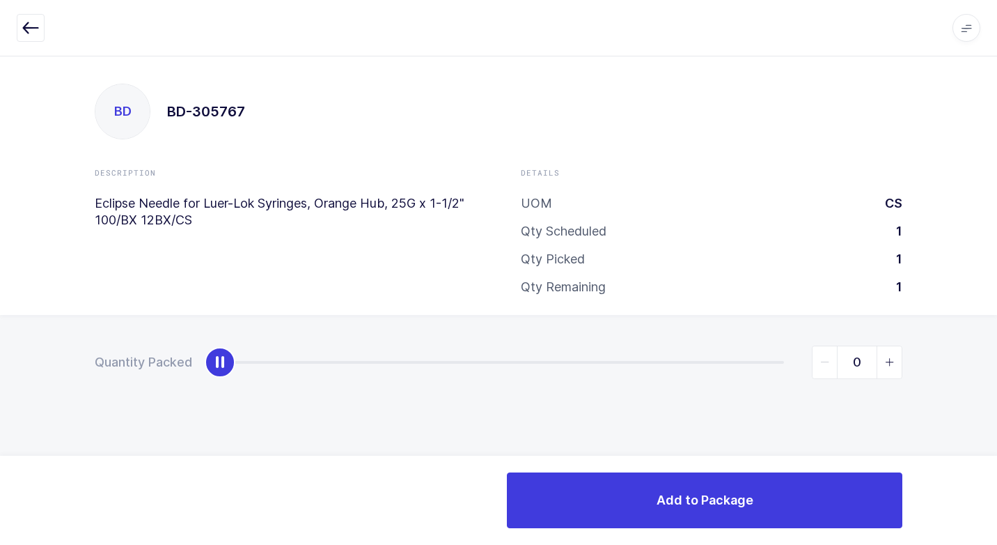
type input "1"
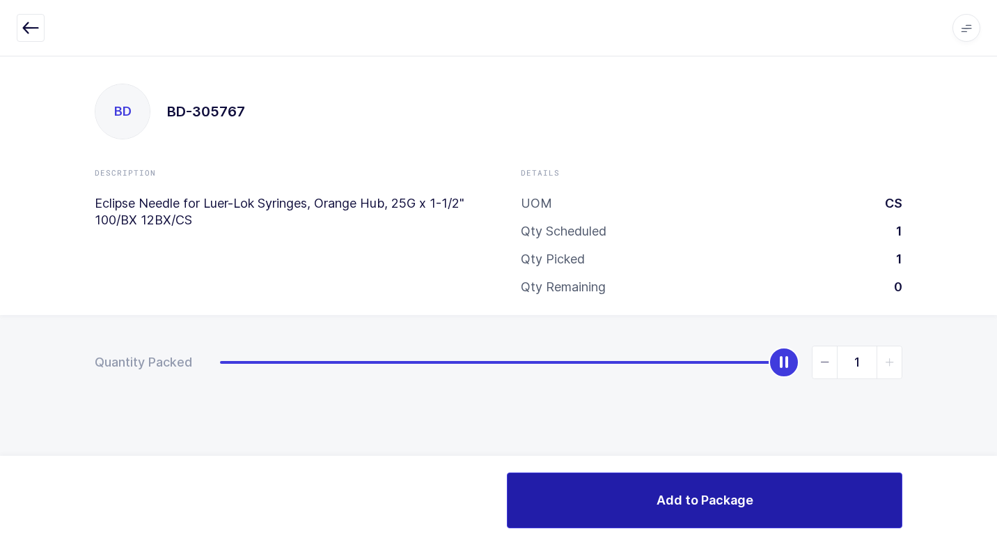
drag, startPoint x: 226, startPoint y: 367, endPoint x: 825, endPoint y: 494, distance: 612.3
click at [986, 426] on html "Apps Core [GEOGRAPHIC_DATA] Admin Mission Control Purchasing [PERSON_NAME] Logo…" at bounding box center [498, 272] width 997 height 545
click at [598, 489] on button "Add to Package" at bounding box center [705, 500] width 396 height 56
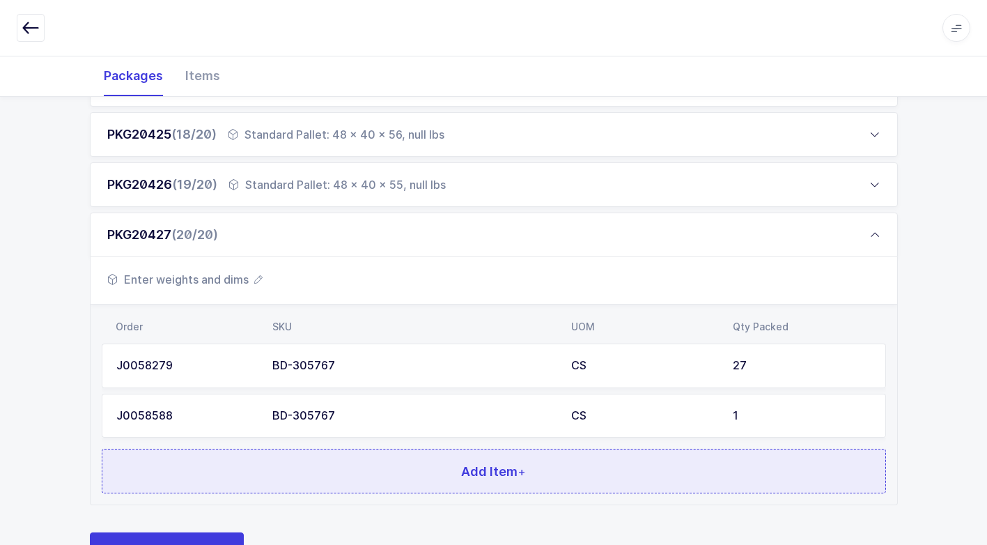
scroll to position [1109, 0]
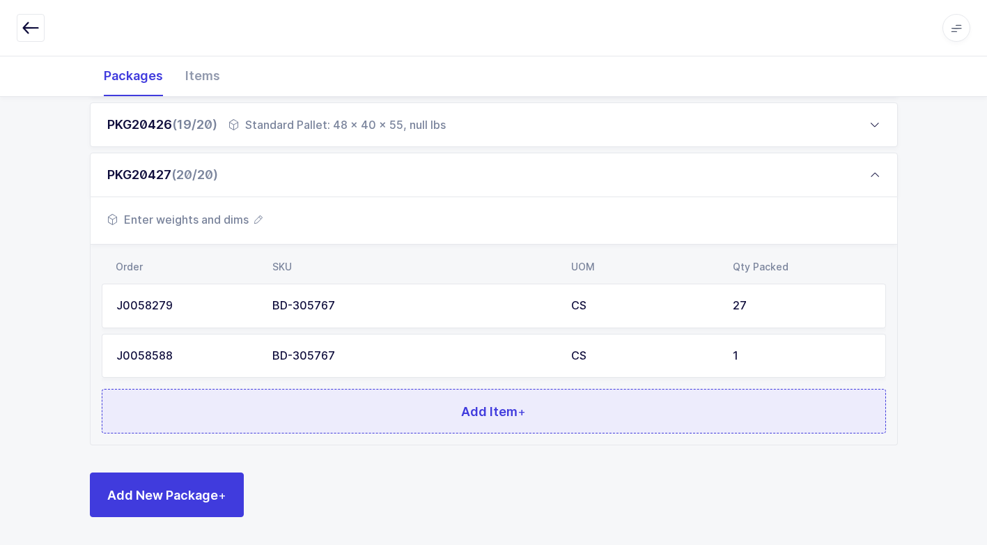
click at [390, 397] on button "Add Item +" at bounding box center [494, 411] width 784 height 45
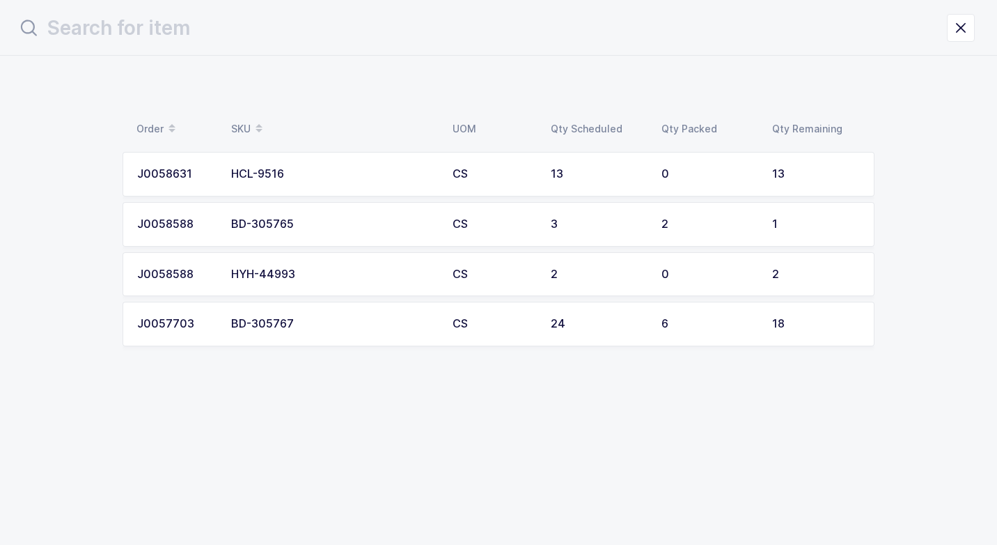
click at [336, 325] on div "BD-305767" at bounding box center [333, 324] width 205 height 13
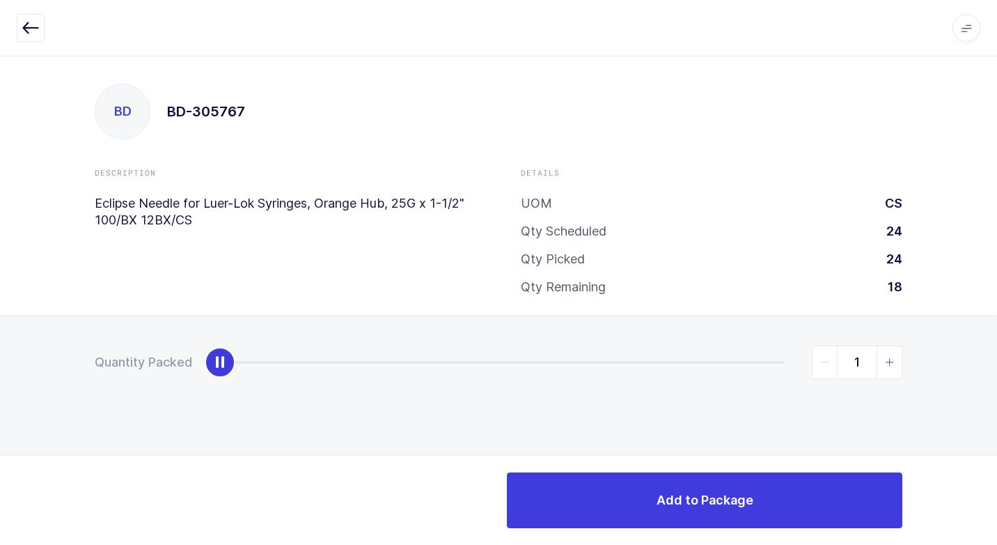
click at [894, 365] on icon "slider between 0 and 18" at bounding box center [890, 362] width 10 height 10
click at [890, 360] on icon "slider between 0 and 18" at bounding box center [890, 362] width 10 height 10
type input "2"
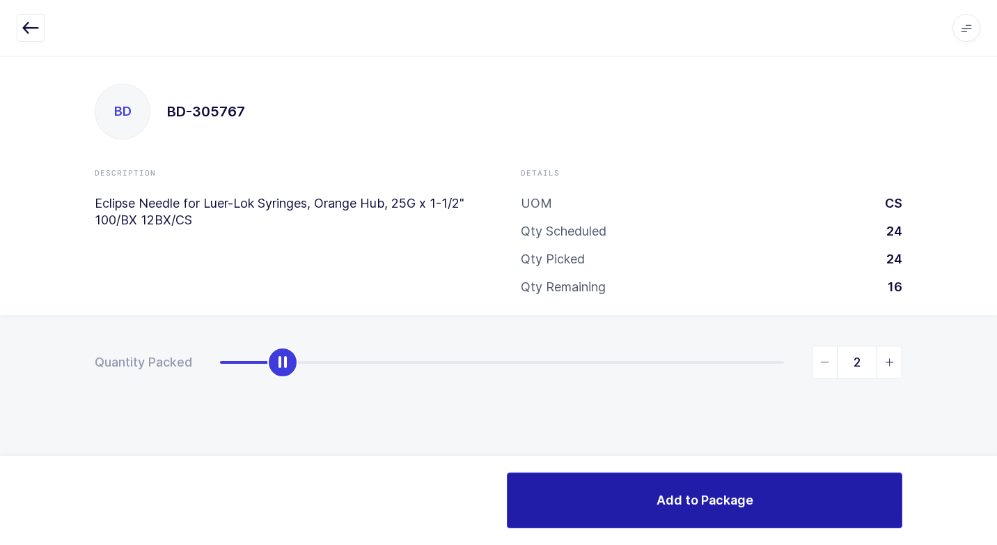
click at [662, 507] on span "Add to Package" at bounding box center [705, 499] width 97 height 17
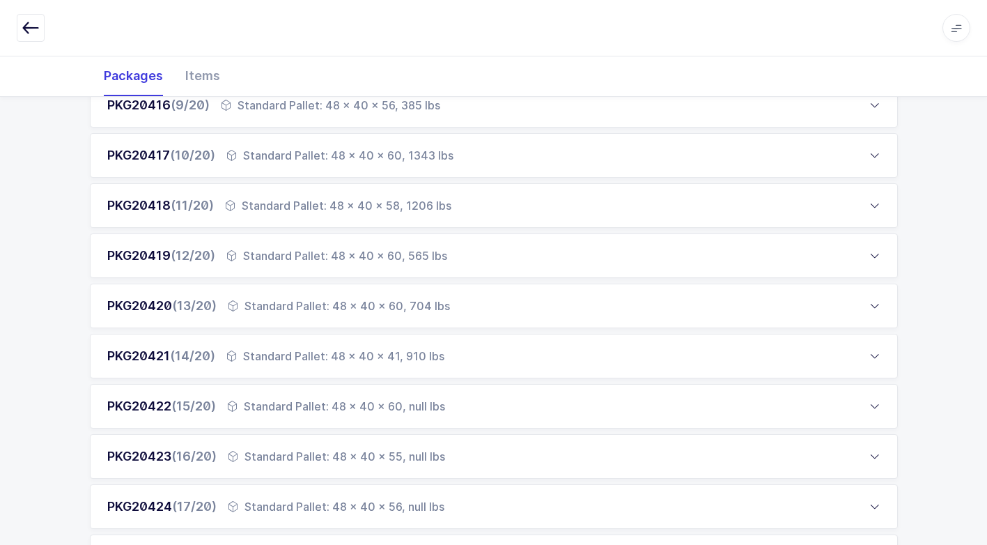
scroll to position [1159, 0]
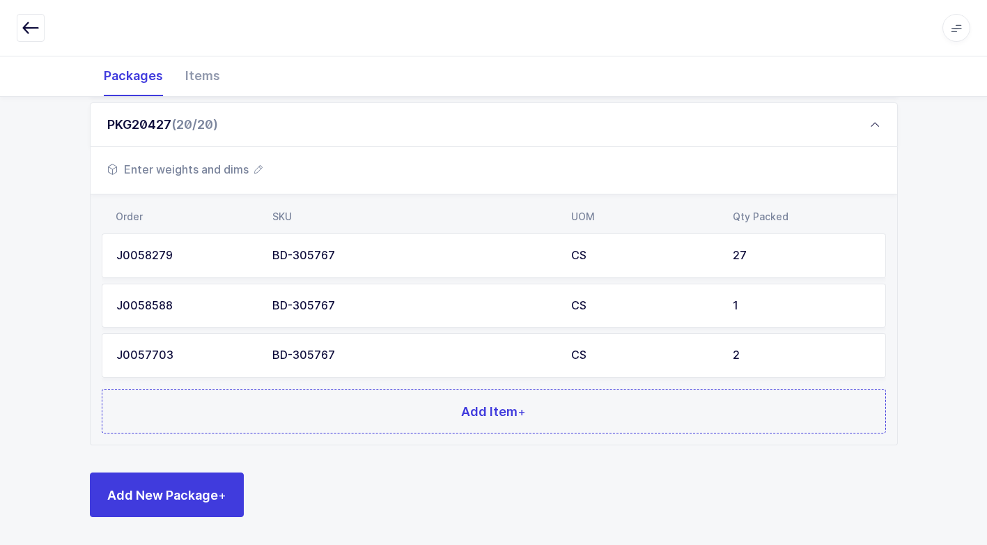
click at [192, 173] on span "Enter weights and dims" at bounding box center [184, 169] width 155 height 17
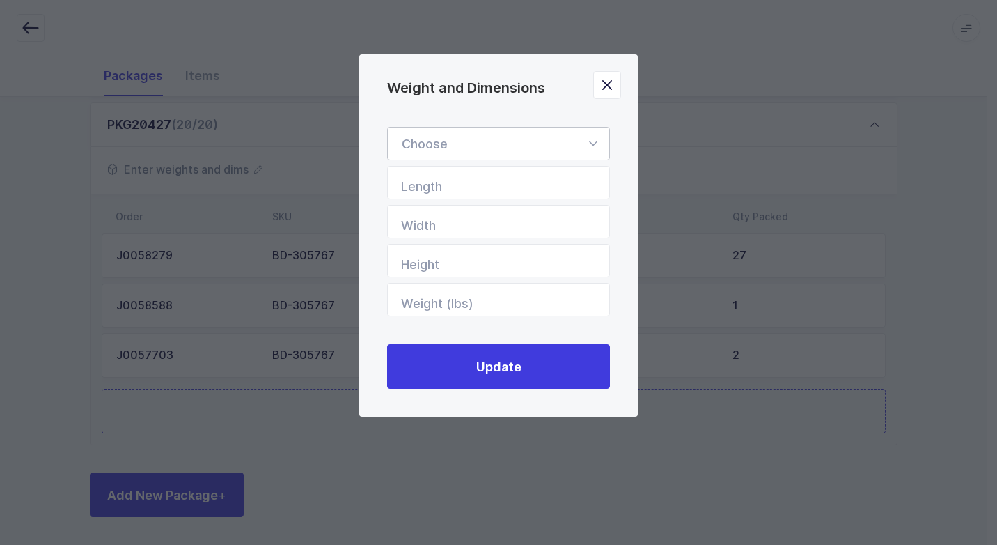
click at [597, 139] on icon "Weight and Dimensions" at bounding box center [592, 143] width 17 height 33
click at [505, 171] on li "Standard Pallet" at bounding box center [503, 184] width 221 height 26
type input "Standard Pallet"
type input "48"
type input "40"
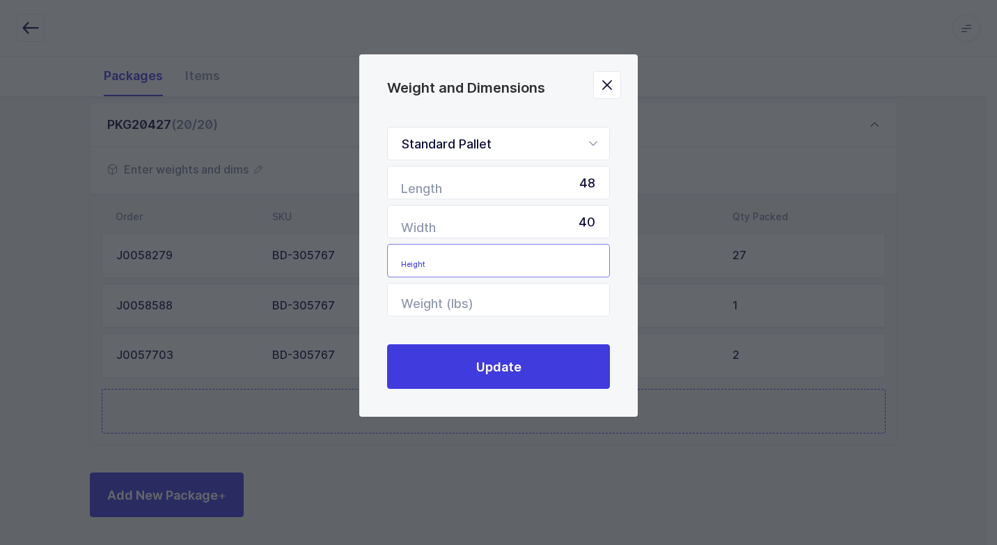
drag, startPoint x: 558, startPoint y: 253, endPoint x: 547, endPoint y: 260, distance: 12.8
click at [554, 258] on input "Height" at bounding box center [498, 260] width 223 height 33
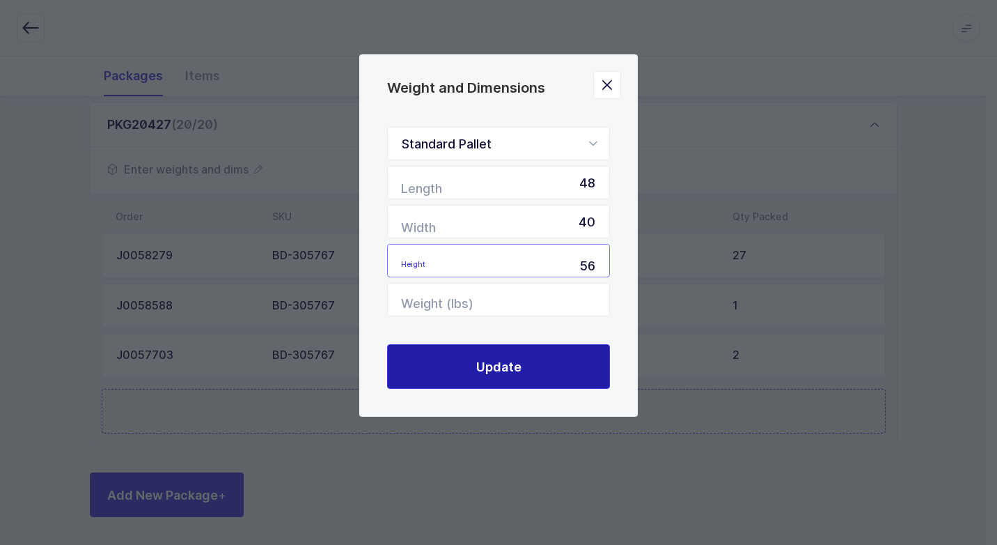
type input "56"
click at [499, 367] on span "Update" at bounding box center [498, 366] width 45 height 17
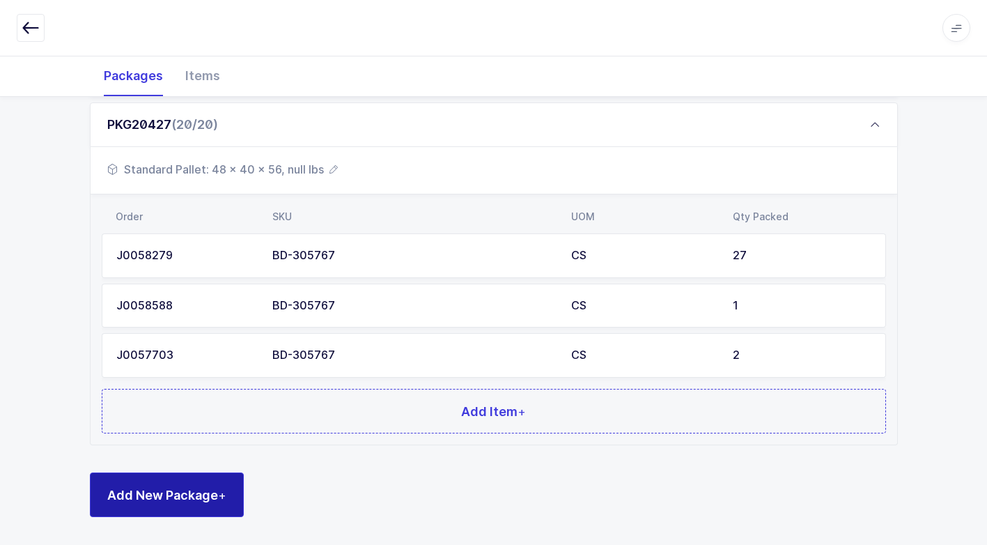
click at [202, 492] on span "Add New Package +" at bounding box center [166, 494] width 119 height 17
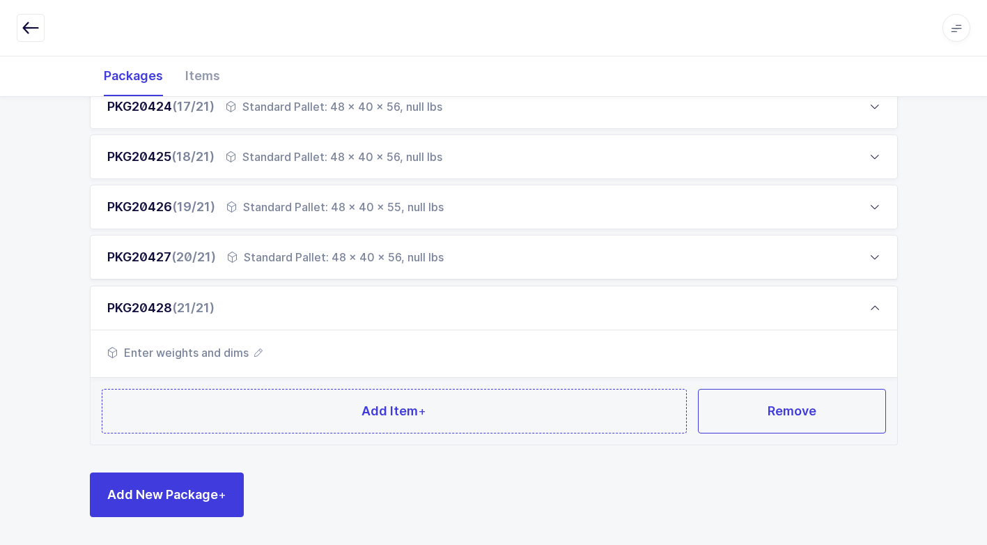
scroll to position [1026, 0]
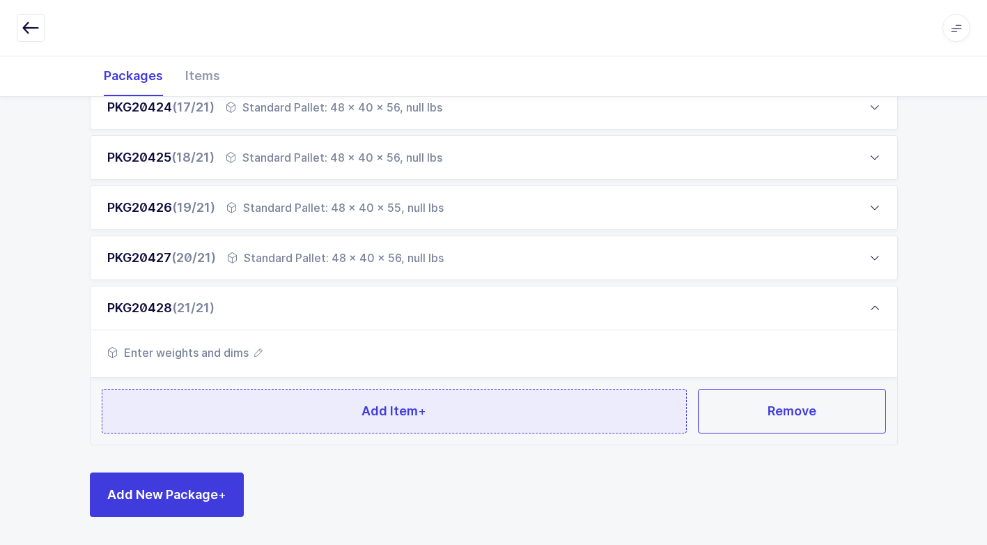
click at [246, 419] on button "Add Item +" at bounding box center [395, 411] width 586 height 45
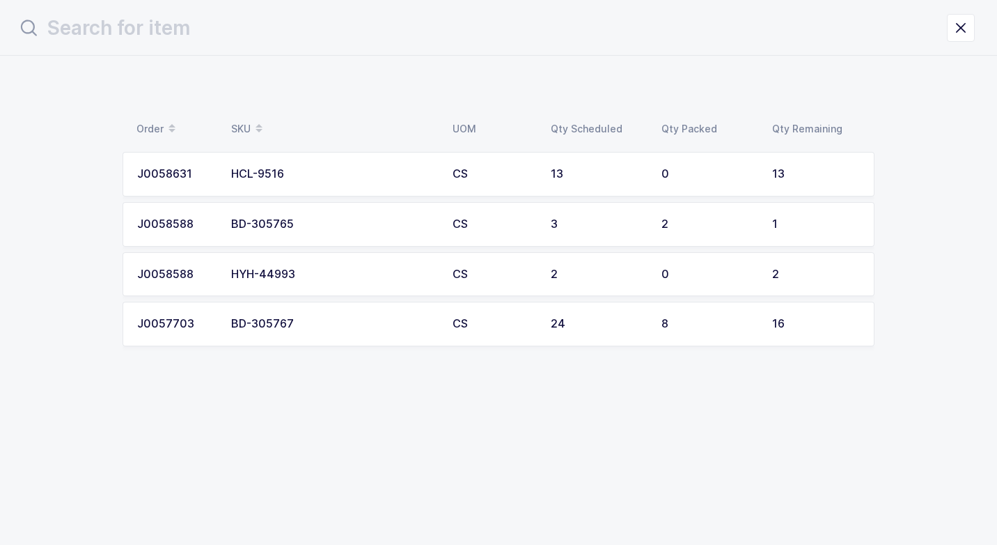
click at [306, 323] on div "BD-305767" at bounding box center [333, 324] width 205 height 13
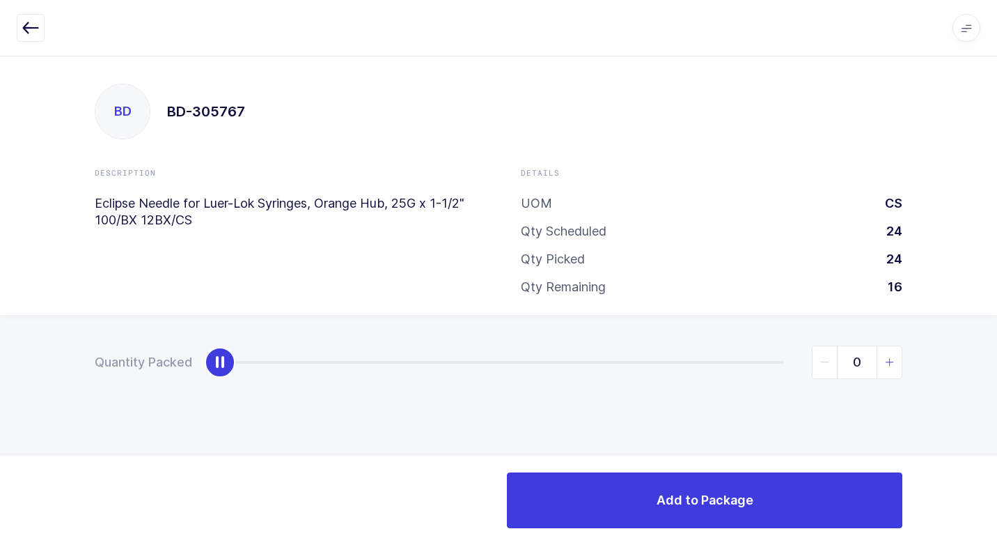
click at [890, 367] on span "slider between 0 and 16" at bounding box center [889, 362] width 25 height 32
click at [891, 366] on span "slider between 0 and 16" at bounding box center [889, 362] width 25 height 32
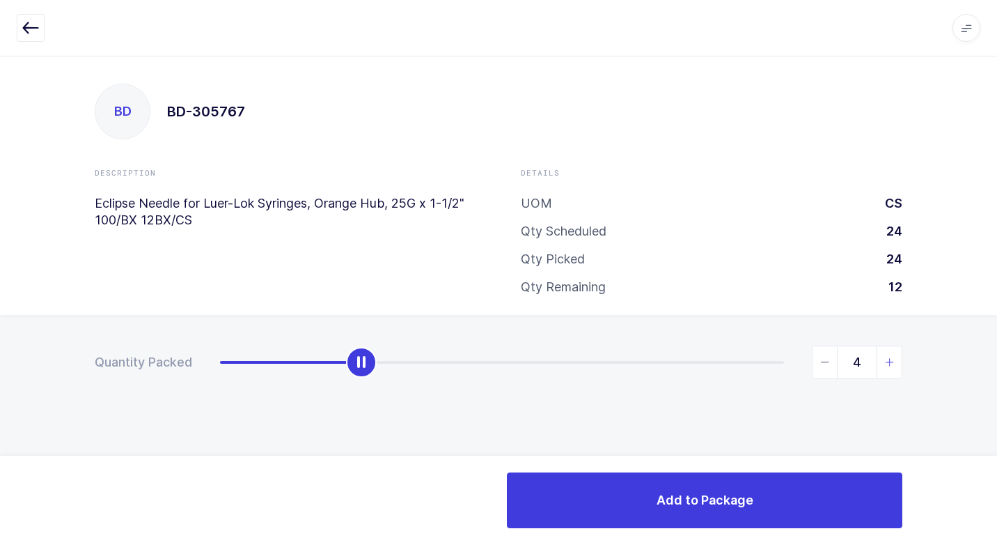
click at [891, 366] on icon "slider between 0 and 16" at bounding box center [890, 362] width 10 height 10
click at [891, 365] on icon "slider between 0 and 16" at bounding box center [890, 362] width 10 height 10
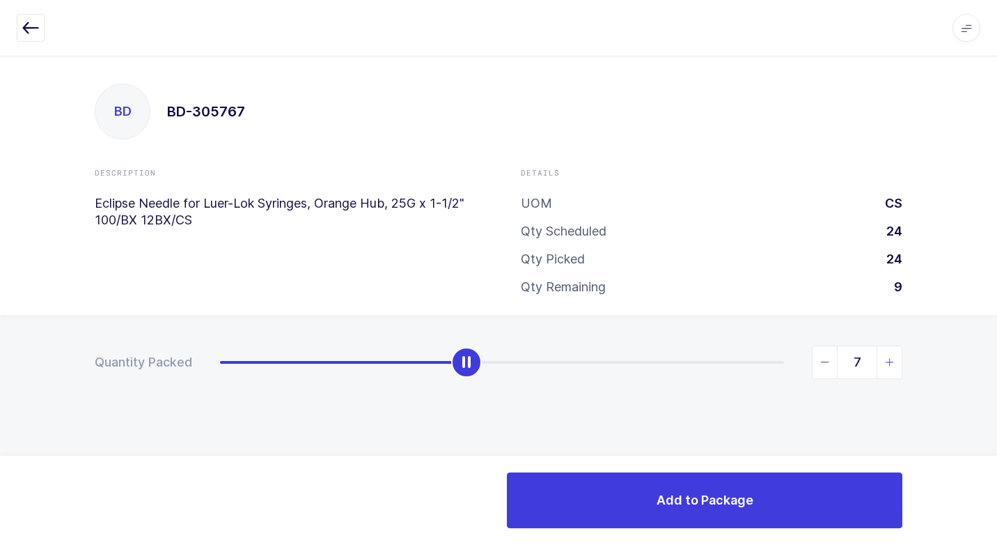
click at [891, 365] on icon "slider between 0 and 16" at bounding box center [890, 362] width 10 height 10
click at [891, 364] on icon "slider between 0 and 16" at bounding box center [890, 362] width 10 height 10
click at [891, 363] on icon "slider between 0 and 16" at bounding box center [890, 362] width 10 height 10
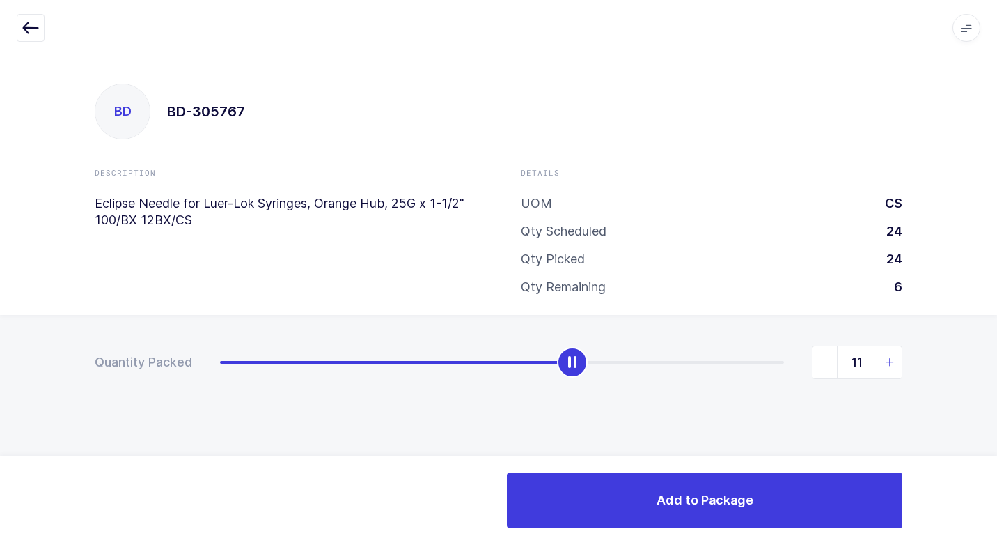
click at [891, 363] on icon "slider between 0 and 16" at bounding box center [890, 362] width 10 height 10
click at [891, 362] on icon "slider between 0 and 16" at bounding box center [890, 362] width 10 height 10
click at [891, 361] on icon "slider between 0 and 16" at bounding box center [890, 362] width 10 height 10
type input "15"
click at [891, 361] on icon "slider between 0 and 16" at bounding box center [890, 362] width 10 height 10
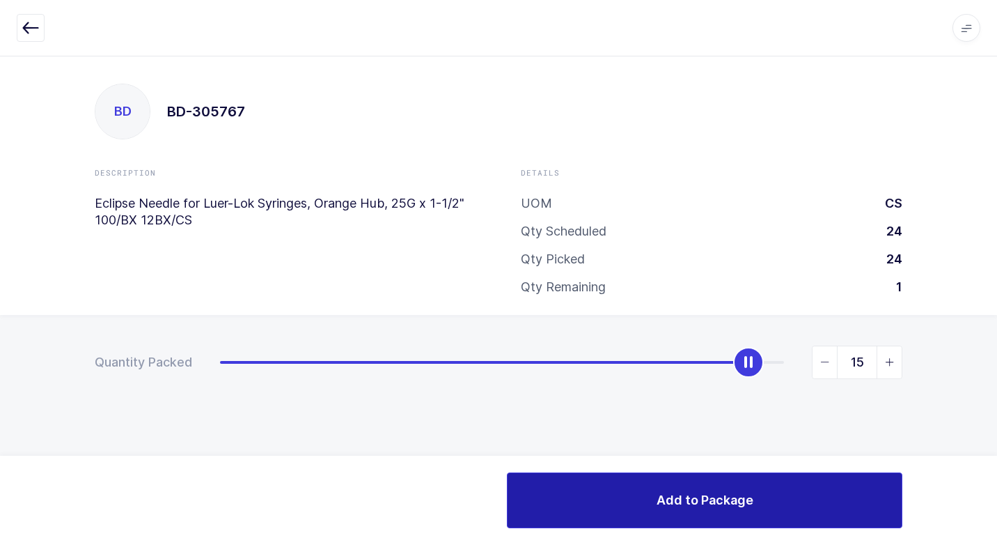
click at [641, 499] on button "Add to Package" at bounding box center [705, 500] width 396 height 56
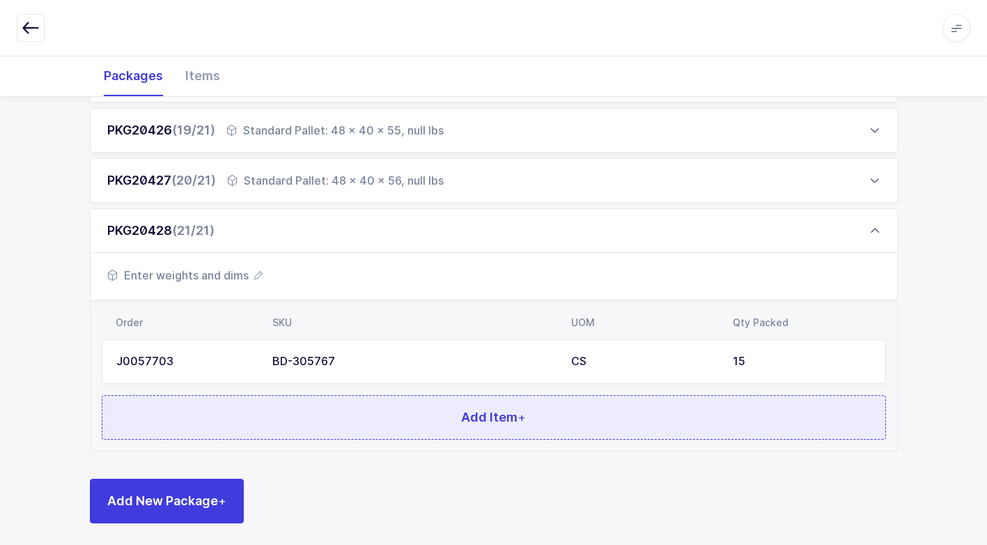
scroll to position [1109, 0]
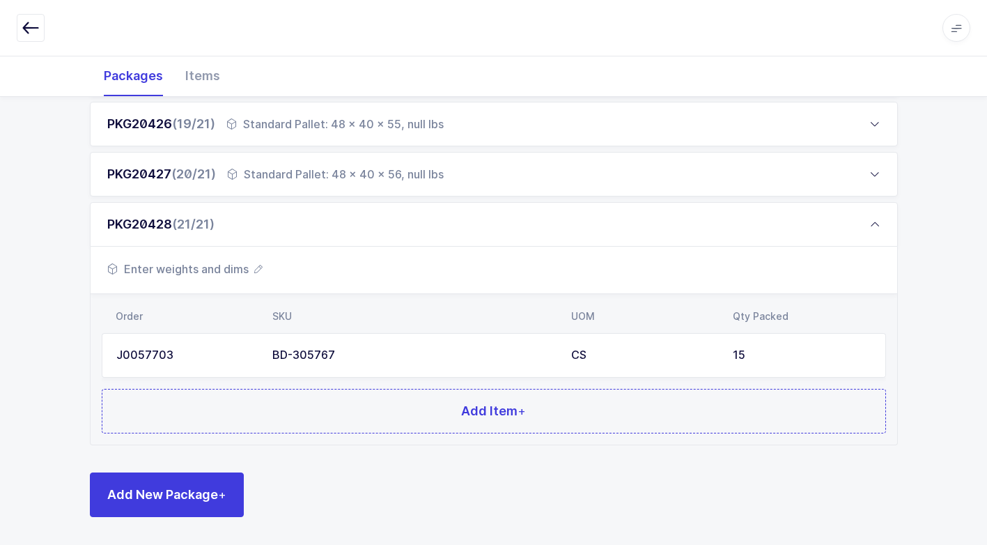
click at [244, 268] on span "Enter weights and dims" at bounding box center [184, 268] width 155 height 17
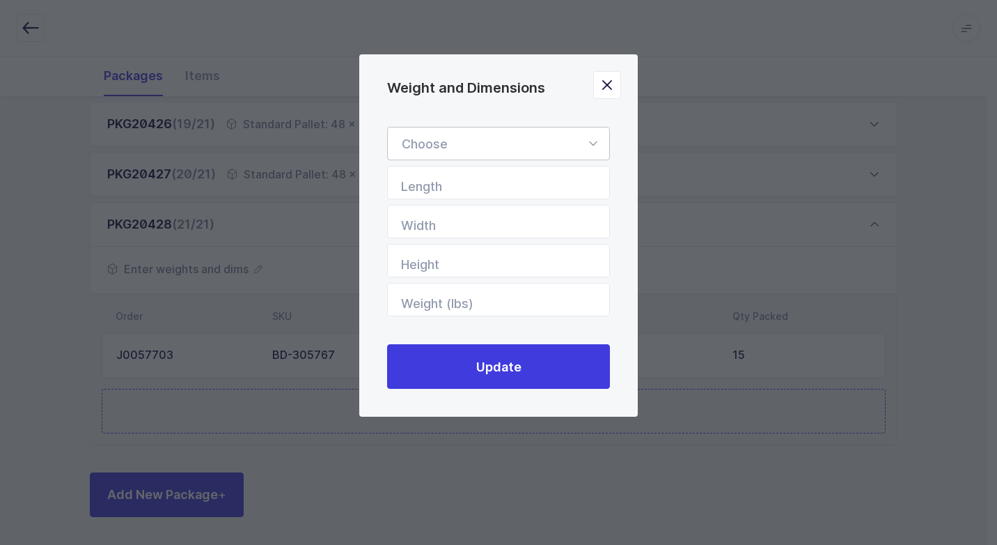
click at [592, 139] on icon "Weight and Dimensions" at bounding box center [592, 143] width 17 height 33
click at [534, 178] on li "Standard Pallet" at bounding box center [503, 184] width 221 height 26
type input "Standard Pallet"
type input "48"
type input "40"
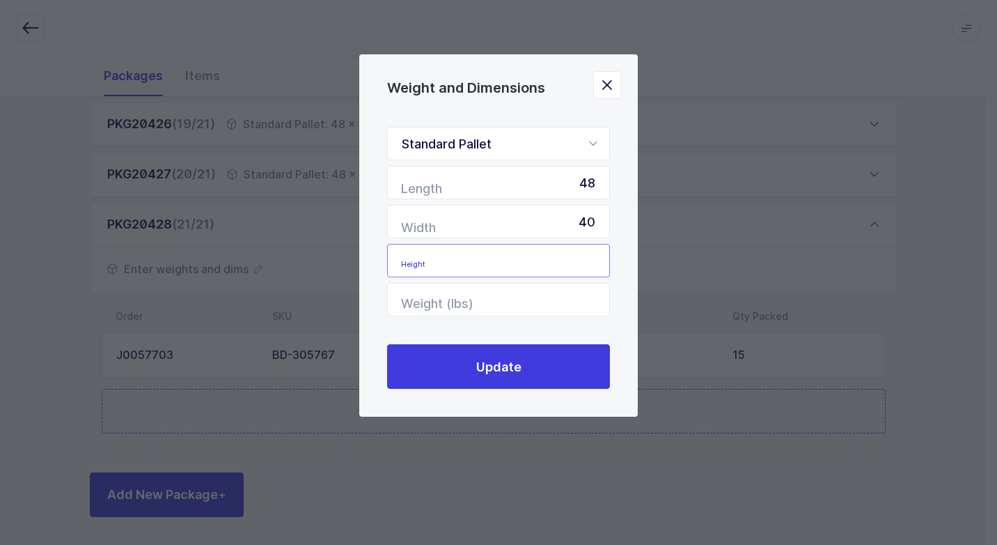
click at [570, 253] on input "Height" at bounding box center [498, 260] width 223 height 33
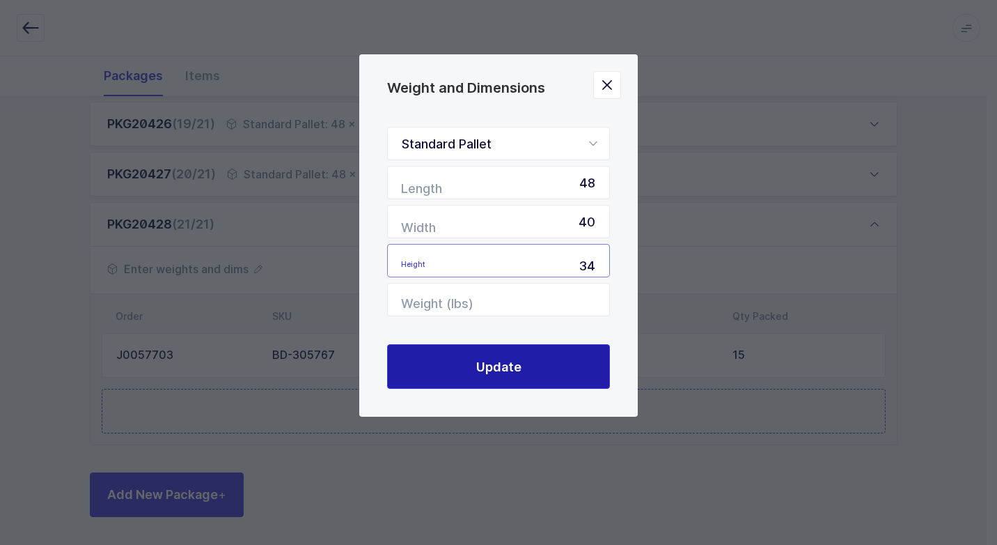
type input "34"
click at [529, 373] on button "Update" at bounding box center [498, 366] width 223 height 45
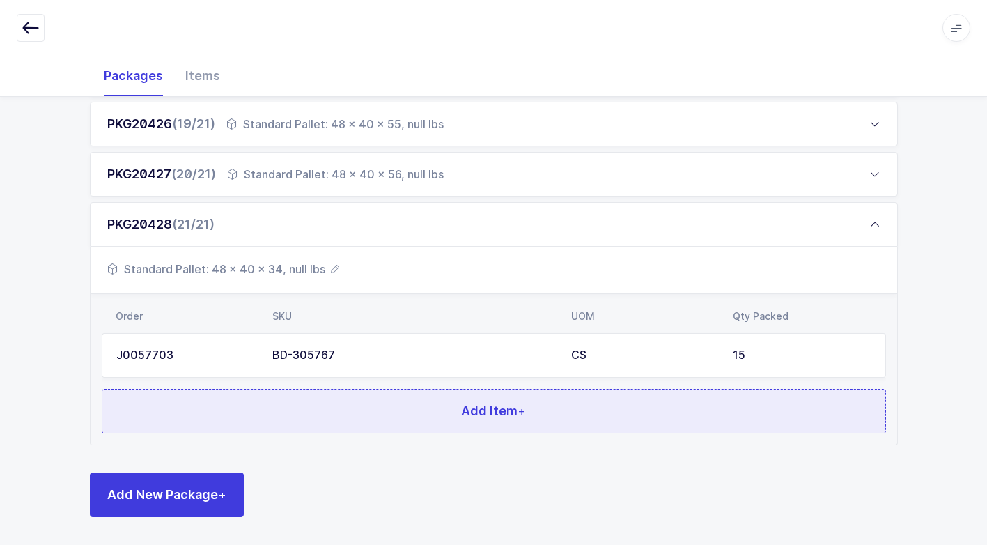
click at [438, 403] on button "Add Item +" at bounding box center [494, 411] width 784 height 45
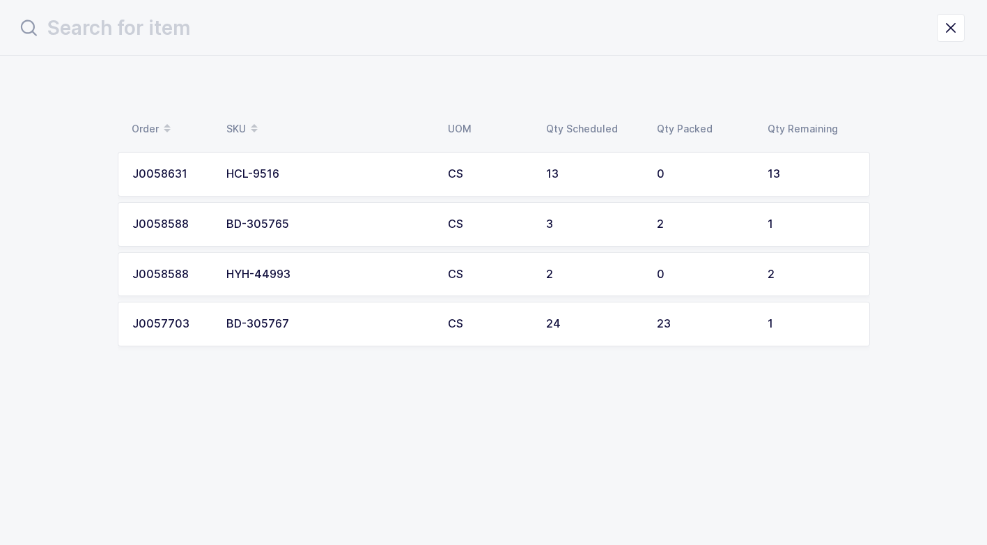
scroll to position [0, 0]
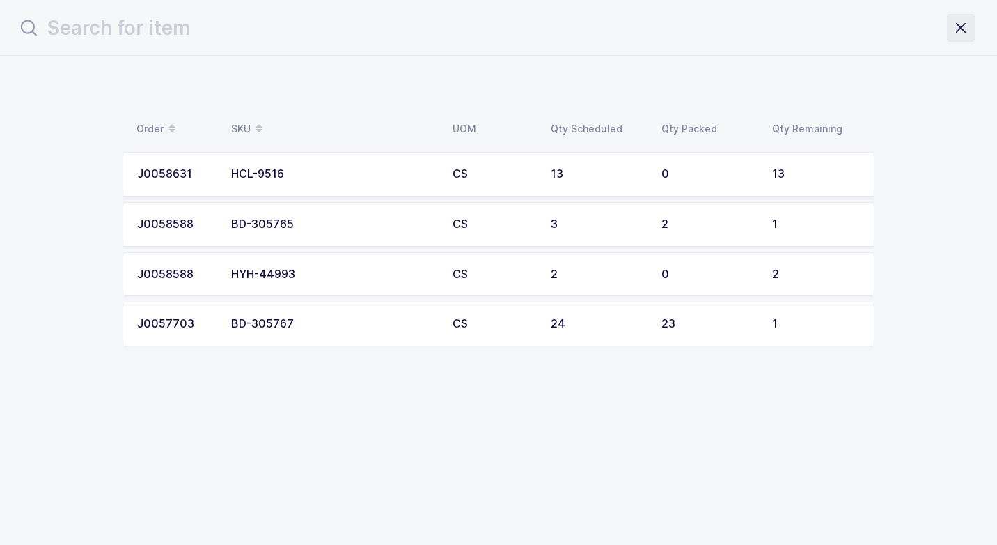
click at [962, 26] on icon "close drawer" at bounding box center [960, 27] width 19 height 19
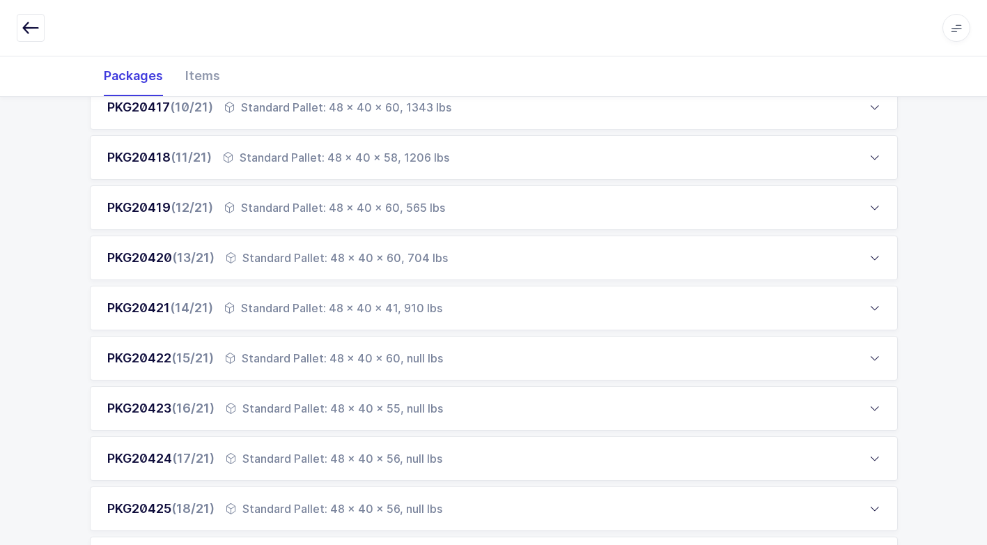
scroll to position [627, 0]
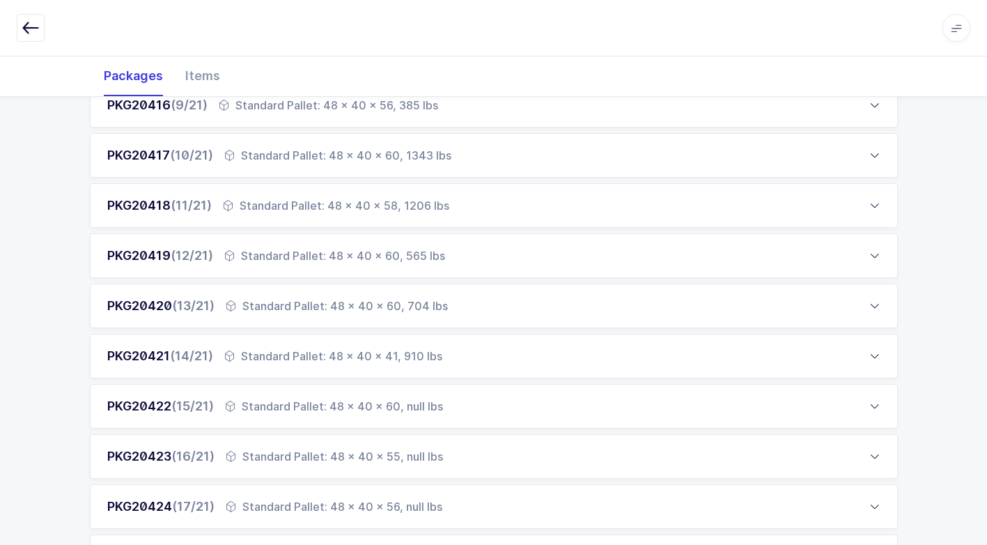
click at [276, 305] on div "Standard Pallet: 48 x 40 x 60, 704 lbs" at bounding box center [337, 305] width 222 height 17
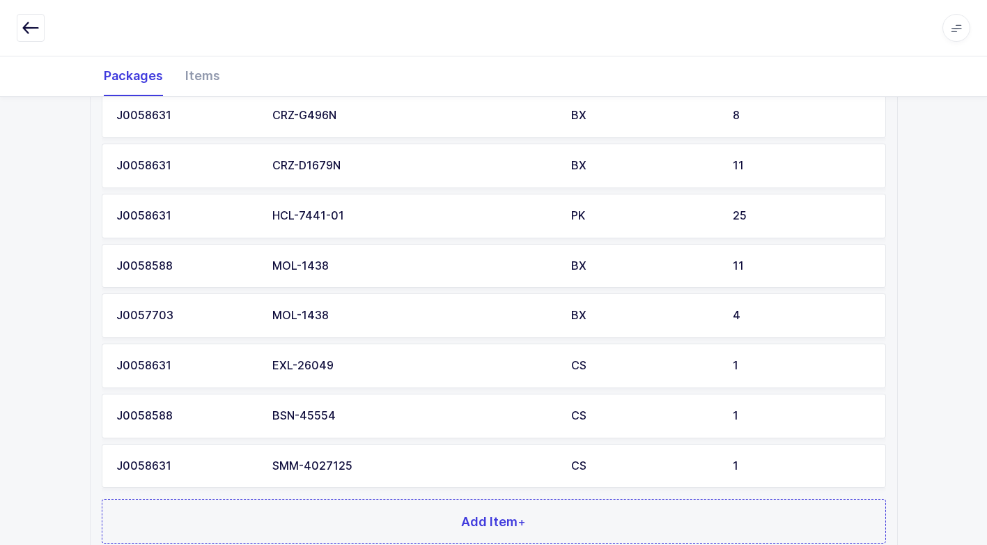
scroll to position [1462, 0]
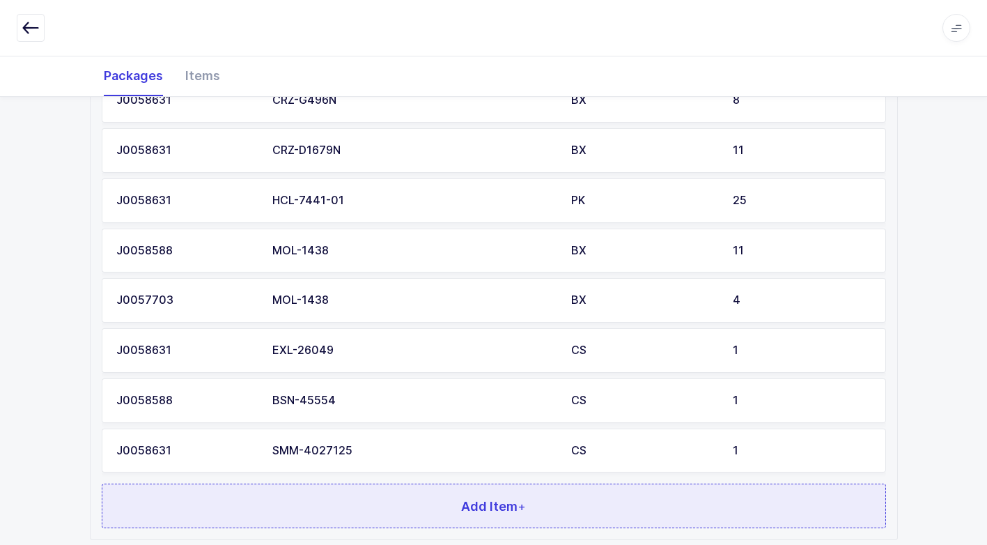
click at [350, 491] on button "Add Item +" at bounding box center [494, 505] width 784 height 45
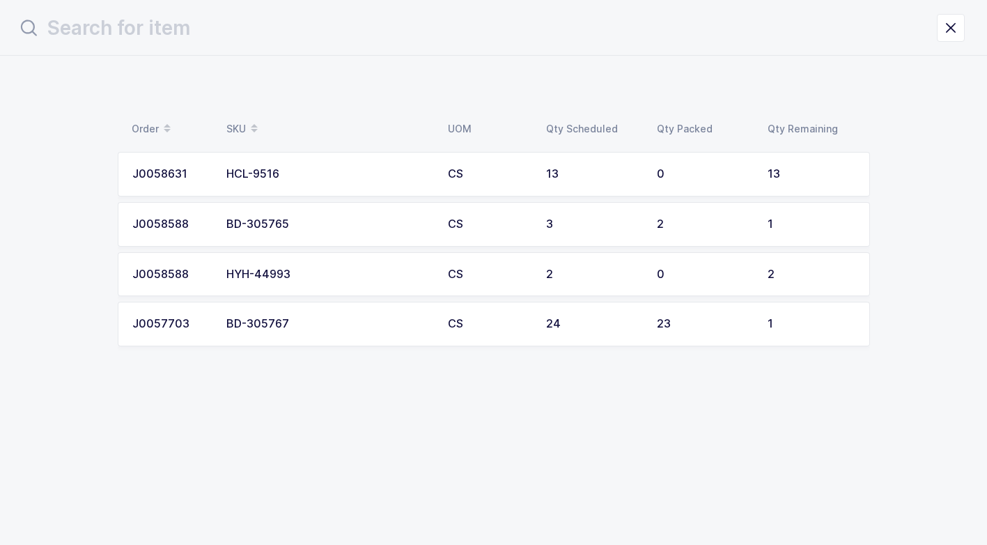
scroll to position [0, 0]
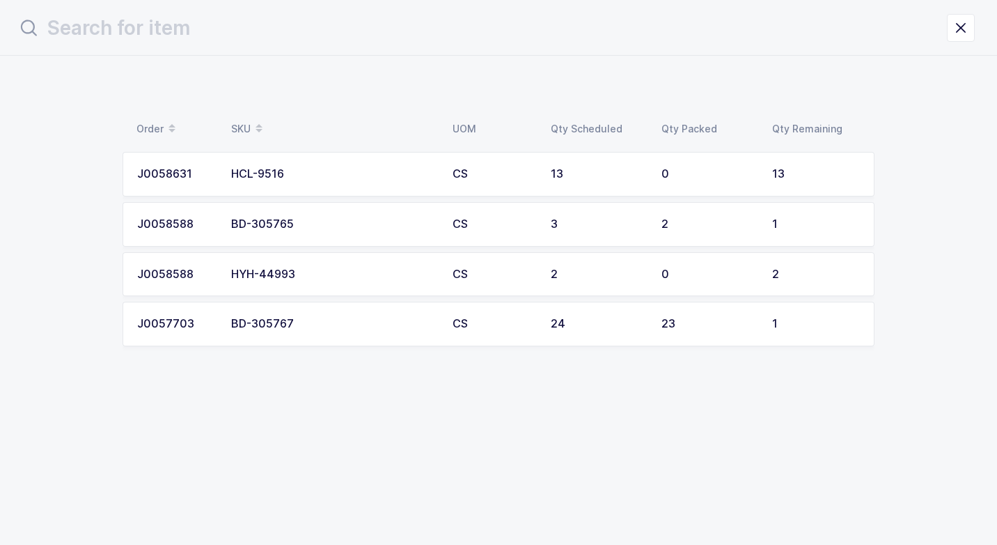
click at [322, 279] on div "HYH-44993" at bounding box center [333, 274] width 205 height 13
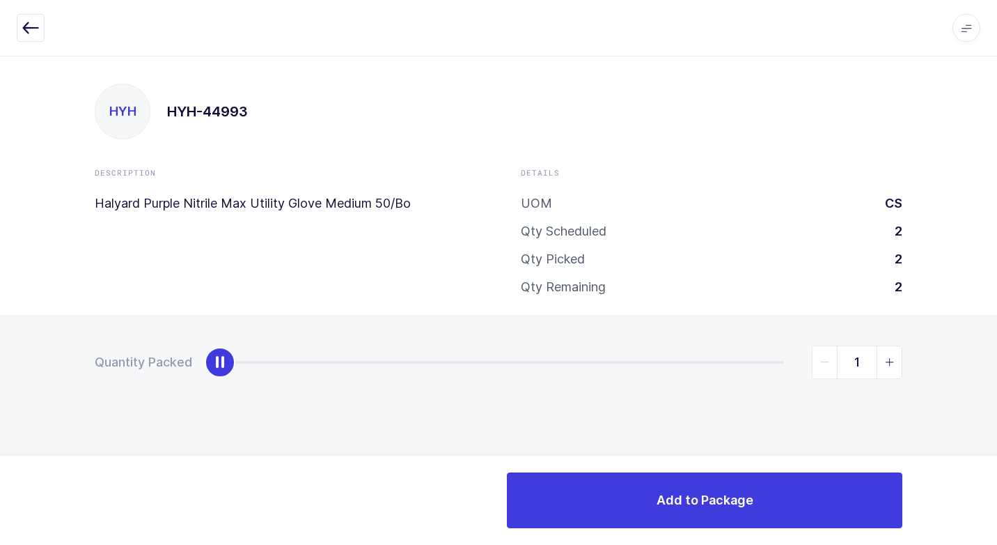
type input "2"
drag, startPoint x: 219, startPoint y: 364, endPoint x: 997, endPoint y: 364, distance: 777.9
click at [986, 360] on html "Apps Core [GEOGRAPHIC_DATA] Admin Mission Control Purchasing [PERSON_NAME] Logo…" at bounding box center [498, 272] width 997 height 545
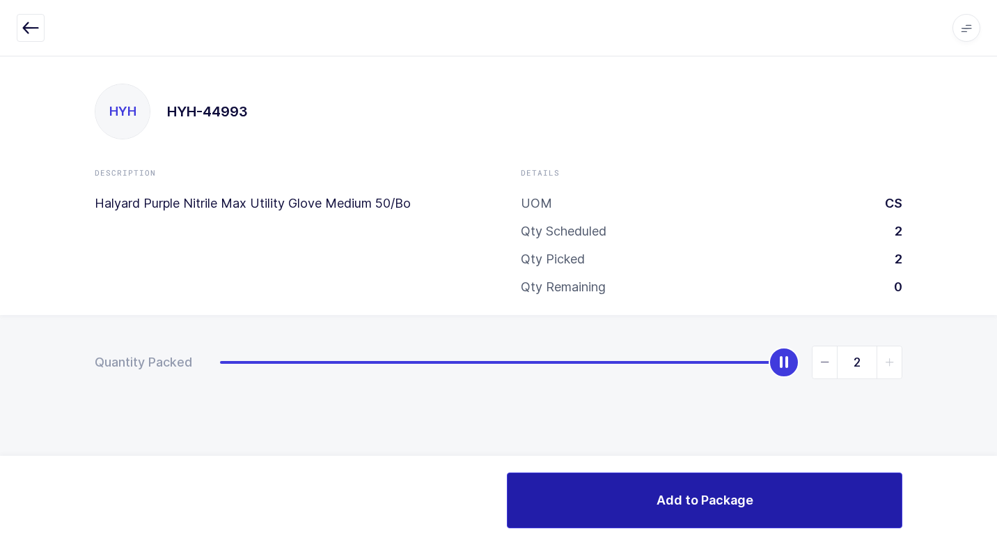
click at [648, 496] on button "Add to Package" at bounding box center [705, 500] width 396 height 56
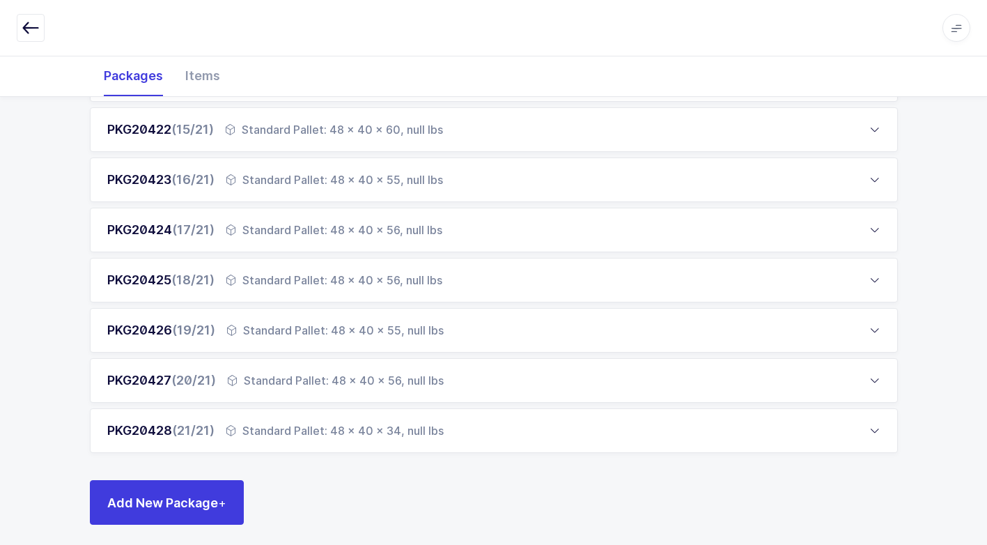
scroll to position [2008, 0]
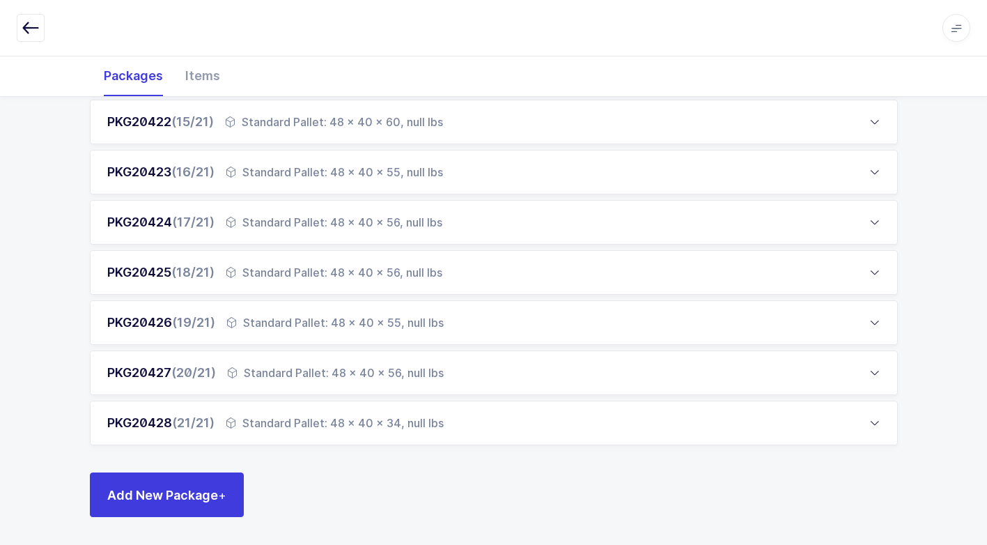
click at [311, 428] on div "Standard Pallet: 48 x 40 x 34, null lbs" at bounding box center [335, 422] width 218 height 17
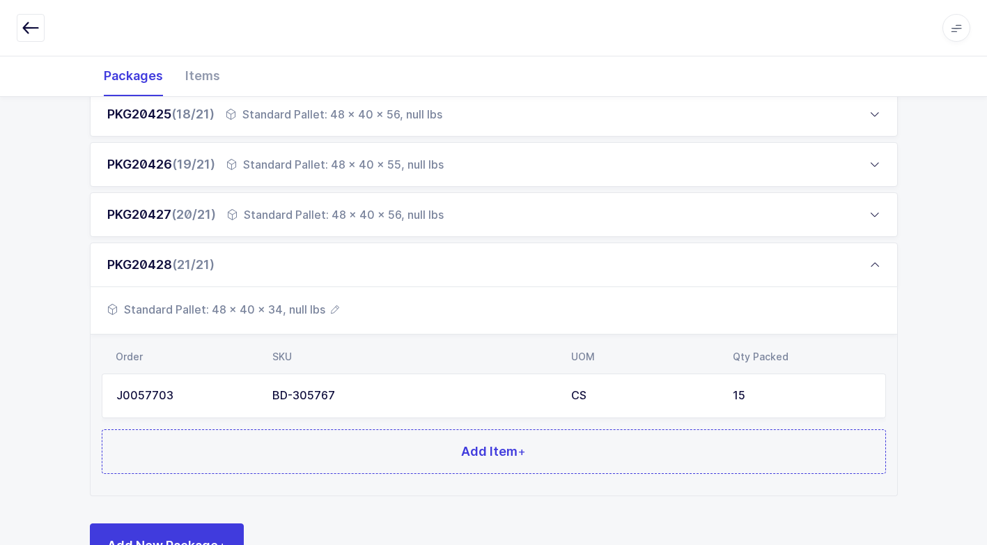
scroll to position [960, 0]
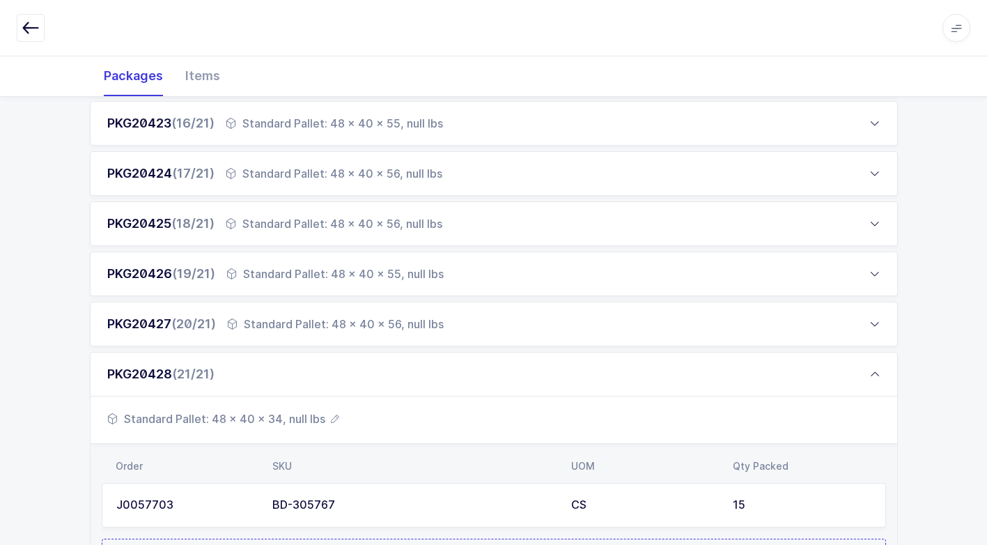
click at [327, 317] on div "Standard Pallet: 48 x 40 x 56, null lbs" at bounding box center [335, 323] width 217 height 17
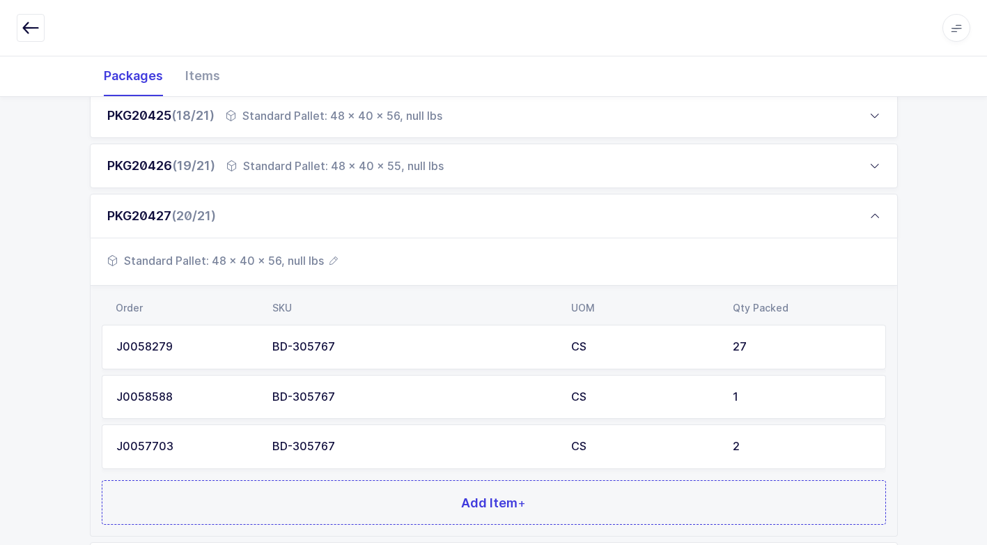
scroll to position [1209, 0]
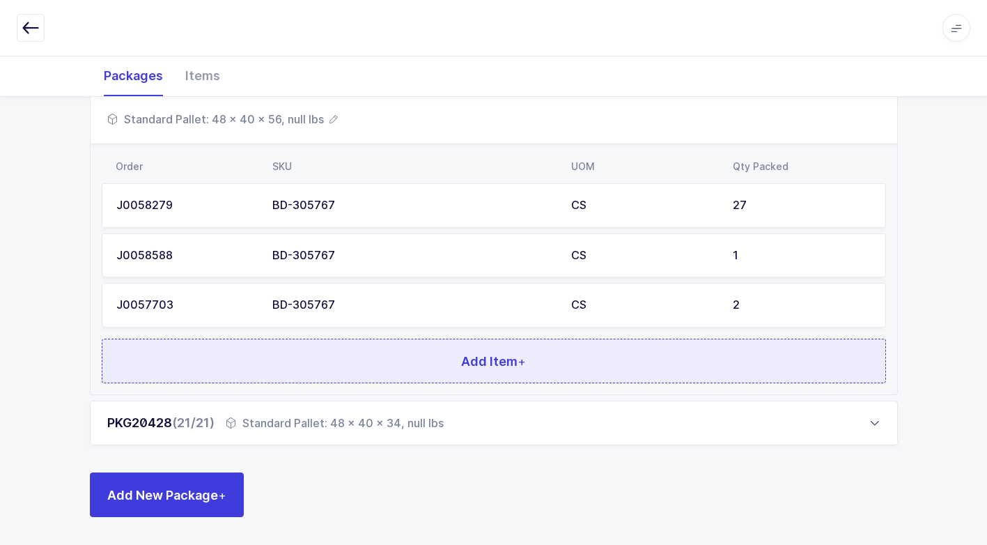
click at [356, 350] on button "Add Item +" at bounding box center [494, 360] width 784 height 45
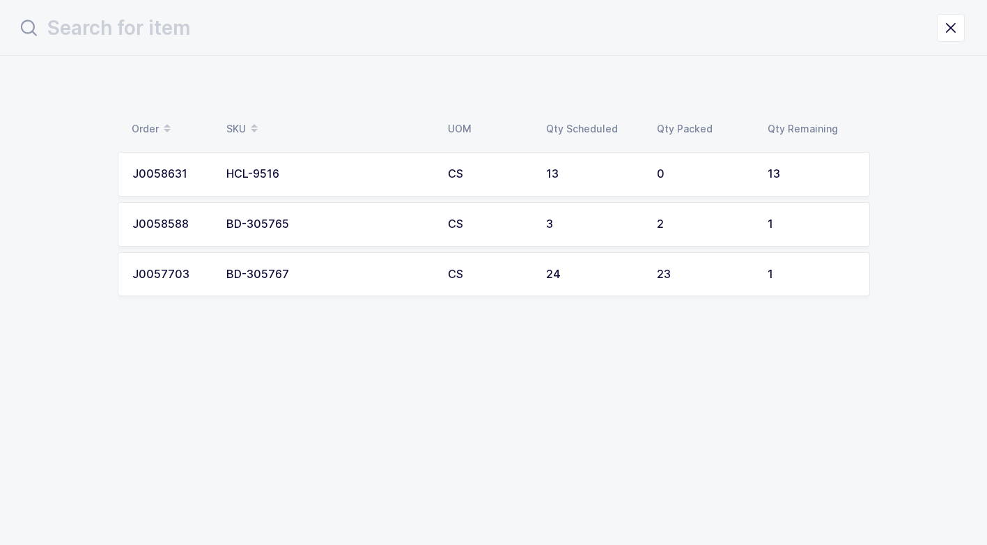
scroll to position [0, 0]
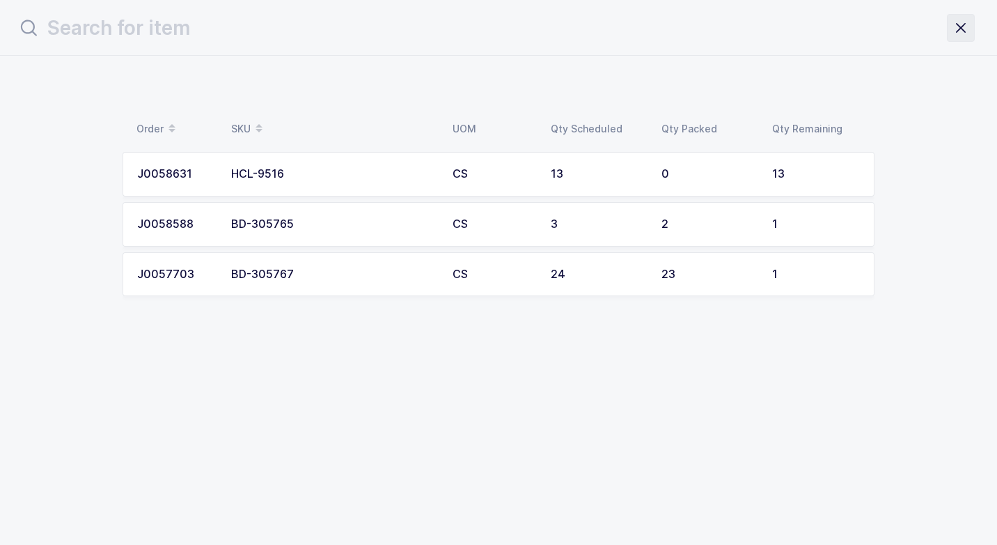
click at [968, 32] on icon "close drawer" at bounding box center [960, 27] width 19 height 19
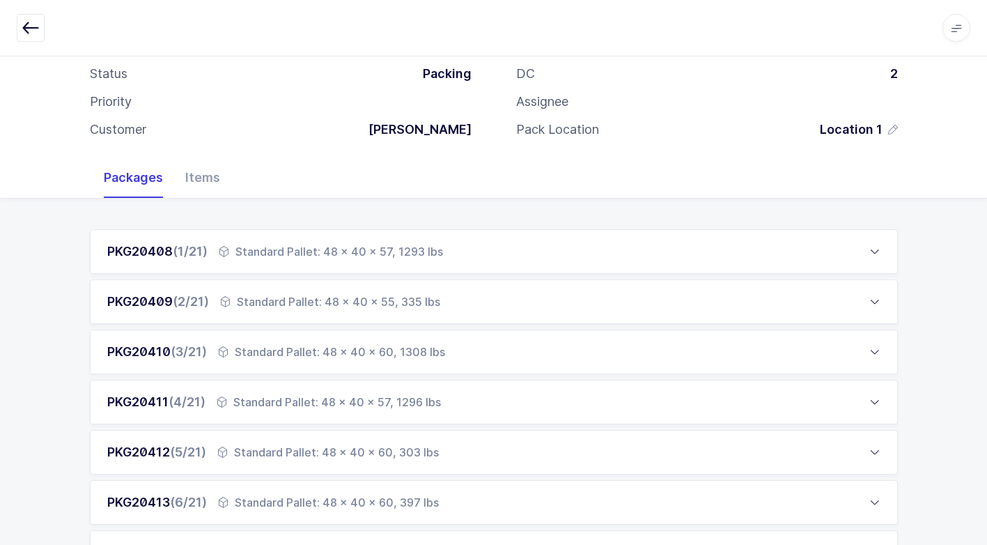
scroll to position [487, 0]
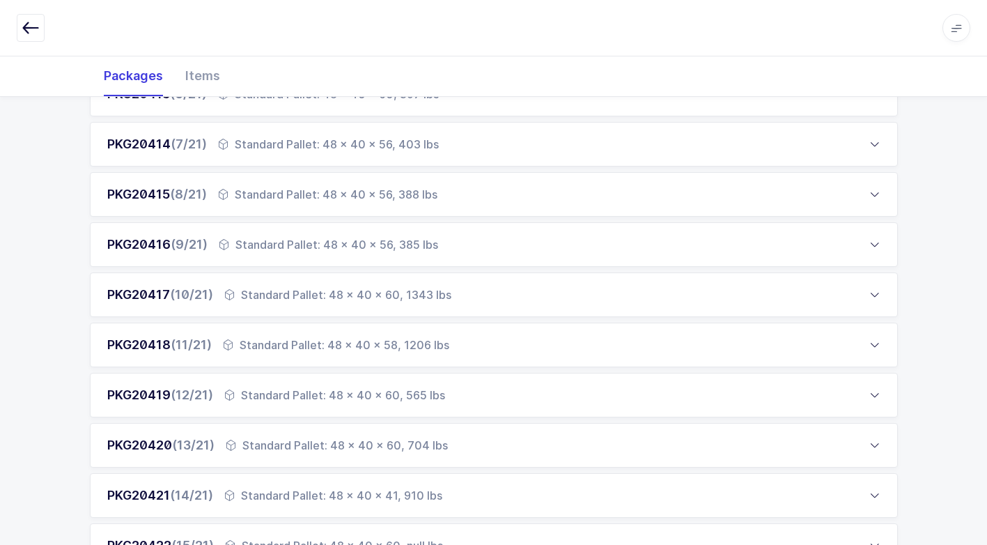
click at [242, 349] on div "Standard Pallet: 48 x 40 x 58, 1206 lbs" at bounding box center [336, 344] width 226 height 17
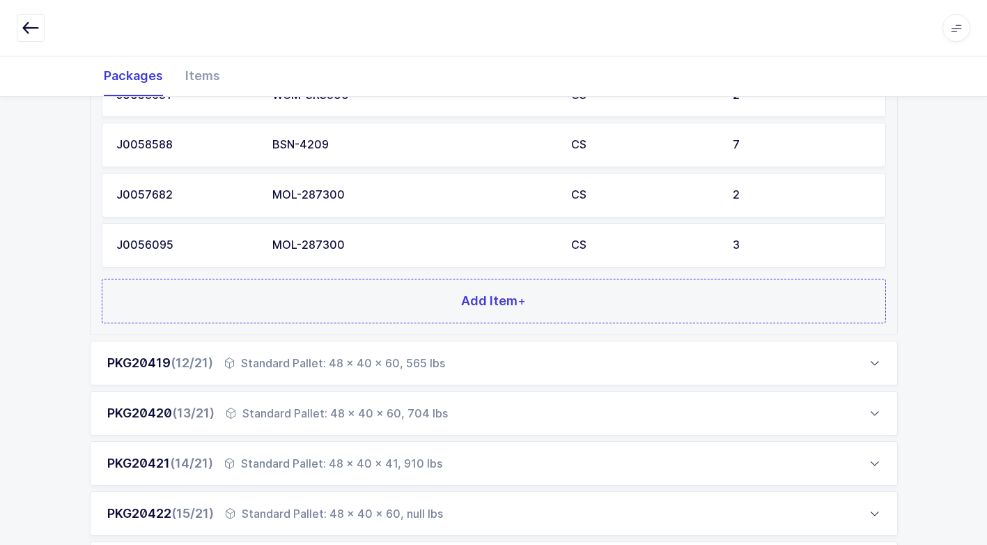
scroll to position [1184, 0]
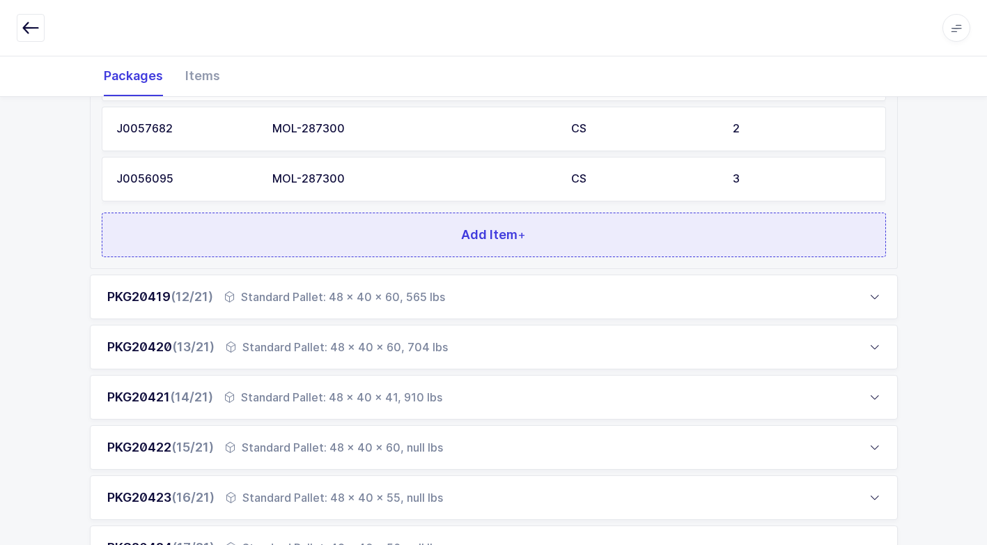
click at [335, 236] on button "Add Item +" at bounding box center [494, 234] width 784 height 45
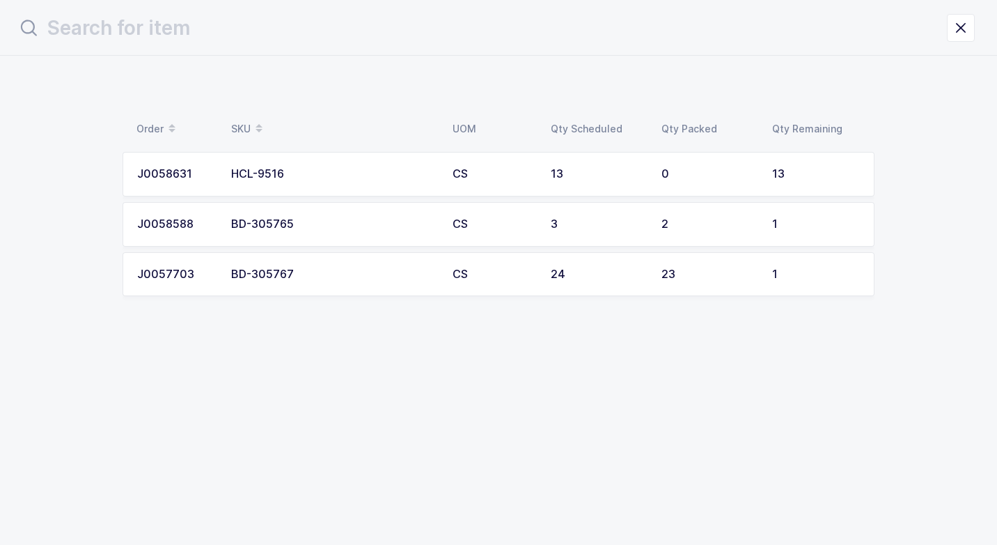
click at [303, 182] on td "HCL-9516" at bounding box center [333, 174] width 221 height 45
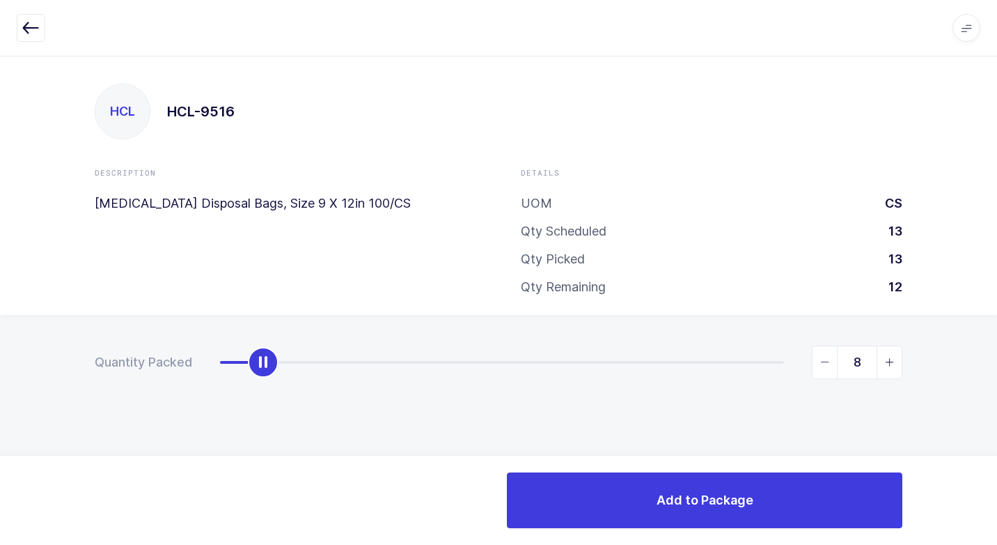
type input "13"
drag, startPoint x: 221, startPoint y: 368, endPoint x: 965, endPoint y: 541, distance: 764.4
click at [986, 529] on html "Apps Core [GEOGRAPHIC_DATA] Admin Mission Control Purchasing [PERSON_NAME] Logo…" at bounding box center [498, 272] width 997 height 545
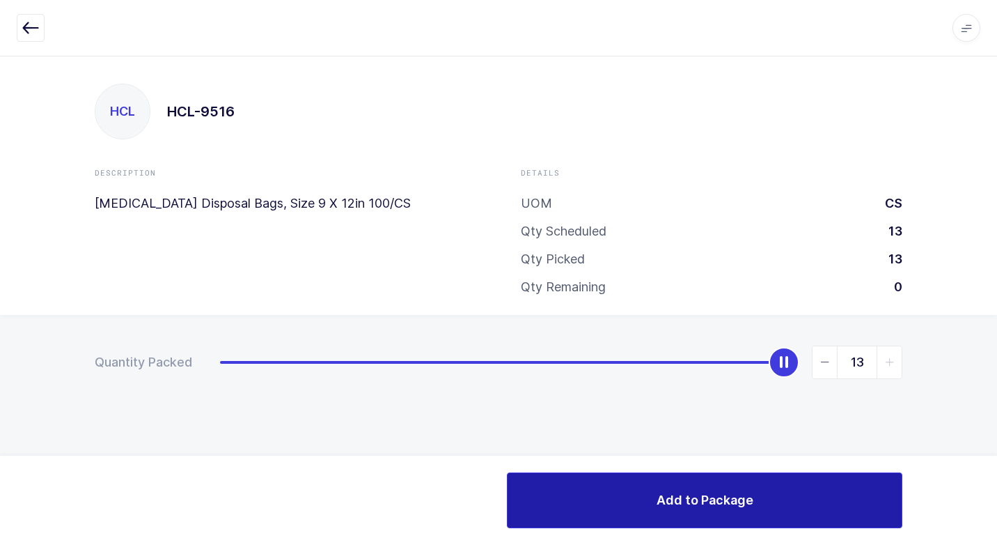
click at [639, 499] on button "Add to Package" at bounding box center [705, 500] width 396 height 56
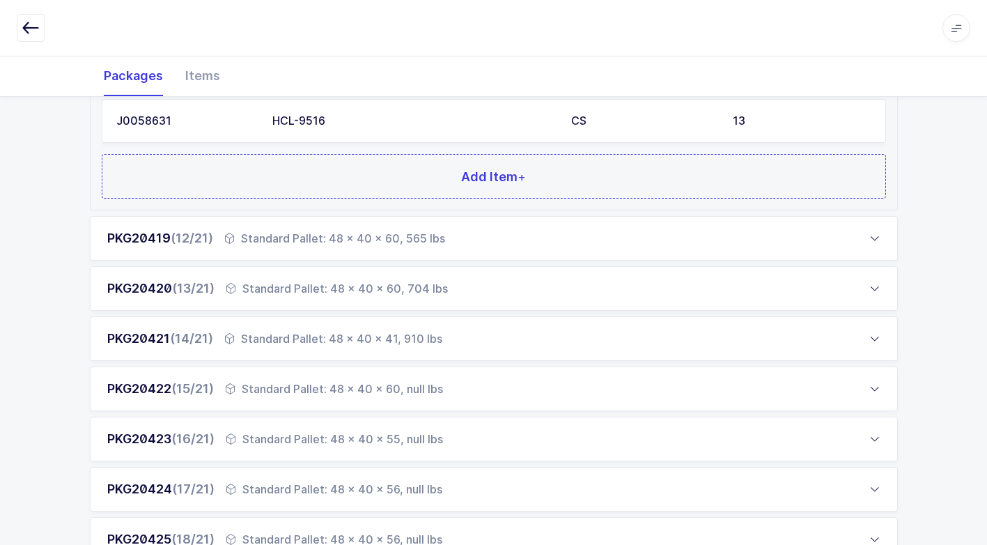
scroll to position [1323, 0]
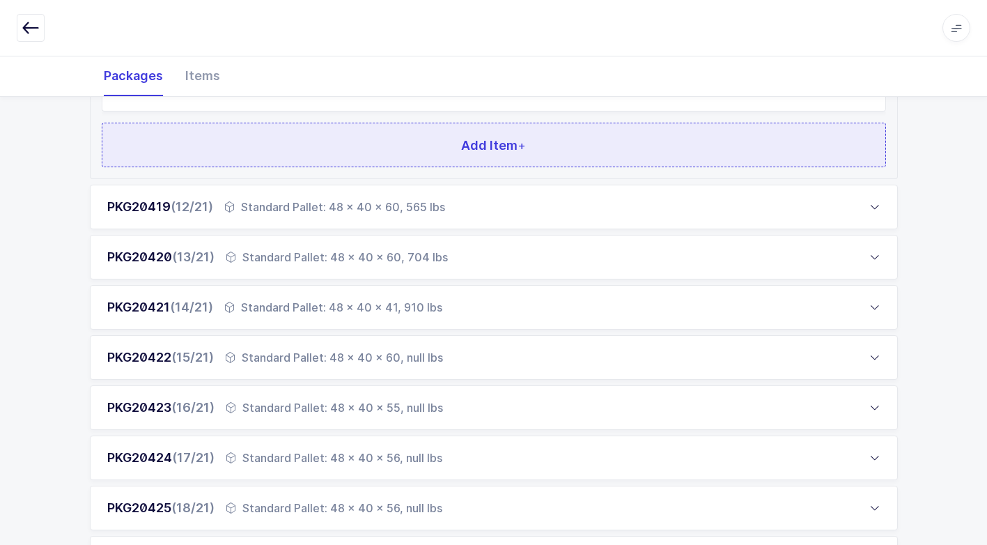
click at [380, 156] on button "Add Item +" at bounding box center [494, 145] width 784 height 45
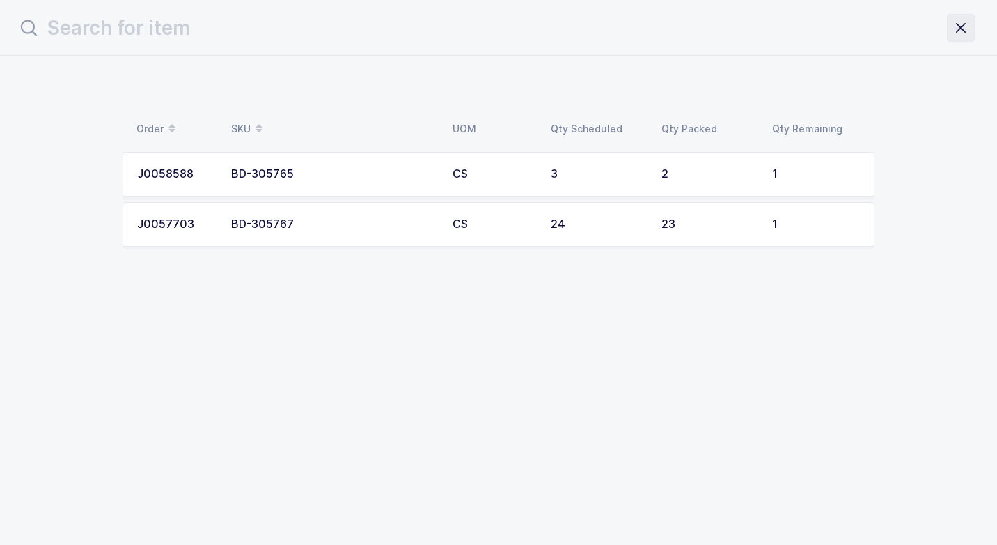
click at [962, 32] on icon "close drawer" at bounding box center [960, 27] width 19 height 19
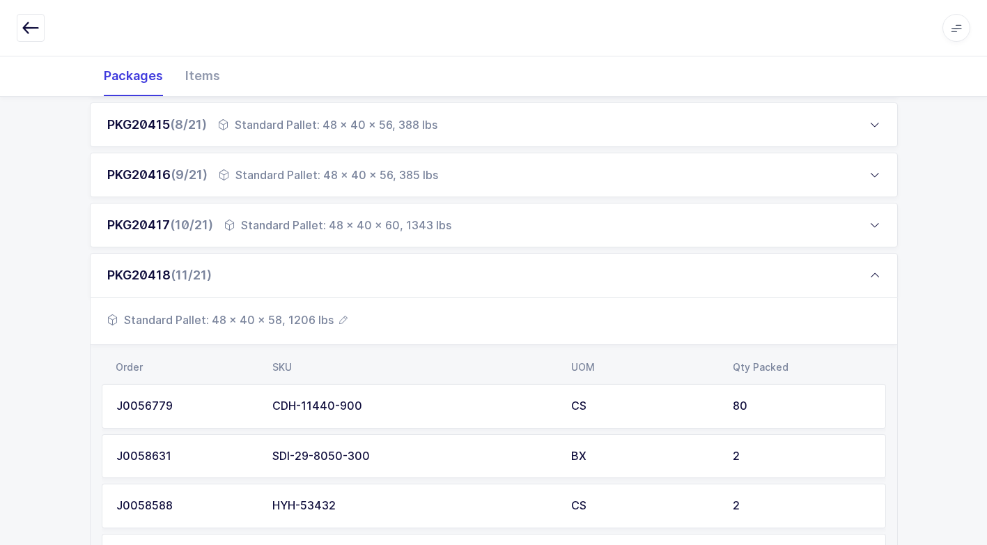
scroll to position [139, 0]
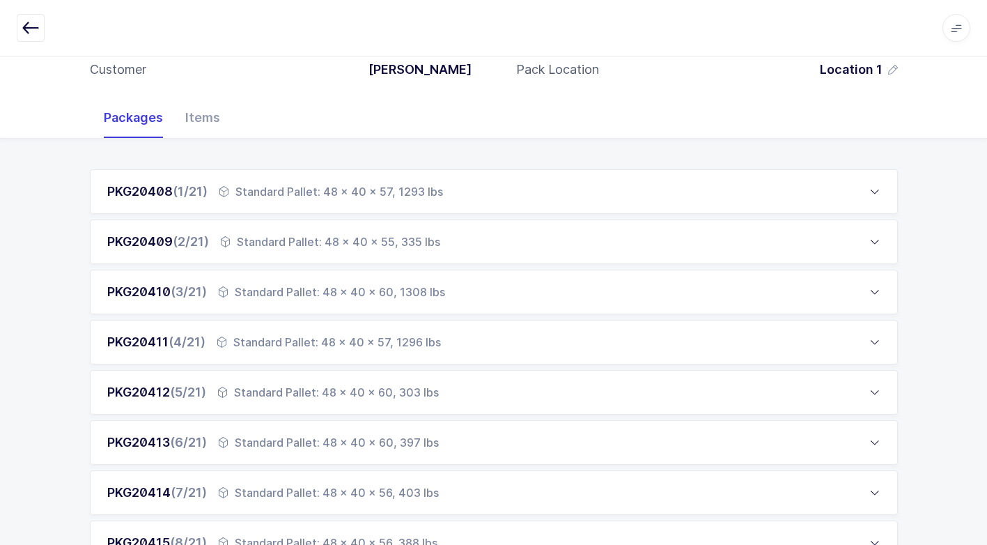
click at [281, 287] on div "Standard Pallet: 48 x 40 x 60, 1308 lbs" at bounding box center [331, 291] width 227 height 17
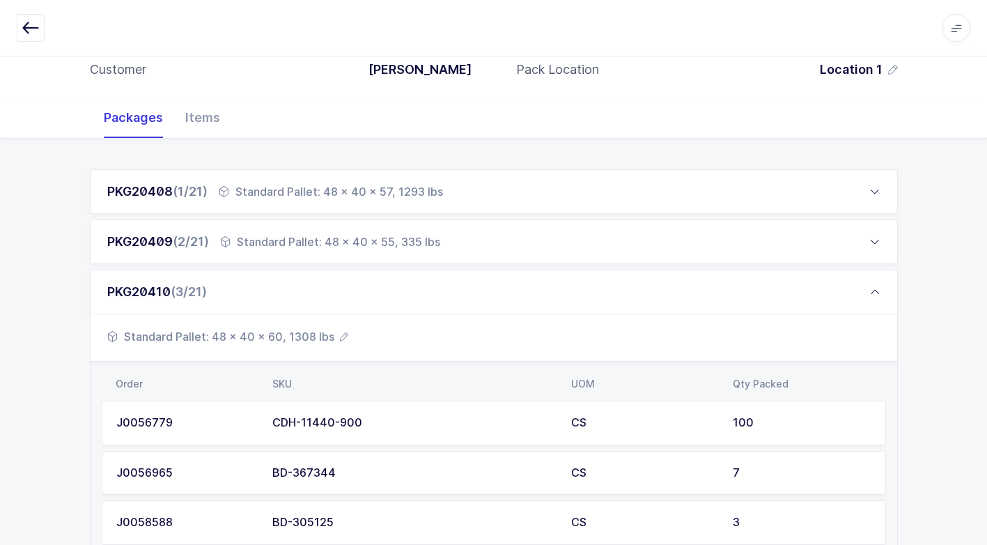
scroll to position [487, 0]
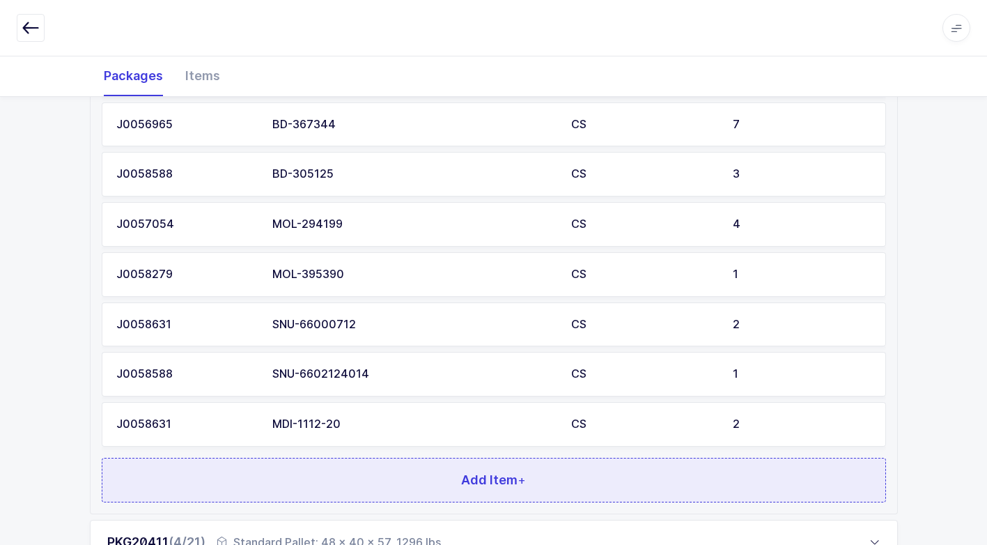
click at [329, 468] on button "Add Item +" at bounding box center [494, 480] width 784 height 45
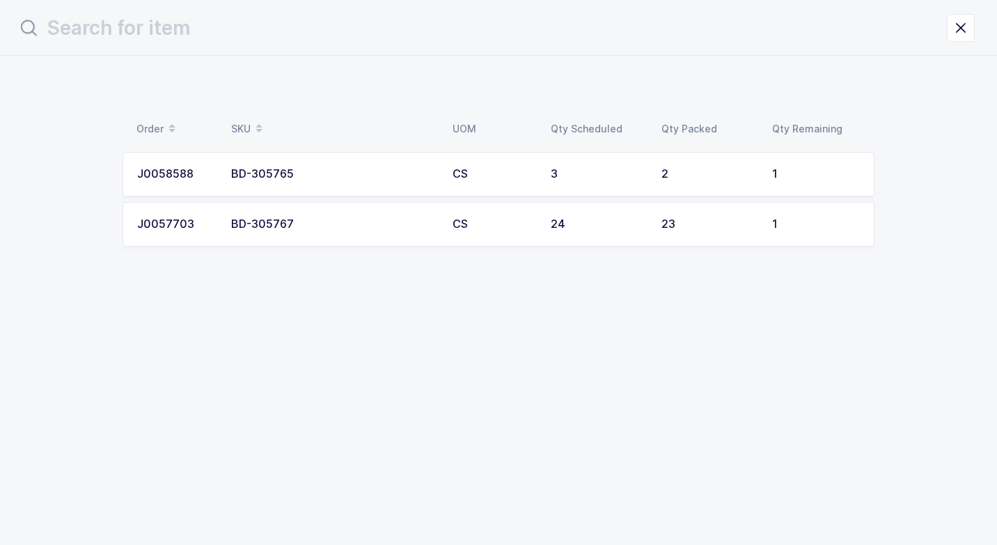
click at [357, 176] on div "BD-305765" at bounding box center [333, 174] width 205 height 13
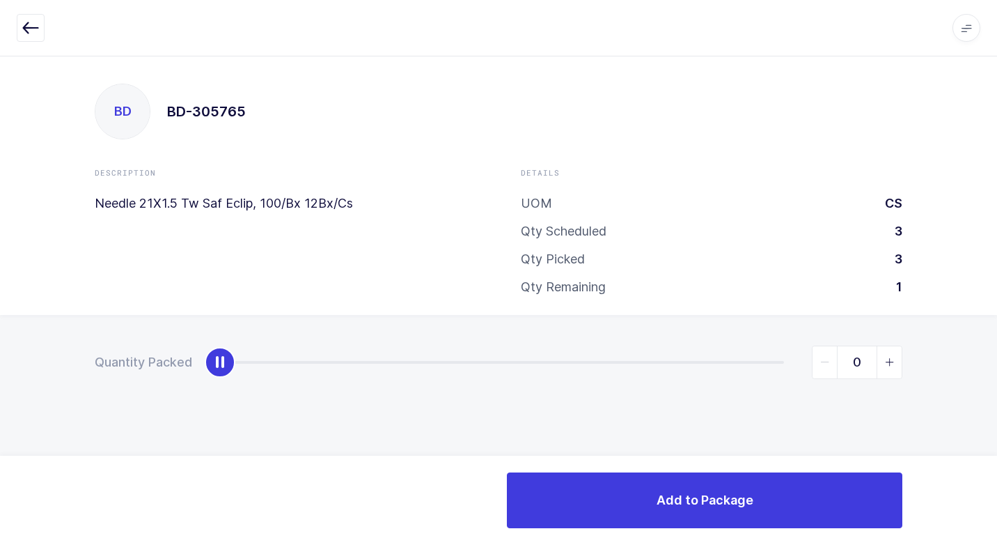
type input "1"
drag, startPoint x: 219, startPoint y: 364, endPoint x: 999, endPoint y: 338, distance: 781.1
click at [986, 338] on html "Apps Core [GEOGRAPHIC_DATA] Admin Mission Control Purchasing [PERSON_NAME] Logo…" at bounding box center [498, 272] width 997 height 545
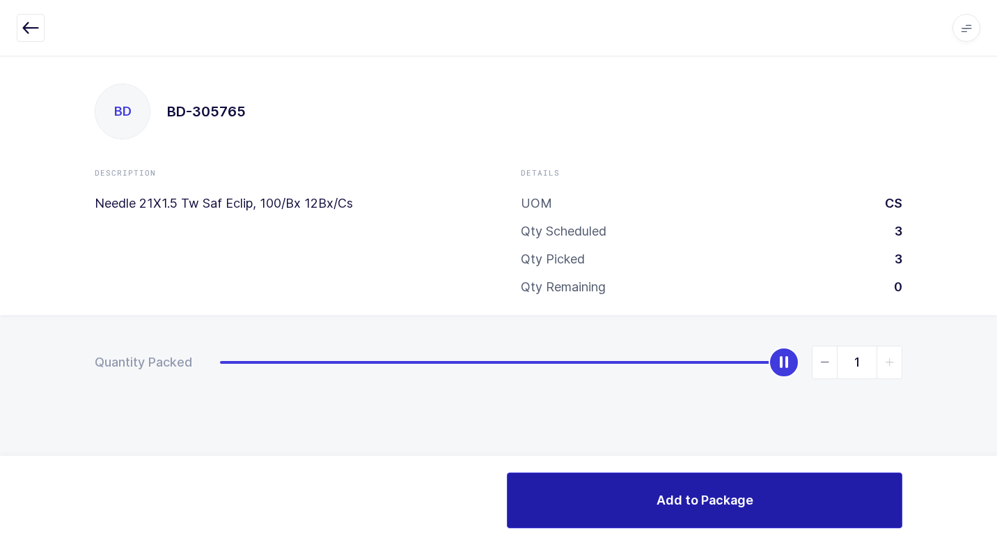
click at [650, 490] on button "Add to Package" at bounding box center [705, 500] width 396 height 56
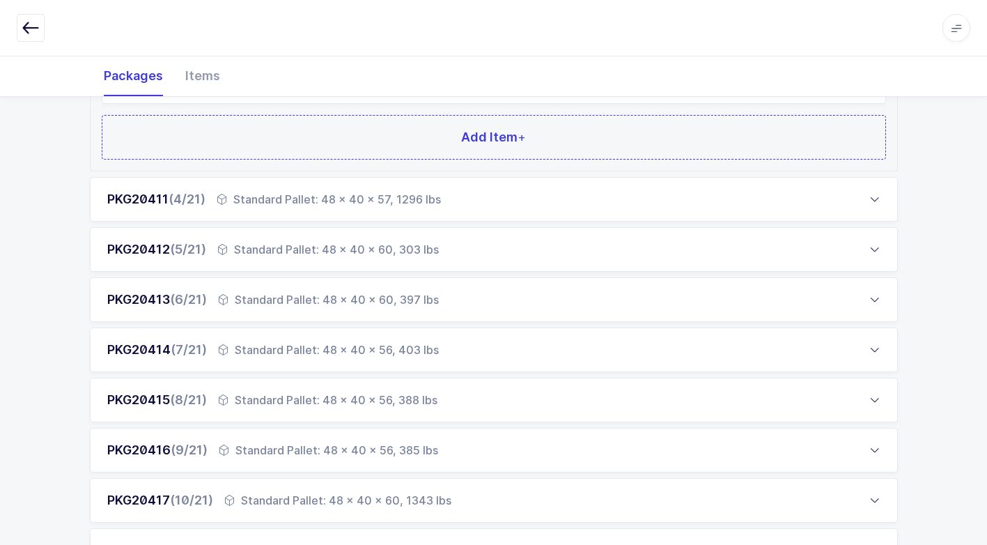
scroll to position [975, 0]
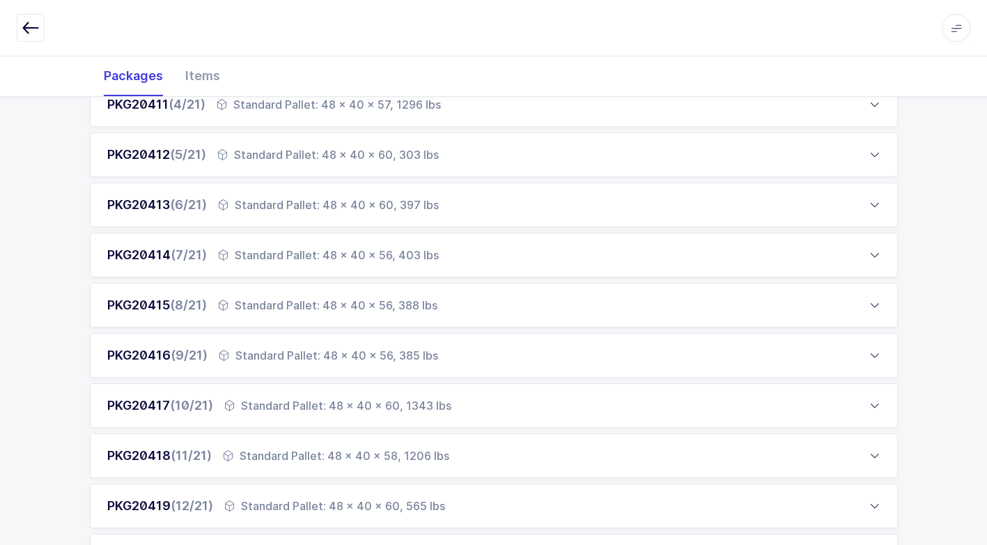
click at [265, 406] on div "Standard Pallet: 48 x 40 x 60, 1343 lbs" at bounding box center [337, 405] width 227 height 17
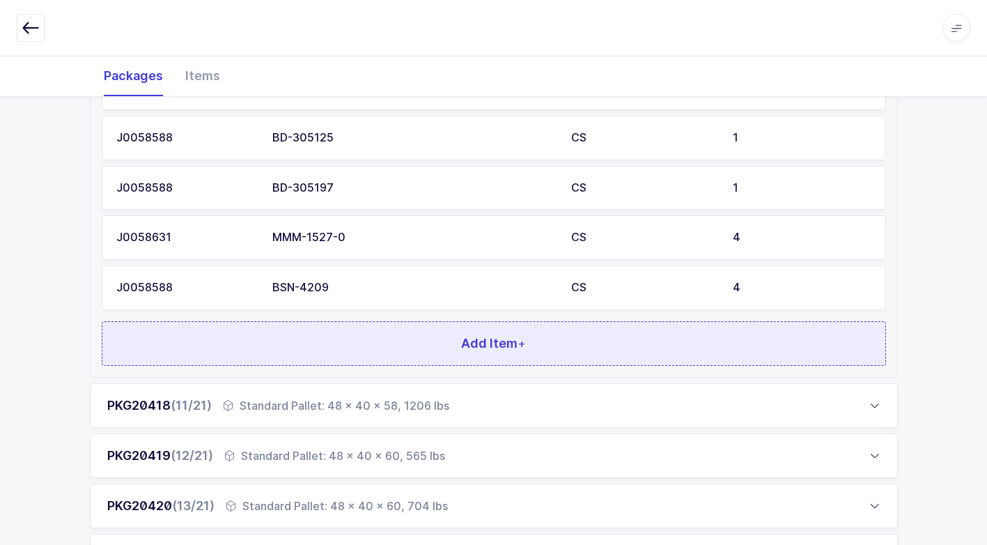
click at [404, 345] on button "Add Item +" at bounding box center [494, 343] width 784 height 45
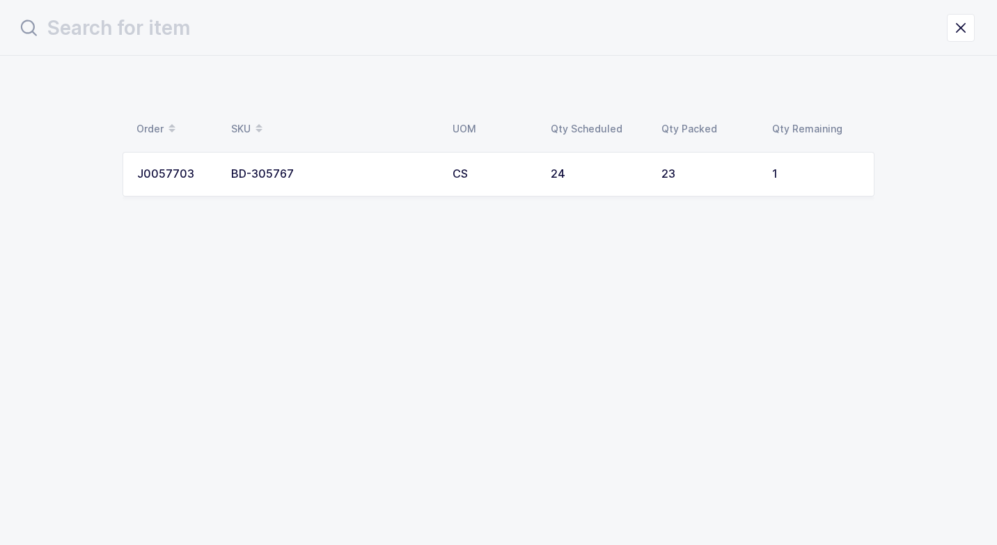
click at [501, 173] on div "CS" at bounding box center [493, 174] width 81 height 13
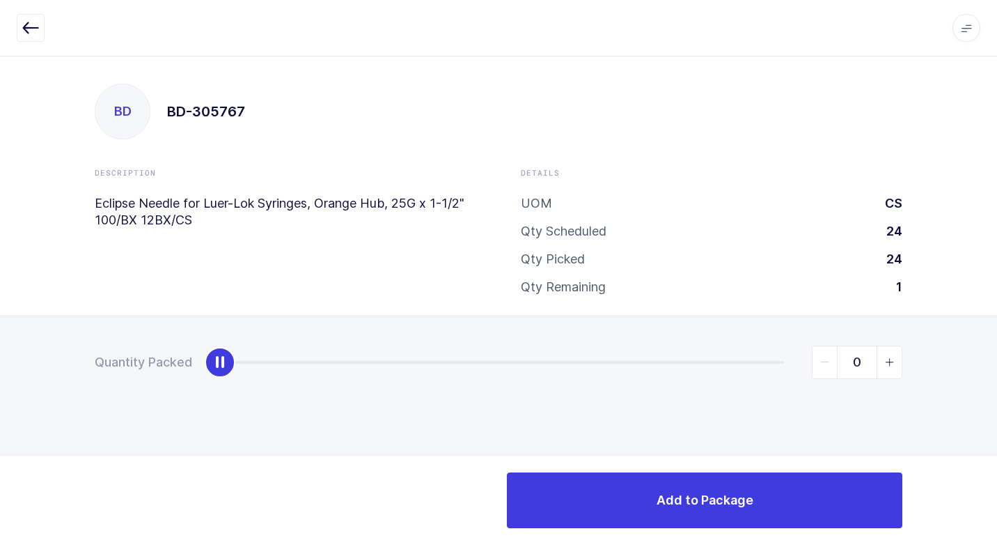
type input "1"
drag, startPoint x: 224, startPoint y: 368, endPoint x: 997, endPoint y: 366, distance: 772.3
click at [986, 361] on html "Apps Core [GEOGRAPHIC_DATA] Admin Mission Control Purchasing [PERSON_NAME] Logo…" at bounding box center [498, 272] width 997 height 545
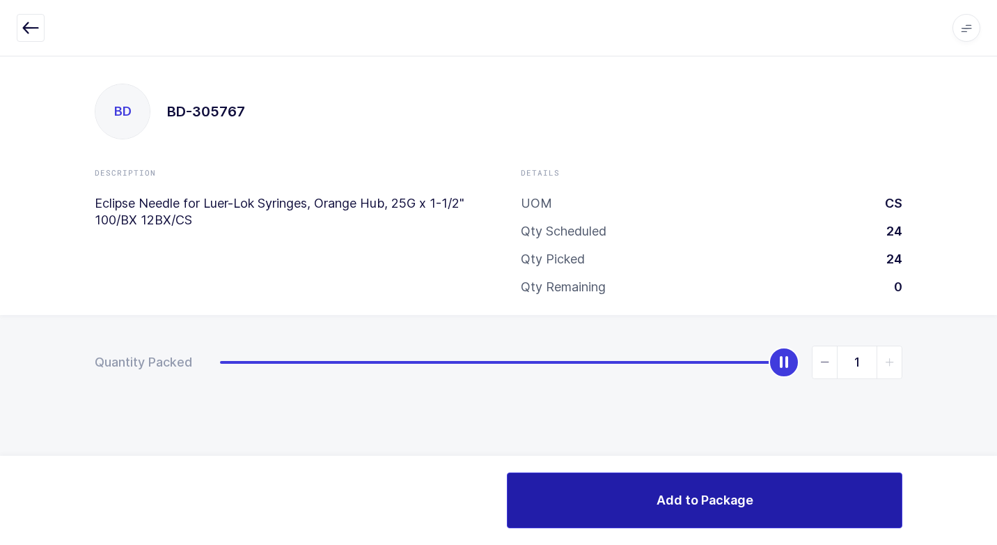
click at [657, 498] on span "Add to Package" at bounding box center [705, 499] width 97 height 17
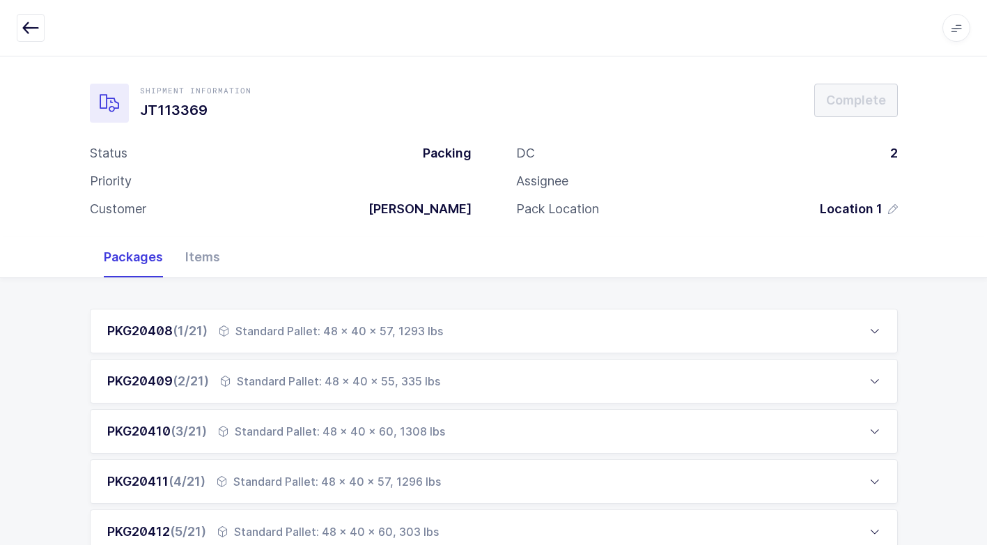
scroll to position [476, 0]
